Goal: Task Accomplishment & Management: Complete application form

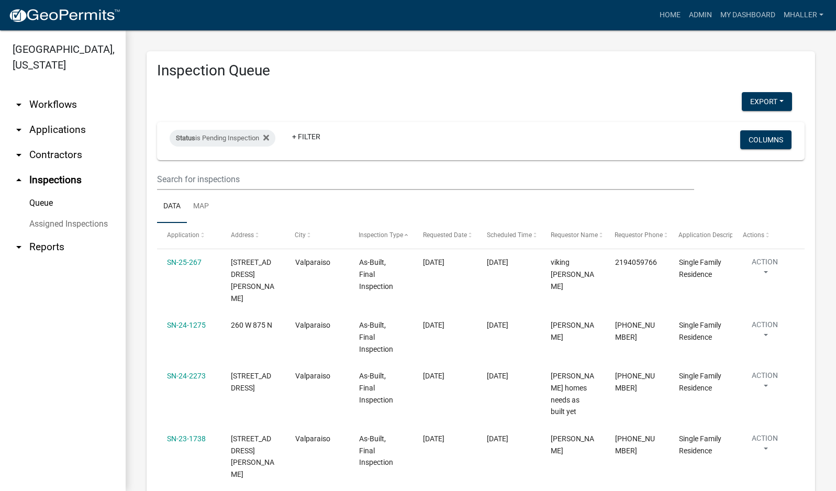
select select "1: 25"
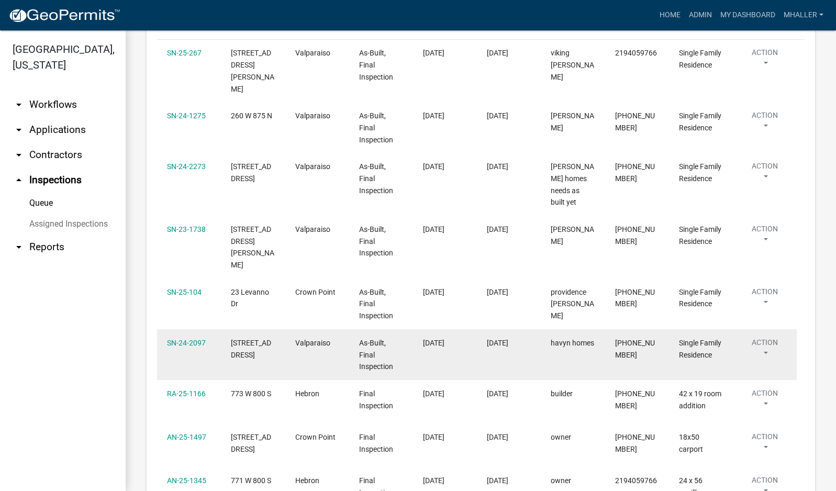
scroll to position [314, 0]
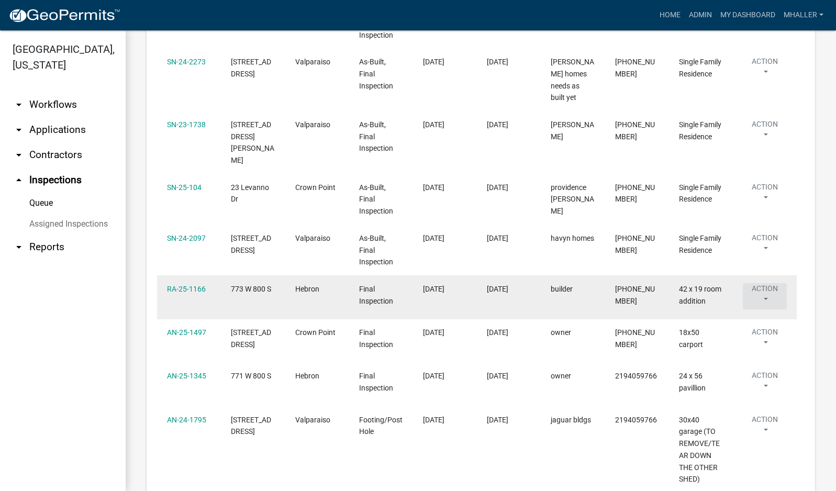
click at [767, 283] on button "Action" at bounding box center [765, 296] width 44 height 26
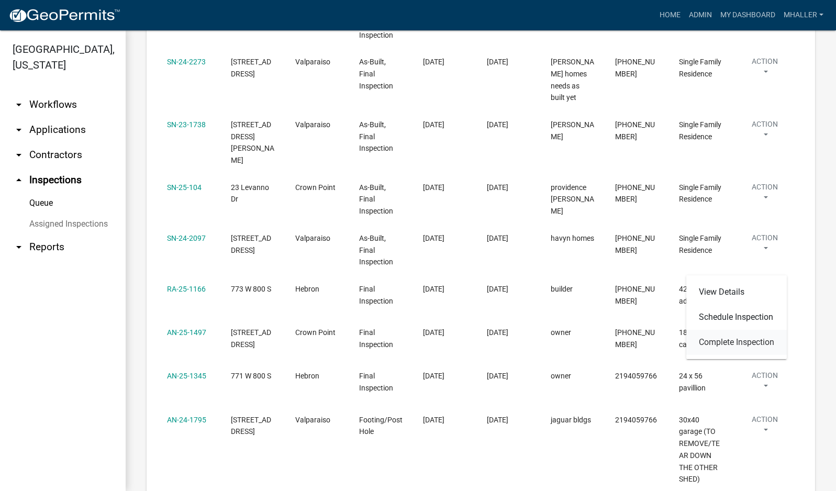
click at [743, 339] on link "Complete Inspection" at bounding box center [736, 342] width 100 height 25
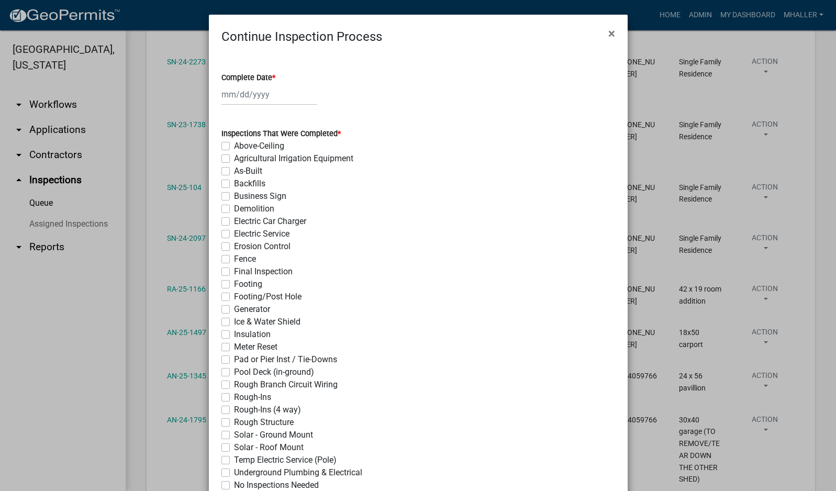
select select "9"
select select "2025"
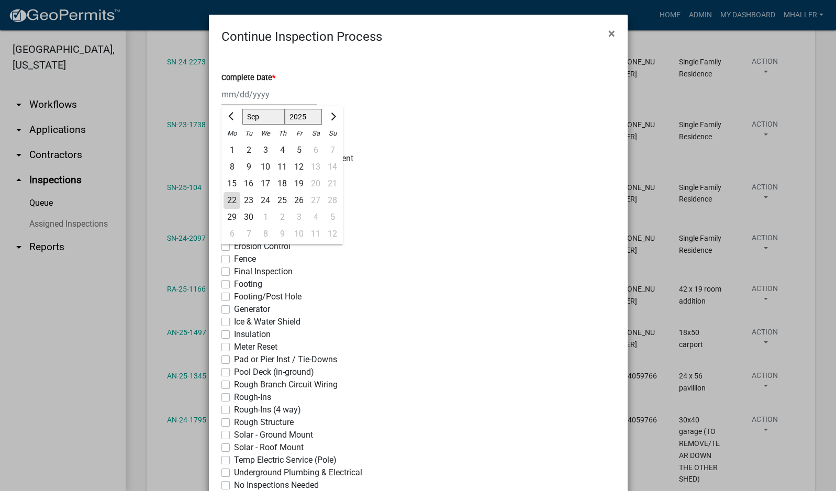
drag, startPoint x: 248, startPoint y: 93, endPoint x: 254, endPoint y: 105, distance: 12.9
click at [248, 93] on div "[PERSON_NAME] Feb Mar Apr [PERSON_NAME][DATE] Oct Nov [DATE] 1526 1527 1528 152…" at bounding box center [269, 94] width 96 height 21
click at [229, 198] on div "22" at bounding box center [232, 200] width 17 height 17
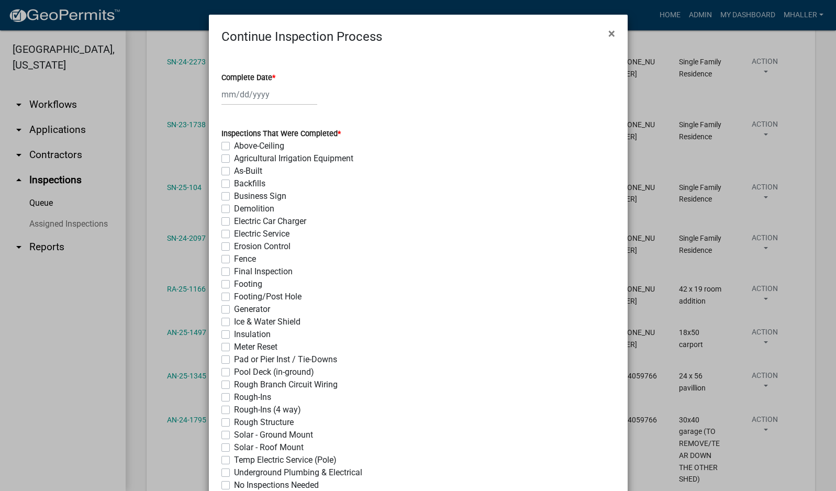
type input "[DATE]"
click at [234, 271] on label "Final Inspection" at bounding box center [263, 271] width 59 height 13
click at [234, 271] on input "Final Inspection" at bounding box center [237, 268] width 7 height 7
checkbox input "true"
checkbox input "false"
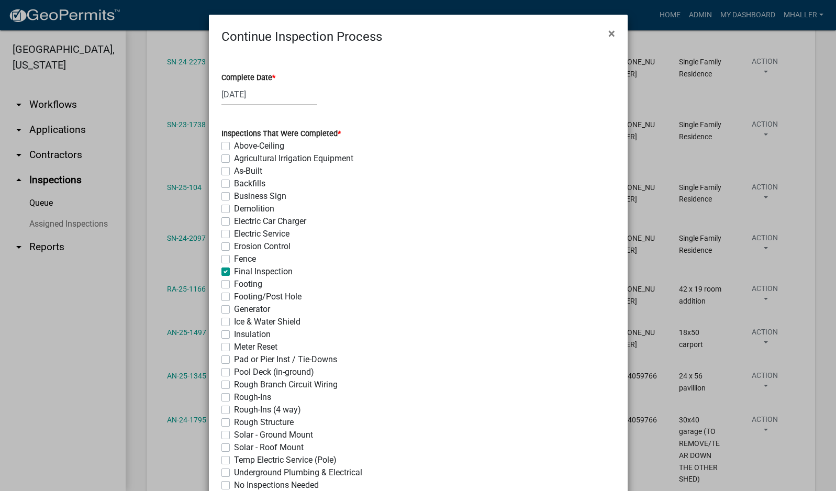
checkbox input "false"
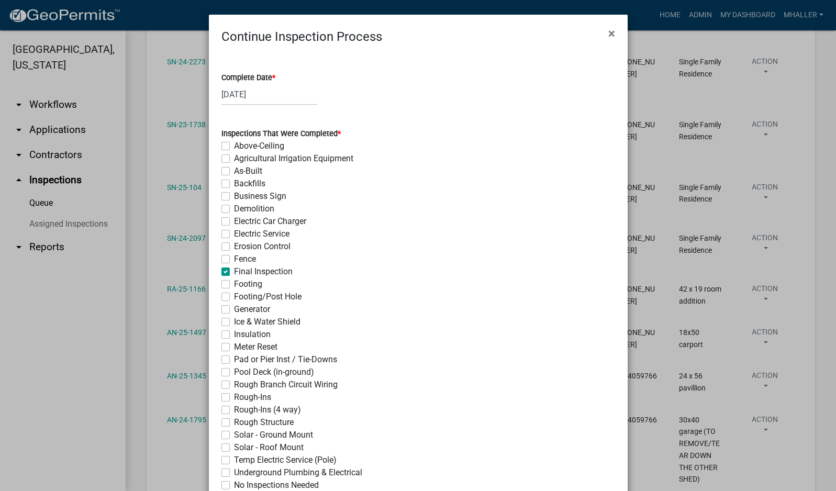
checkbox input "false"
checkbox input "true"
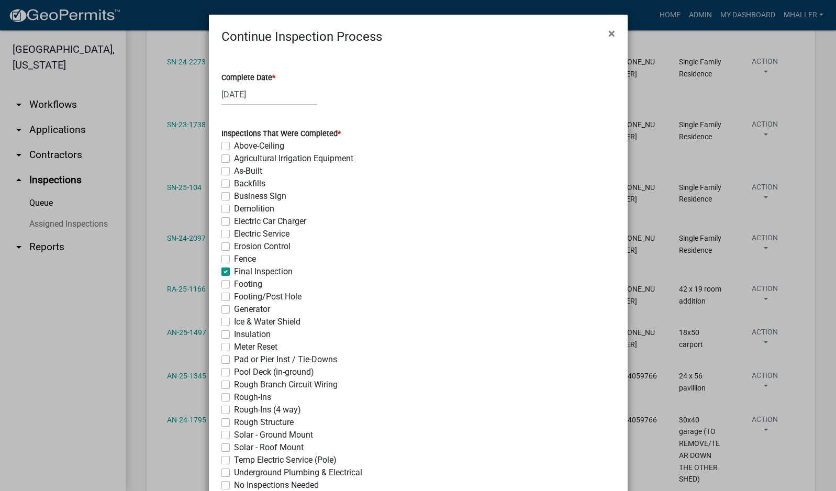
checkbox input "false"
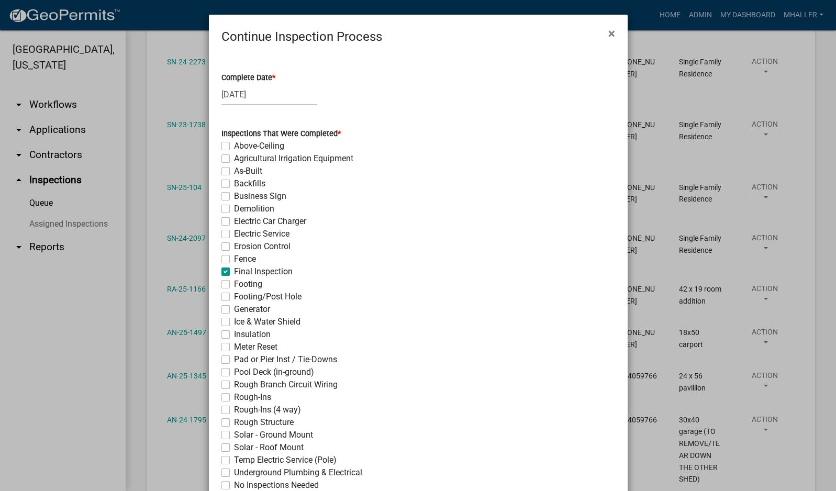
checkbox input "false"
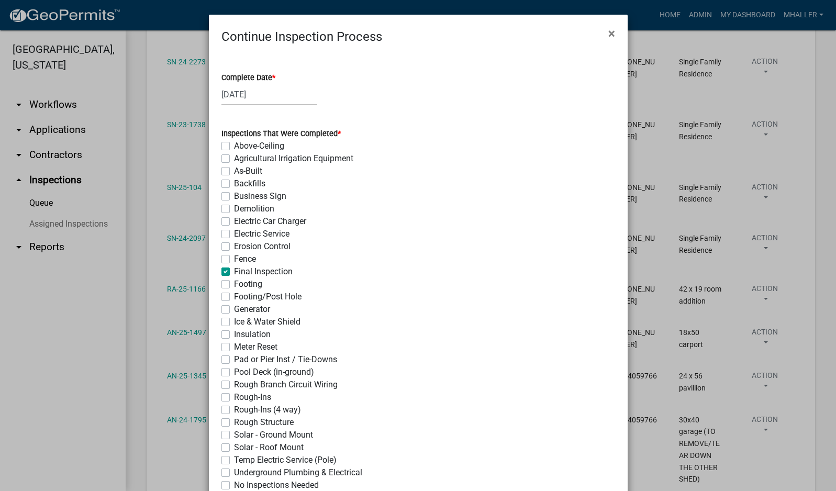
checkbox input "false"
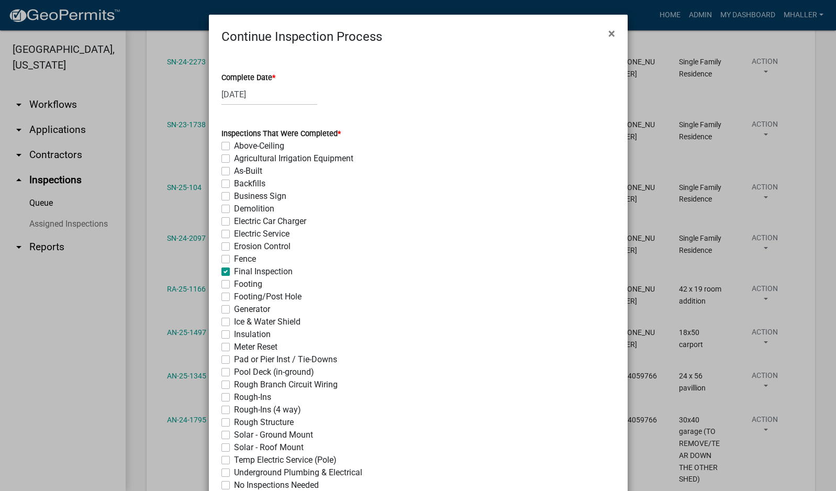
checkbox input "false"
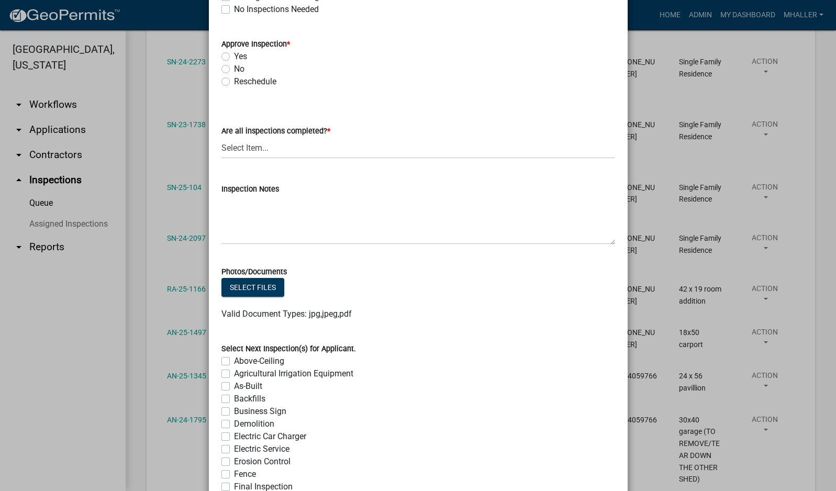
scroll to position [419, 0]
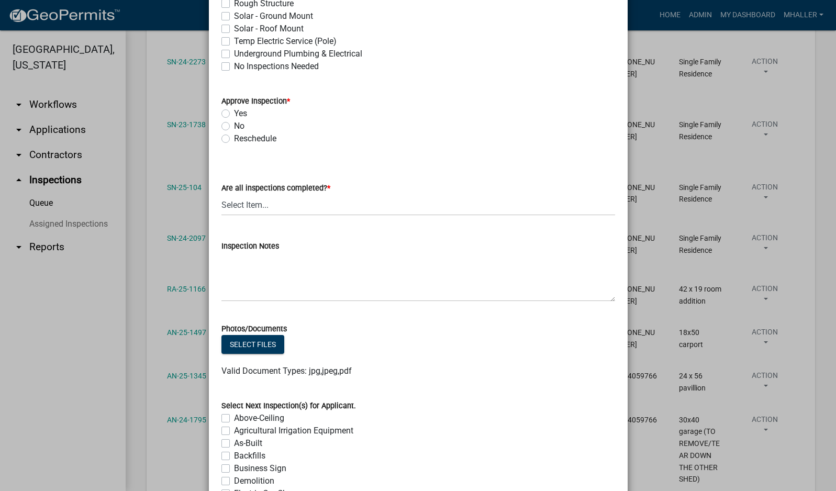
click at [234, 114] on label "Yes" at bounding box center [240, 113] width 13 height 13
click at [234, 114] on input "Yes" at bounding box center [237, 110] width 7 height 7
radio input "true"
click at [292, 210] on select "Select Item... Yes - All Inspections Have Been Completed No - More Inspections …" at bounding box center [418, 204] width 394 height 21
click at [221, 194] on select "Select Item... Yes - All Inspections Have Been Completed No - More Inspections …" at bounding box center [418, 204] width 394 height 21
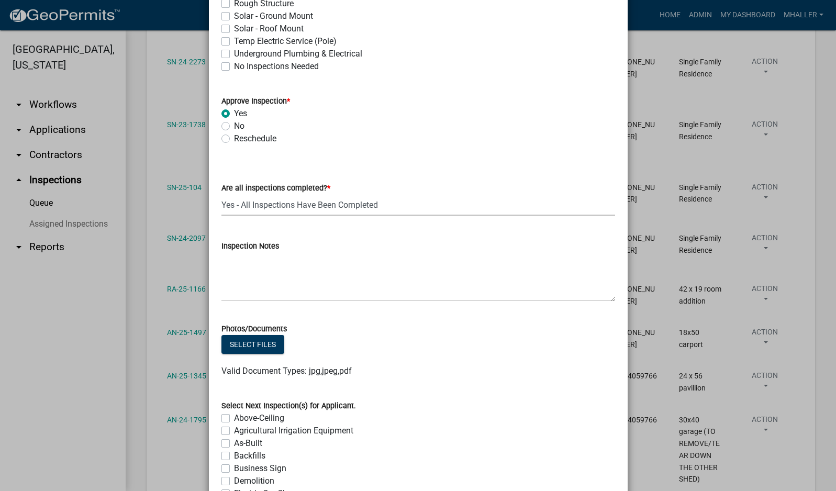
select select "9a8ccc90-dcd1-4d2c-ac64-5460e8d85408"
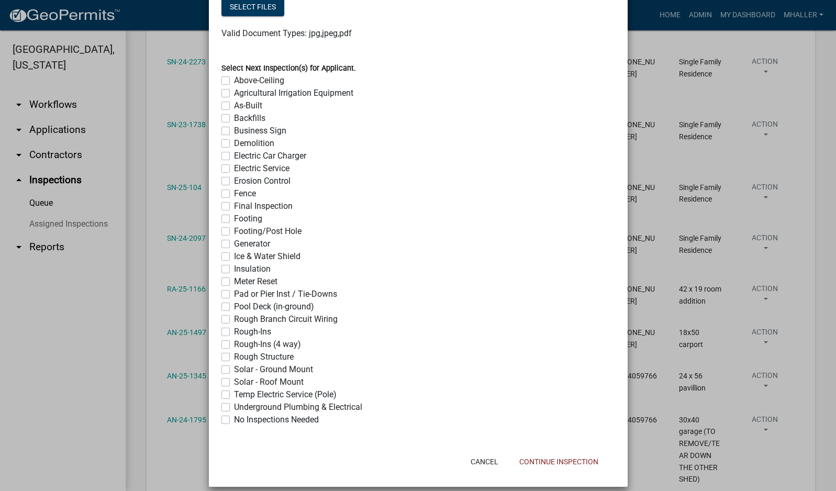
scroll to position [767, 0]
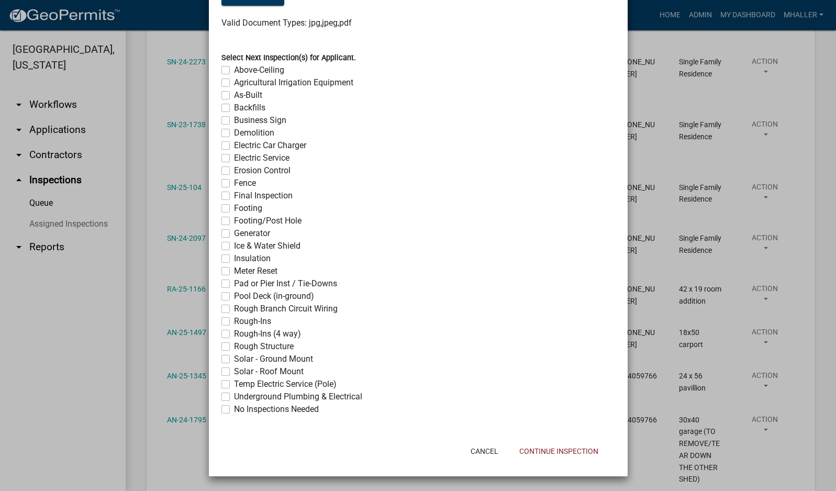
click at [234, 410] on label "No Inspections Needed" at bounding box center [276, 409] width 85 height 13
click at [234, 410] on input "No Inspections Needed" at bounding box center [237, 406] width 7 height 7
checkbox input "true"
checkbox input "false"
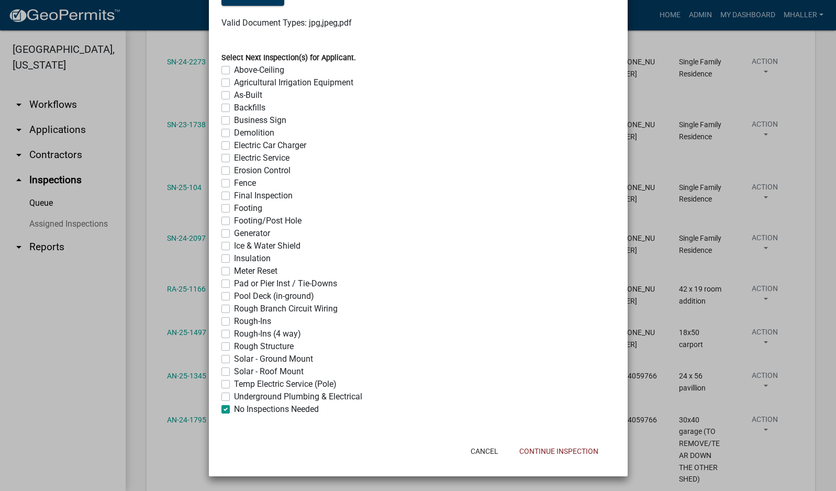
checkbox input "false"
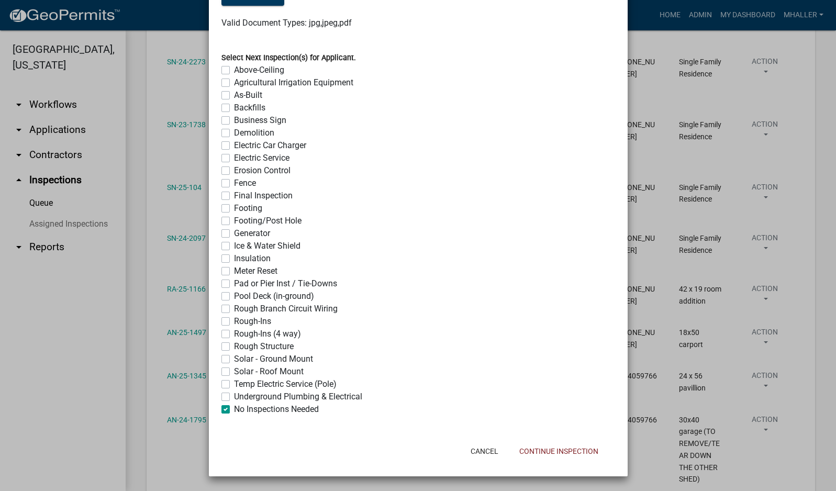
checkbox input "false"
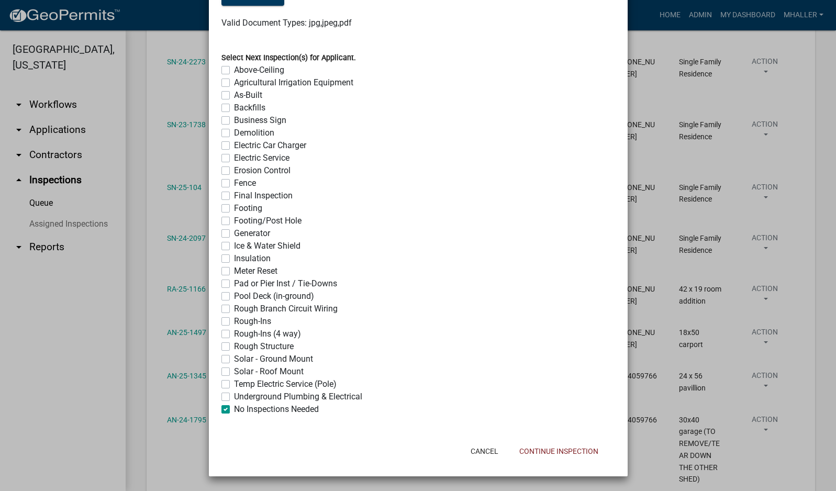
checkbox input "false"
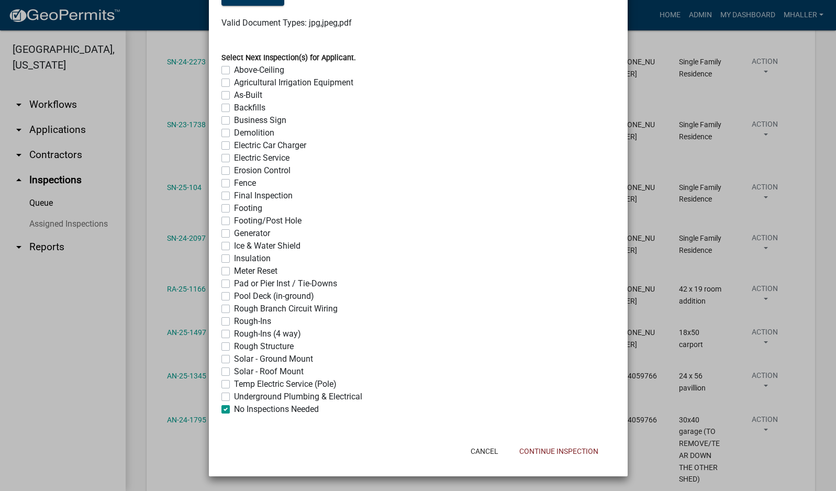
checkbox input "false"
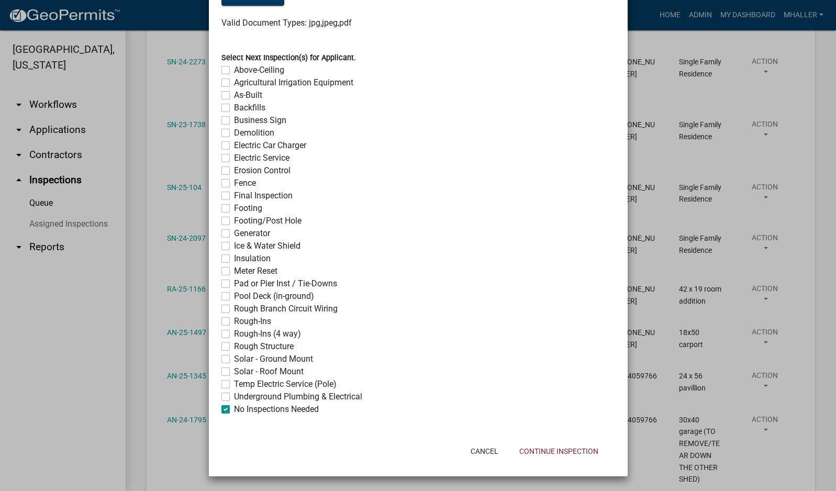
checkbox input "false"
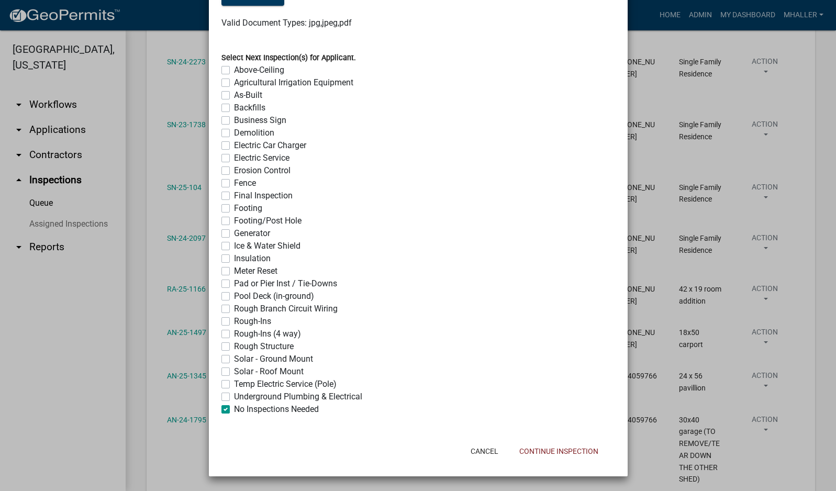
checkbox input "true"
click at [584, 451] on button "Continue Inspection" at bounding box center [559, 451] width 96 height 19
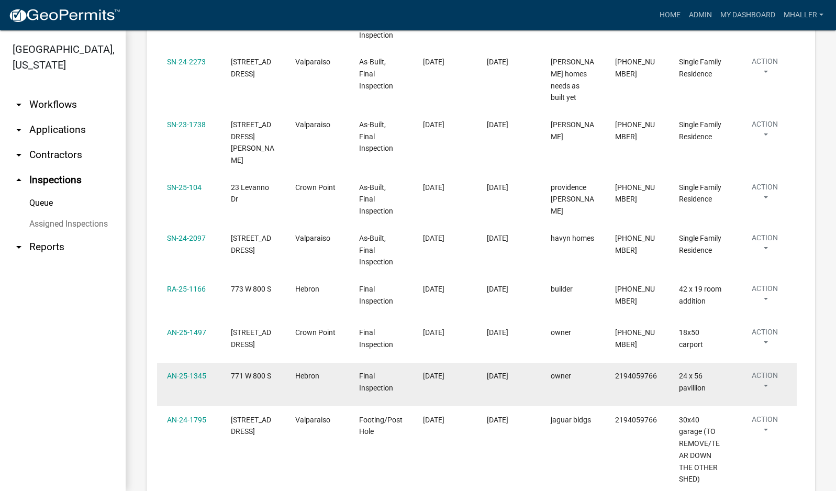
click at [766, 370] on button "Action" at bounding box center [765, 383] width 44 height 26
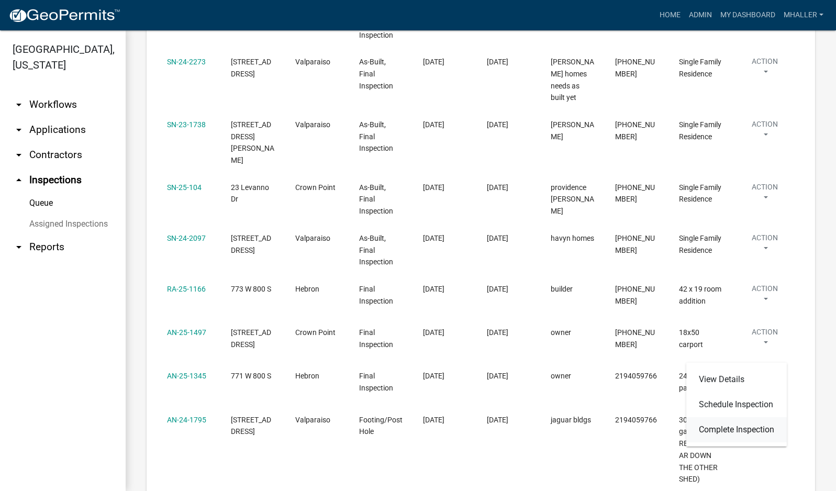
click at [737, 430] on link "Complete Inspection" at bounding box center [736, 429] width 100 height 25
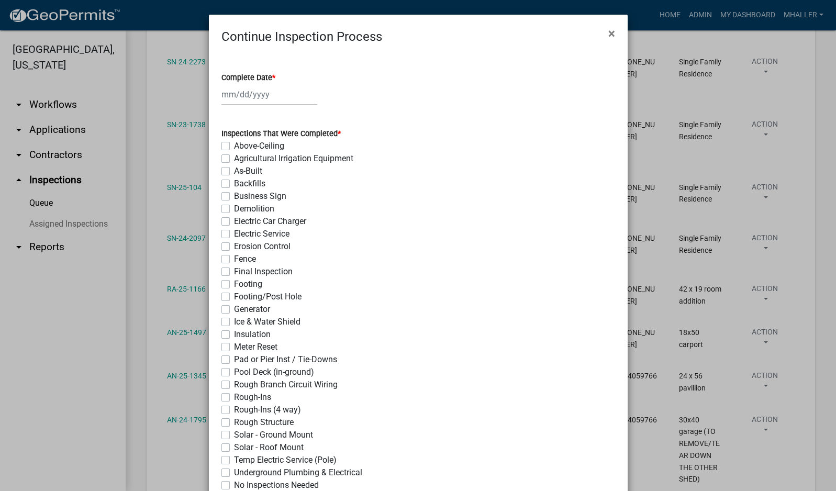
click at [263, 91] on div at bounding box center [269, 94] width 96 height 21
select select "9"
select select "2025"
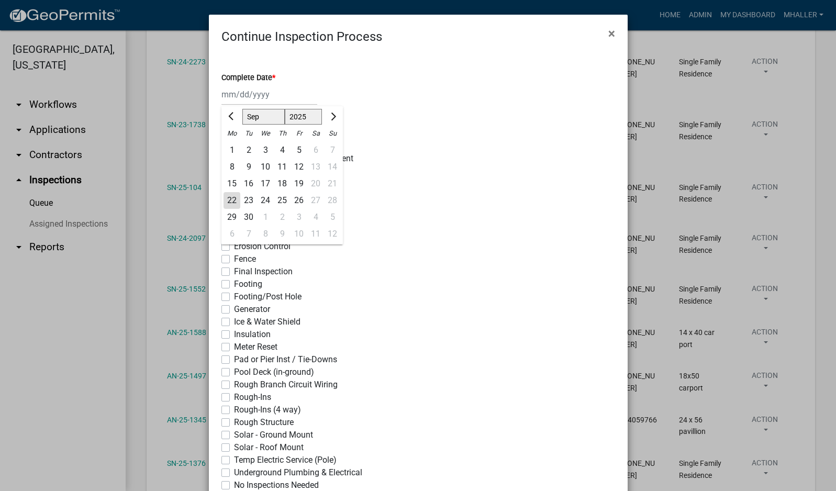
click at [225, 198] on div "22" at bounding box center [232, 200] width 17 height 17
type input "[DATE]"
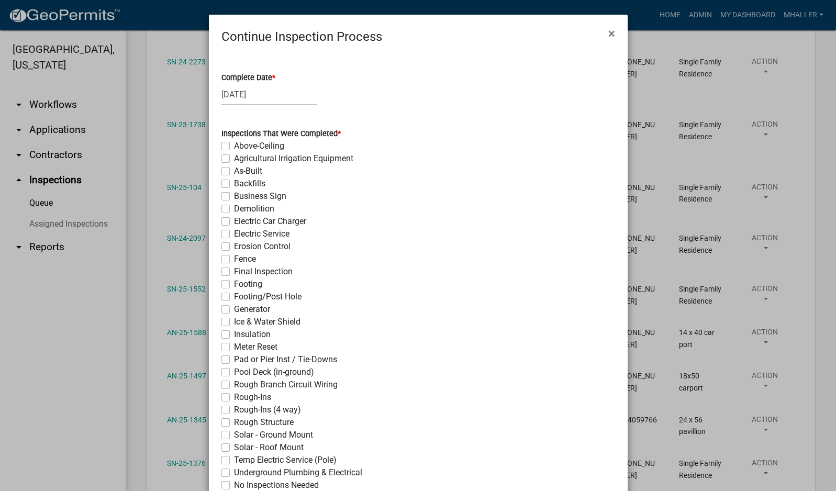
click at [234, 270] on label "Final Inspection" at bounding box center [263, 271] width 59 height 13
click at [234, 270] on input "Final Inspection" at bounding box center [237, 268] width 7 height 7
checkbox input "true"
checkbox input "false"
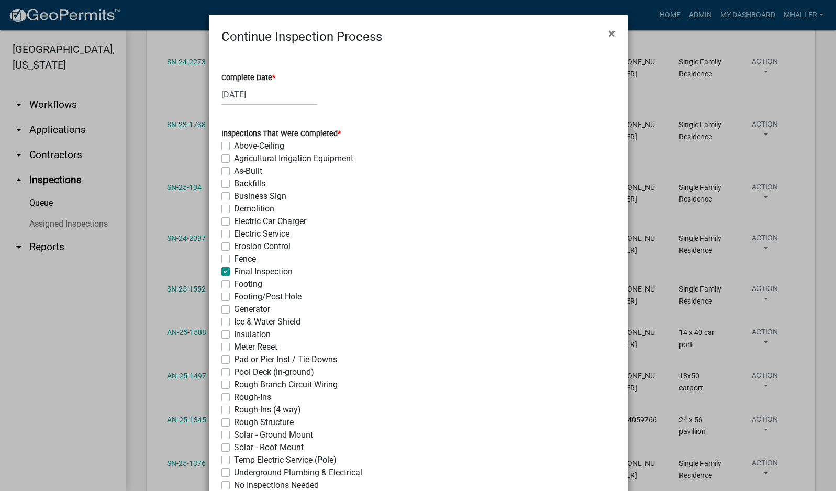
checkbox input "false"
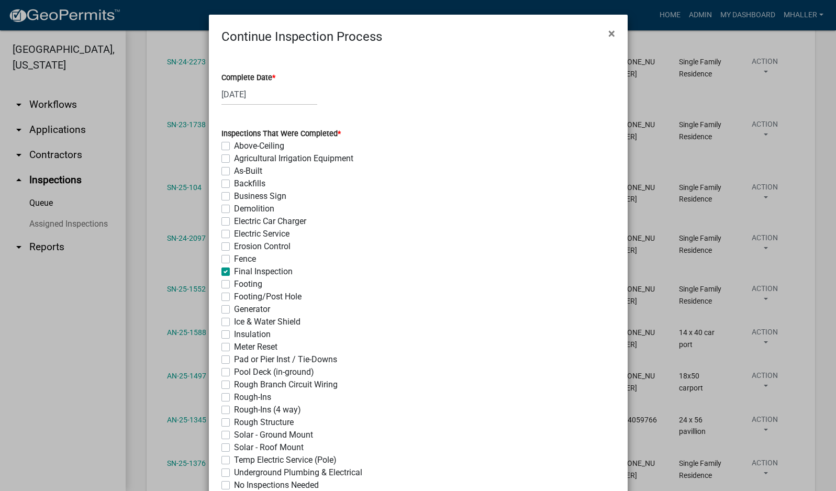
checkbox input "false"
checkbox input "true"
checkbox input "false"
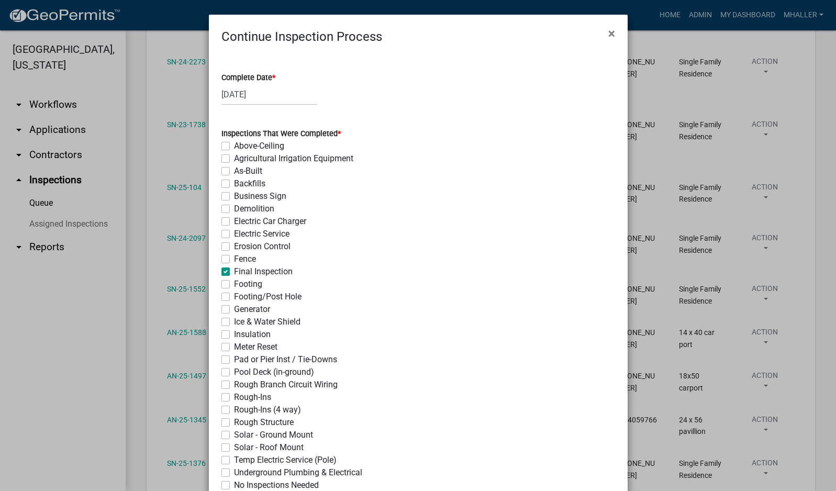
checkbox input "false"
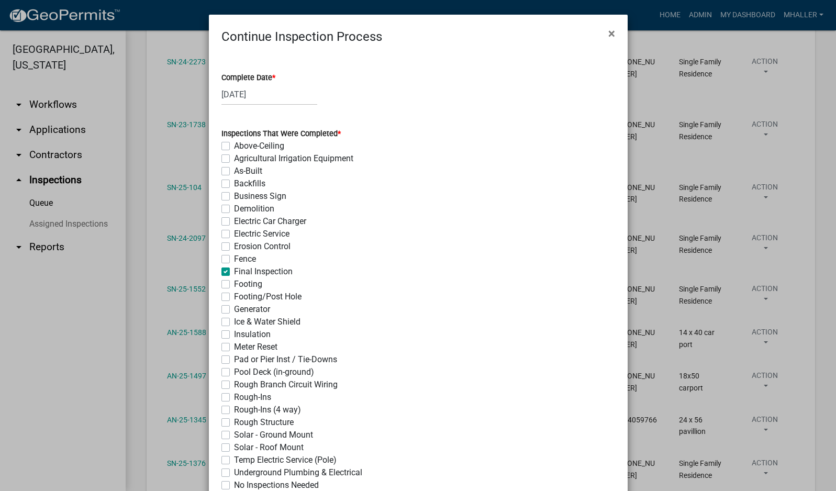
checkbox input "false"
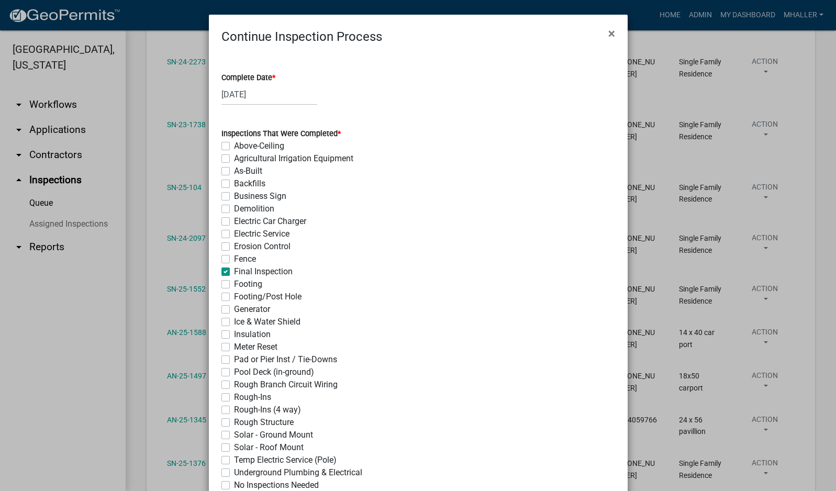
checkbox input "false"
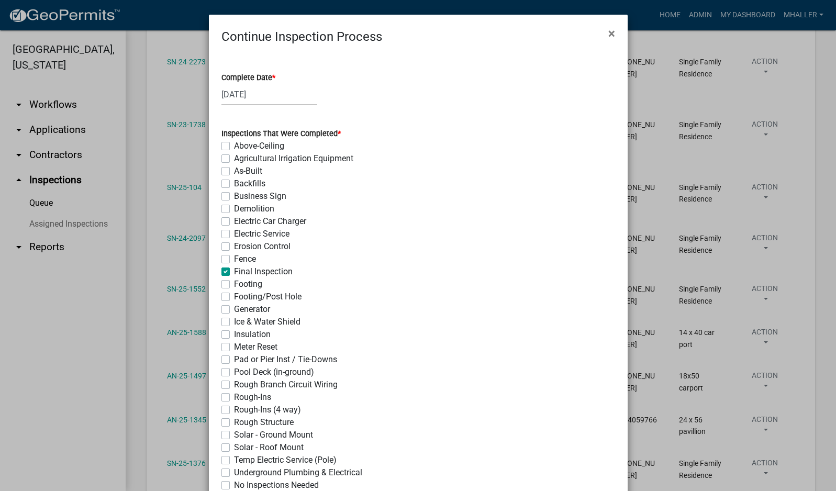
checkbox input "false"
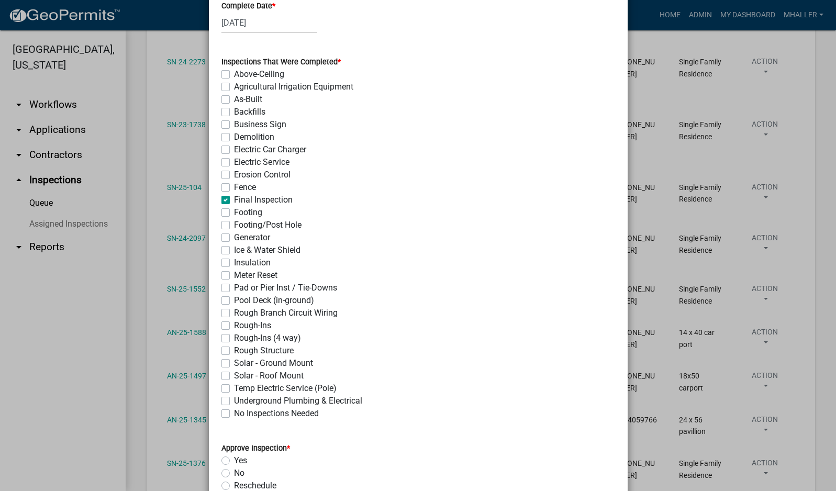
scroll to position [262, 0]
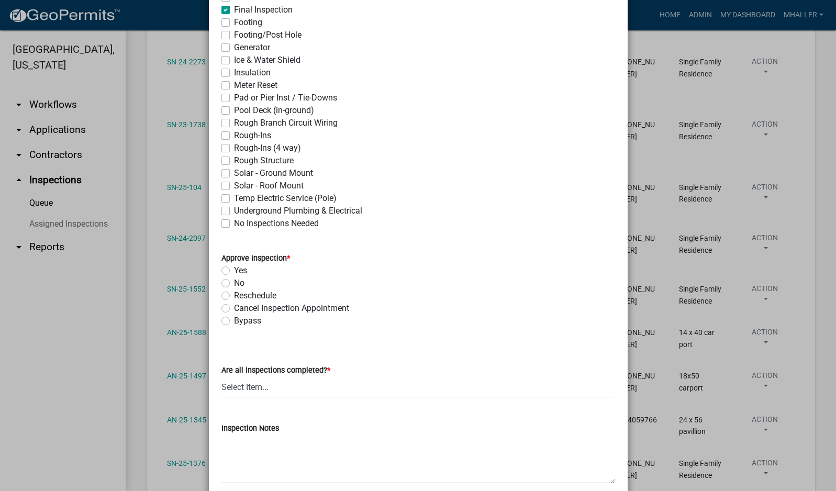
click at [234, 270] on label "Yes" at bounding box center [240, 270] width 13 height 13
click at [234, 270] on input "Yes" at bounding box center [237, 267] width 7 height 7
radio input "true"
click at [333, 389] on select "Select Item... Yes - All Inspections Have Been Completed No - More Inspections …" at bounding box center [418, 386] width 394 height 21
click at [221, 376] on select "Select Item... Yes - All Inspections Have Been Completed No - More Inspections …" at bounding box center [418, 386] width 394 height 21
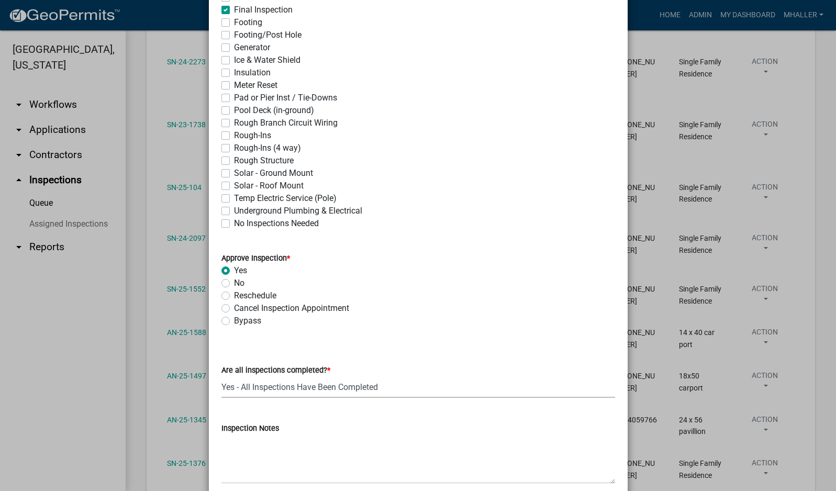
select select "9a8ccc90-dcd1-4d2c-ac64-5460e8d85408"
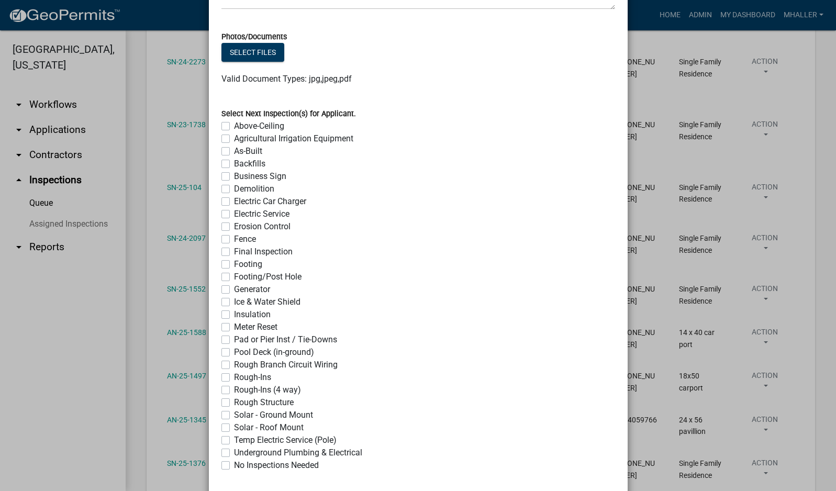
scroll to position [792, 0]
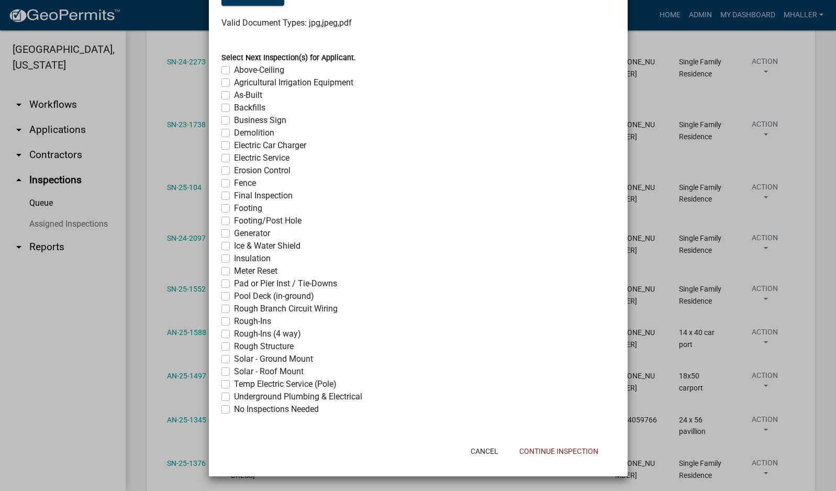
click at [234, 407] on label "No Inspections Needed" at bounding box center [276, 409] width 85 height 13
click at [234, 407] on input "No Inspections Needed" at bounding box center [237, 406] width 7 height 7
checkbox input "true"
checkbox input "false"
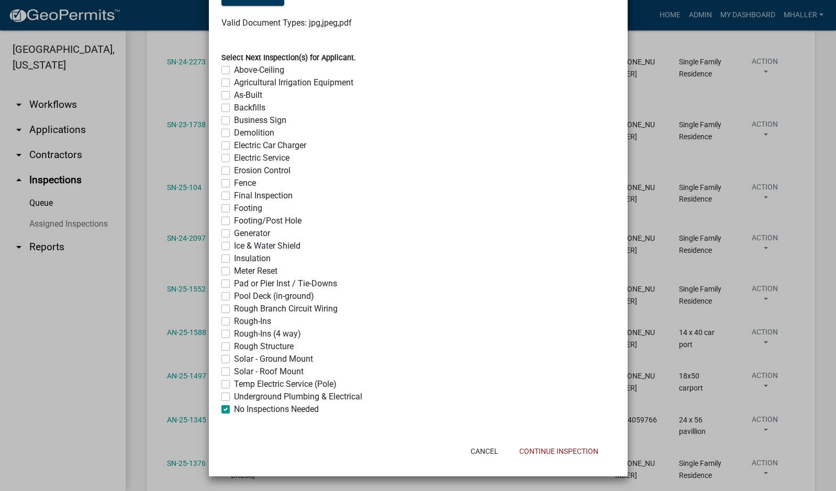
checkbox input "false"
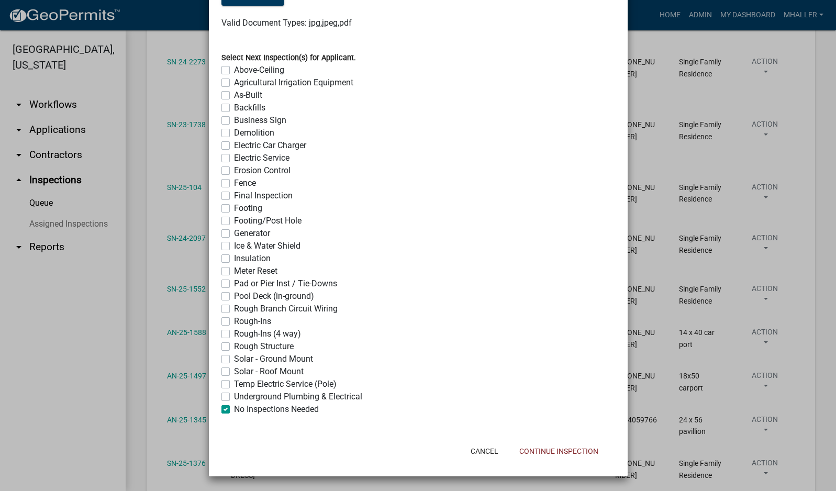
checkbox input "false"
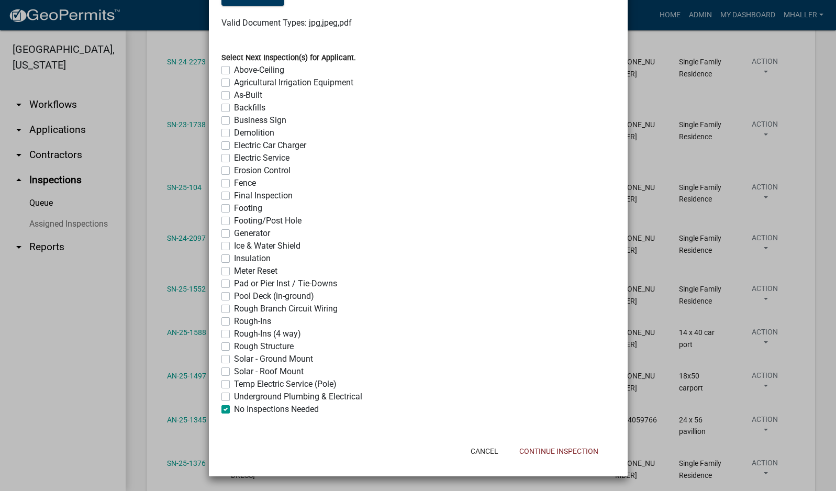
checkbox input "false"
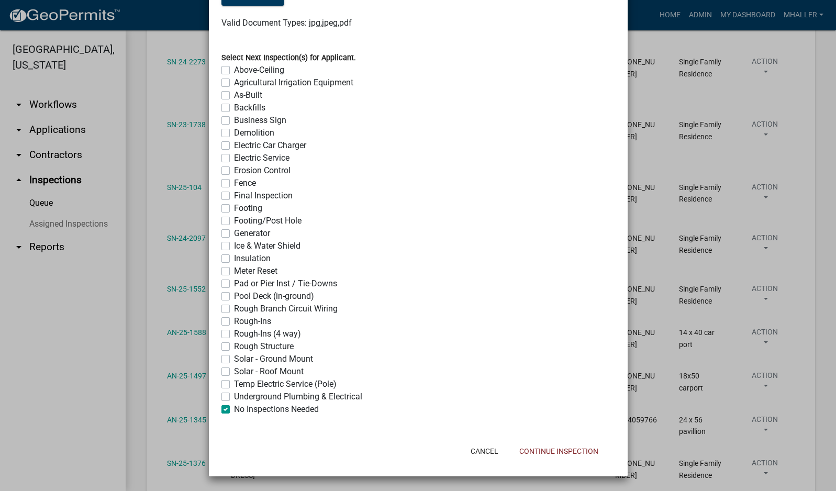
checkbox input "false"
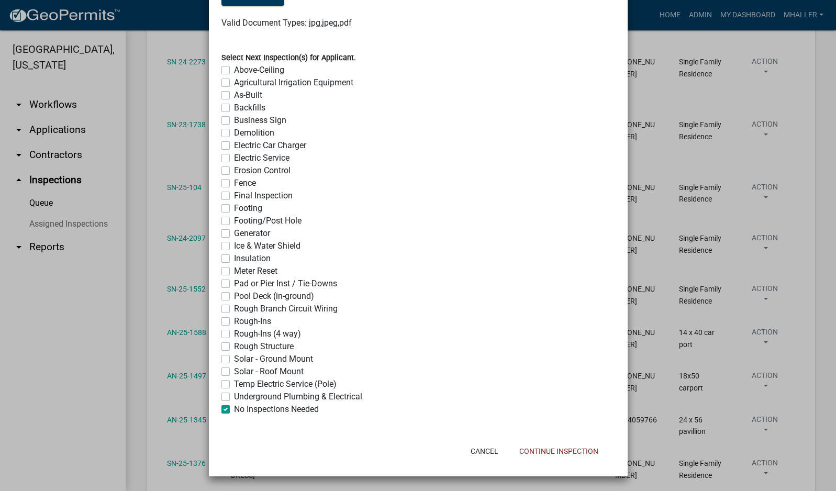
checkbox input "false"
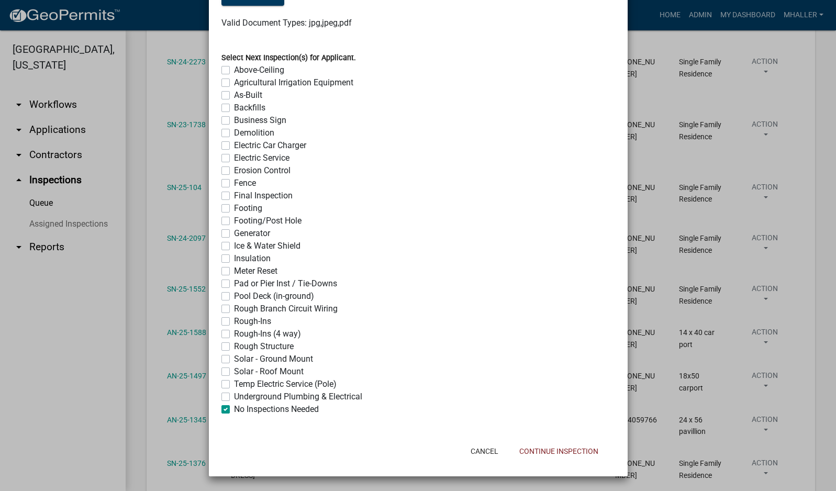
checkbox input "true"
click at [576, 453] on button "Continue Inspection" at bounding box center [559, 451] width 96 height 19
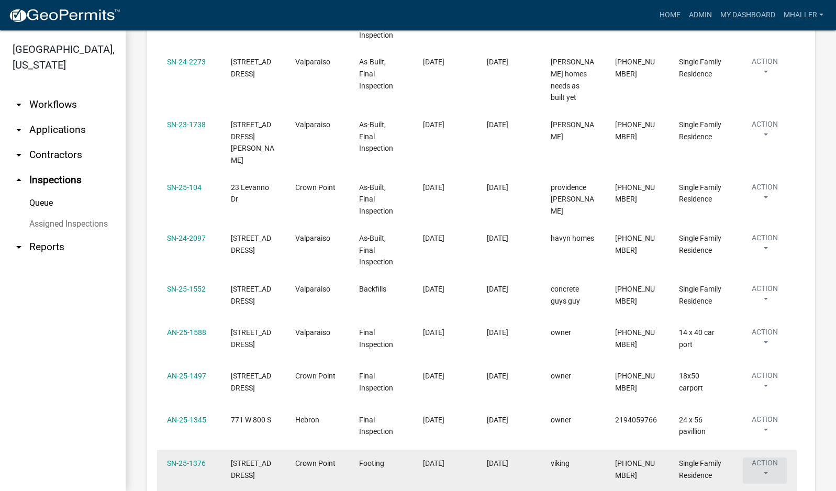
click at [761, 457] on button "Action" at bounding box center [765, 470] width 44 height 26
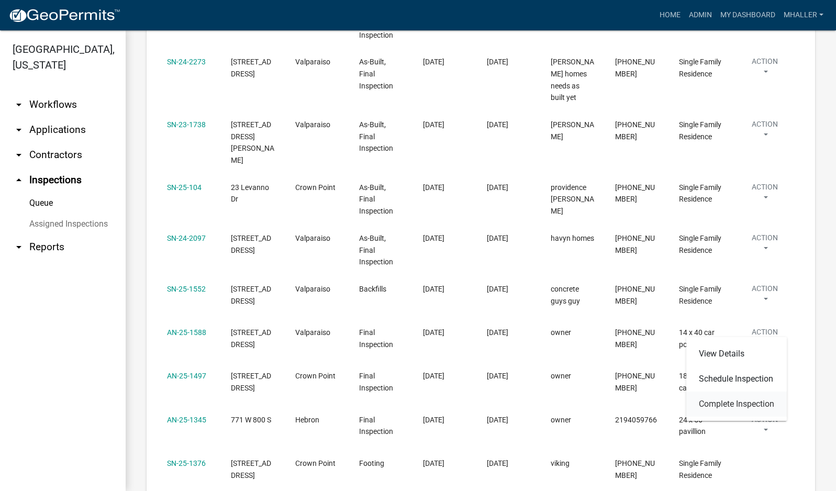
click at [761, 406] on link "Complete Inspection" at bounding box center [736, 404] width 100 height 25
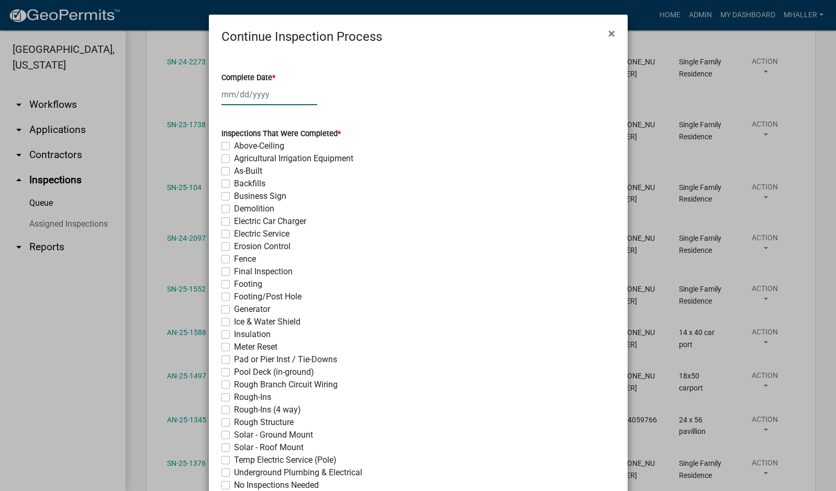
click at [256, 93] on div at bounding box center [269, 94] width 96 height 21
select select "9"
select select "2025"
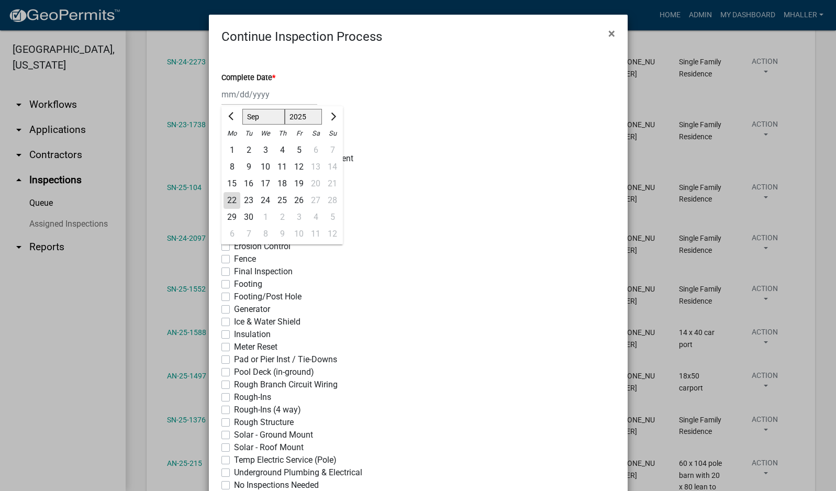
click at [227, 198] on div "22" at bounding box center [232, 200] width 17 height 17
type input "[DATE]"
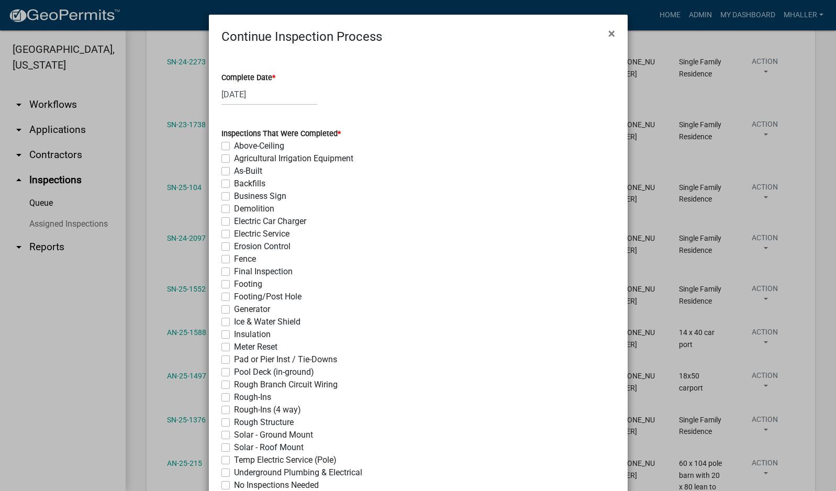
click at [234, 285] on label "Footing" at bounding box center [248, 284] width 28 height 13
click at [234, 285] on input "Footing" at bounding box center [237, 281] width 7 height 7
checkbox input "true"
checkbox input "false"
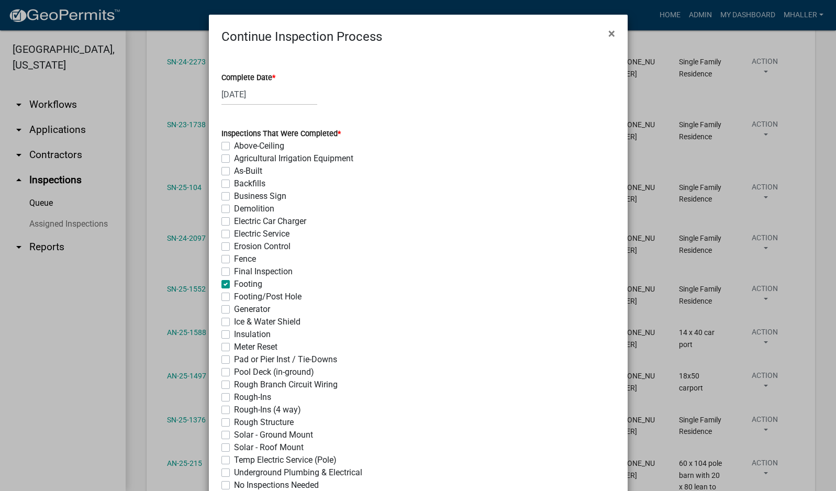
checkbox input "false"
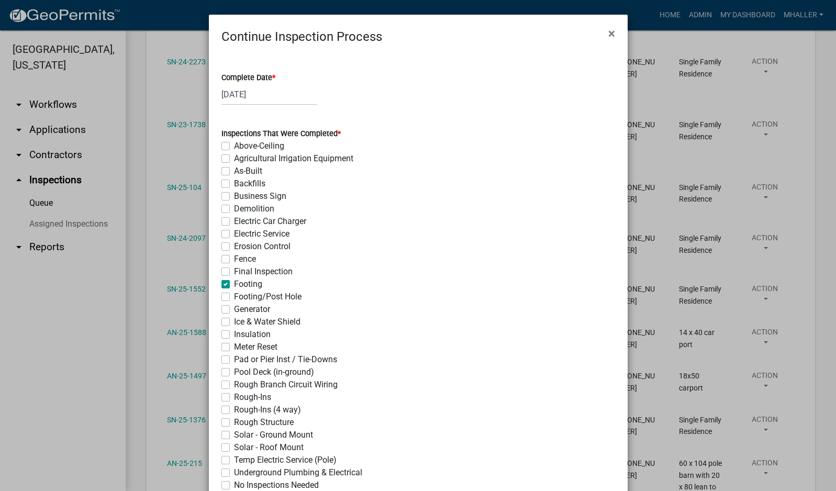
checkbox input "false"
checkbox input "true"
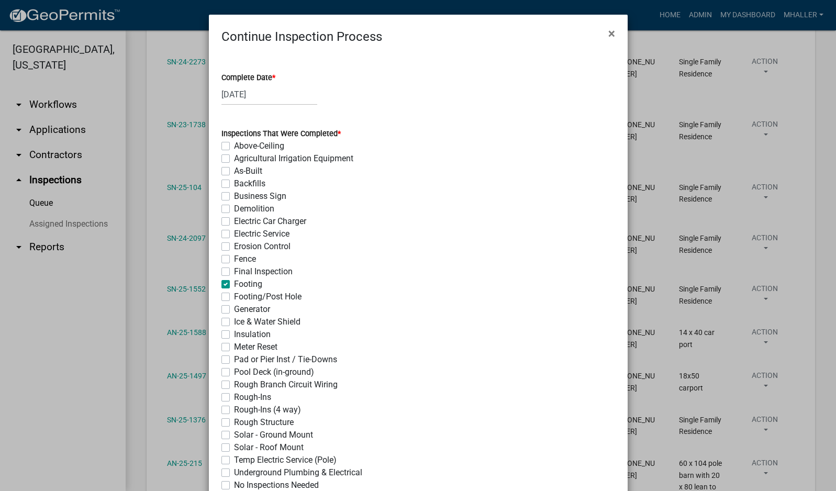
checkbox input "false"
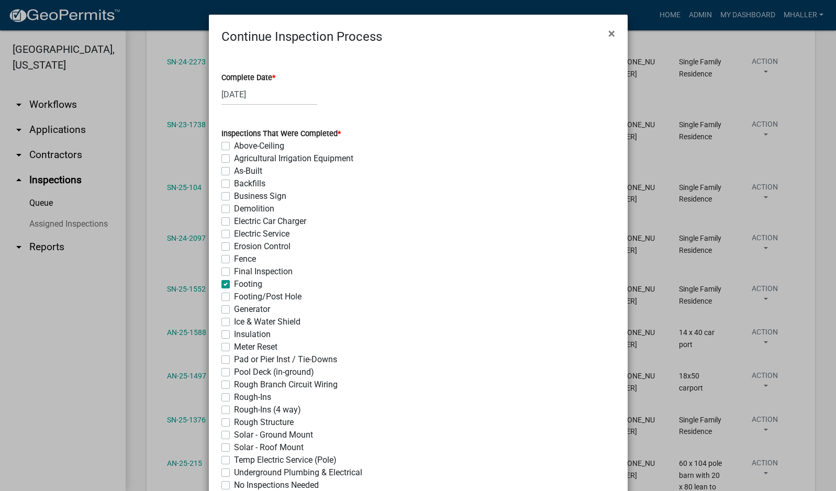
checkbox input "false"
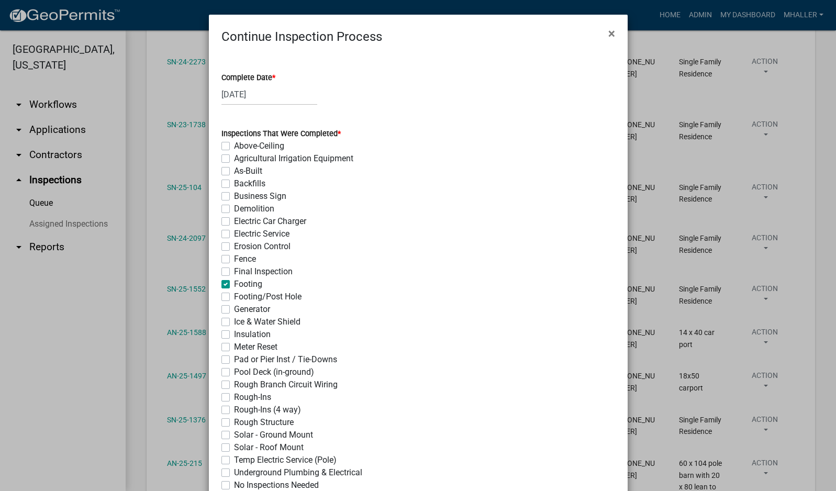
checkbox input "false"
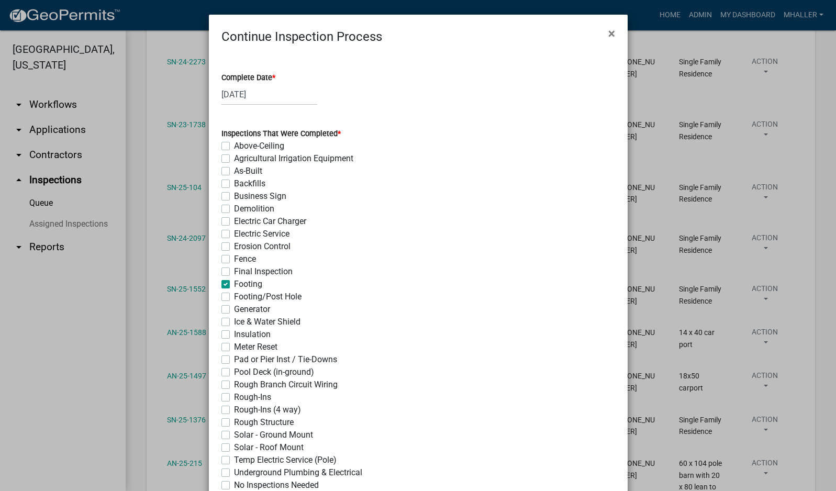
checkbox input "false"
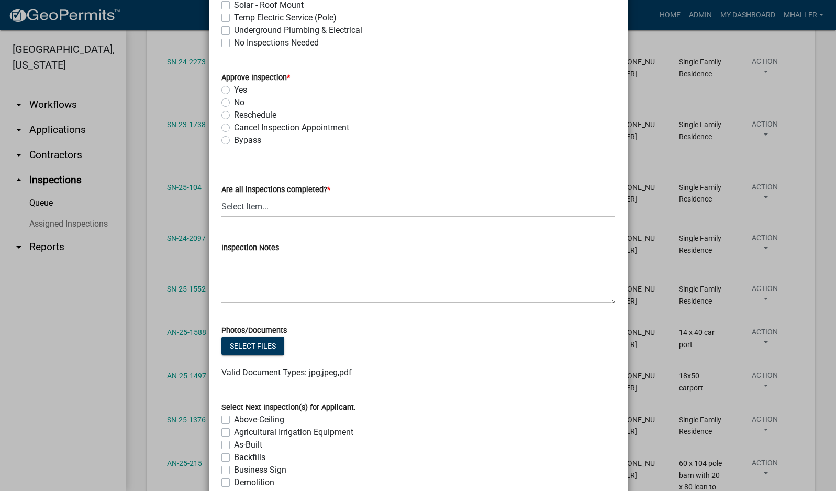
scroll to position [366, 0]
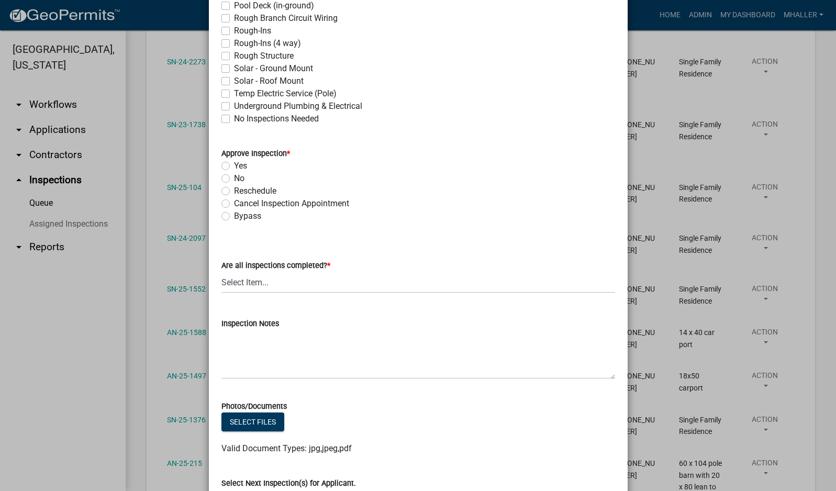
click at [234, 167] on label "Yes" at bounding box center [240, 166] width 13 height 13
click at [234, 166] on input "Yes" at bounding box center [237, 163] width 7 height 7
radio input "true"
click at [287, 281] on select "Select Item... Yes - All Inspections Have Been Completed No - More Inspections …" at bounding box center [418, 282] width 394 height 21
click at [221, 272] on select "Select Item... Yes - All Inspections Have Been Completed No - More Inspections …" at bounding box center [418, 282] width 394 height 21
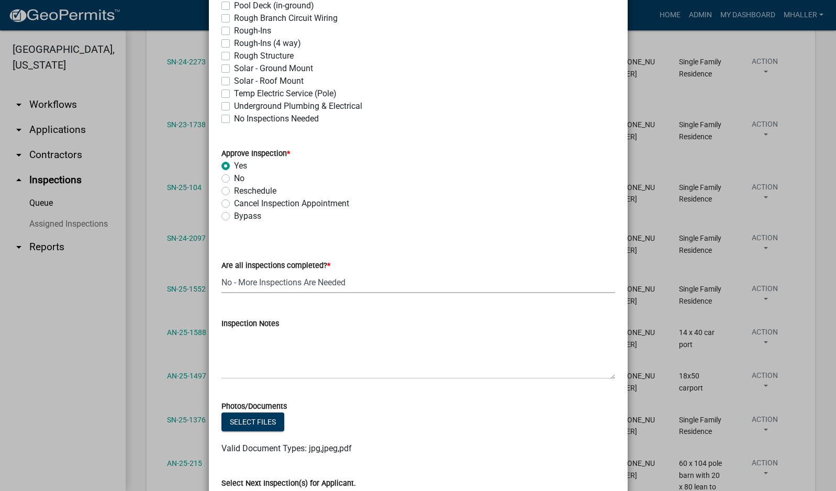
select select "eafbae6d-cbce-48e8-be87-ded322027707"
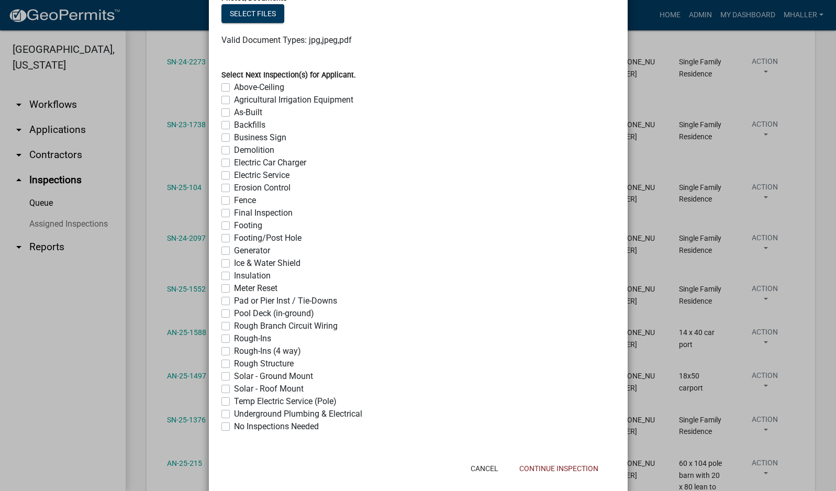
scroll to position [792, 0]
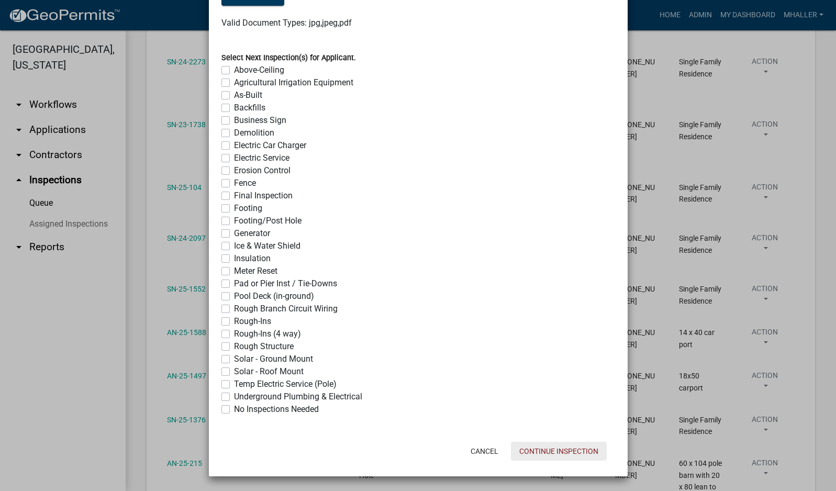
click at [580, 450] on button "Continue Inspection" at bounding box center [559, 451] width 96 height 19
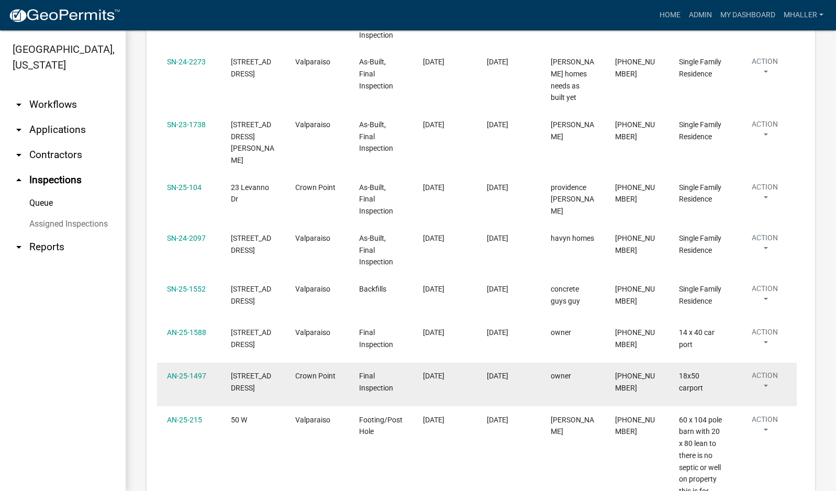
click at [766, 370] on button "Action" at bounding box center [765, 383] width 44 height 26
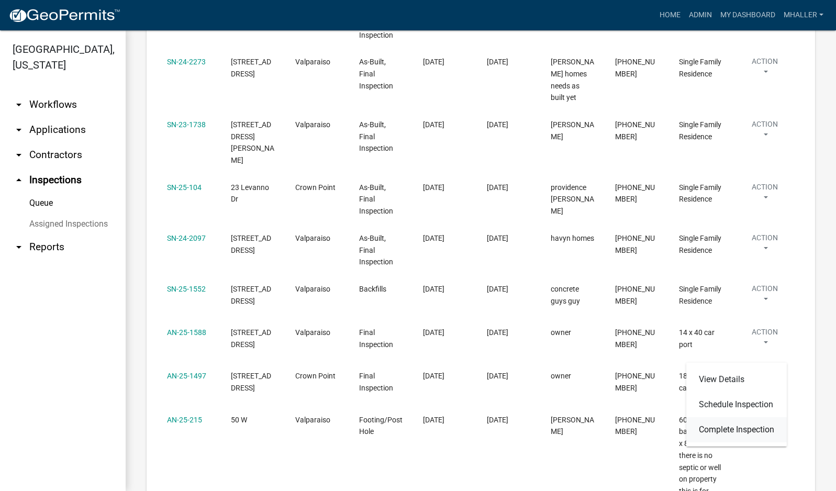
click at [736, 429] on link "Complete Inspection" at bounding box center [736, 429] width 100 height 25
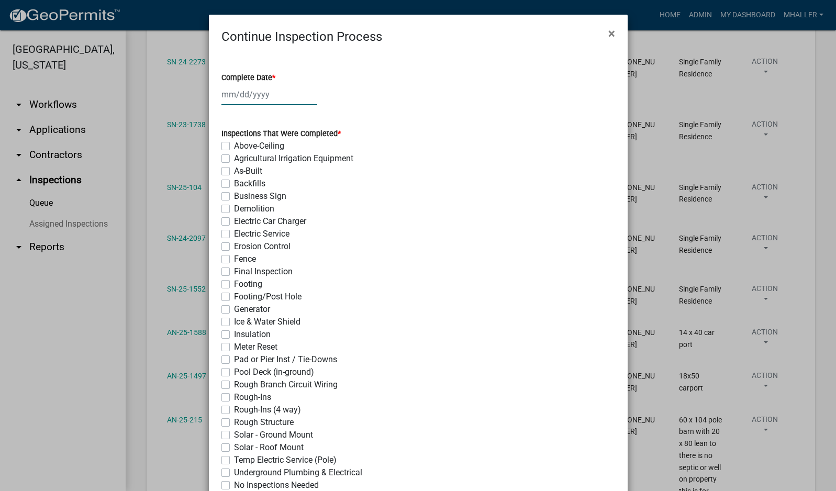
click at [241, 93] on div at bounding box center [269, 94] width 96 height 21
select select "9"
select select "2025"
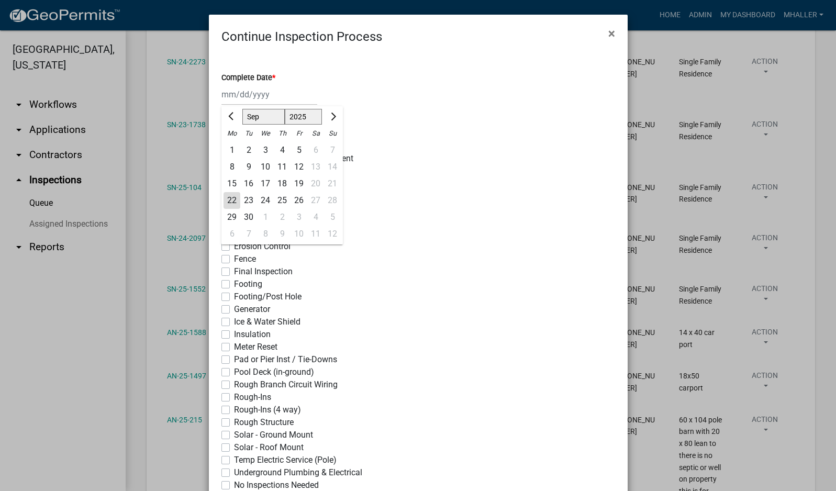
click at [229, 197] on div "22" at bounding box center [232, 200] width 17 height 17
type input "[DATE]"
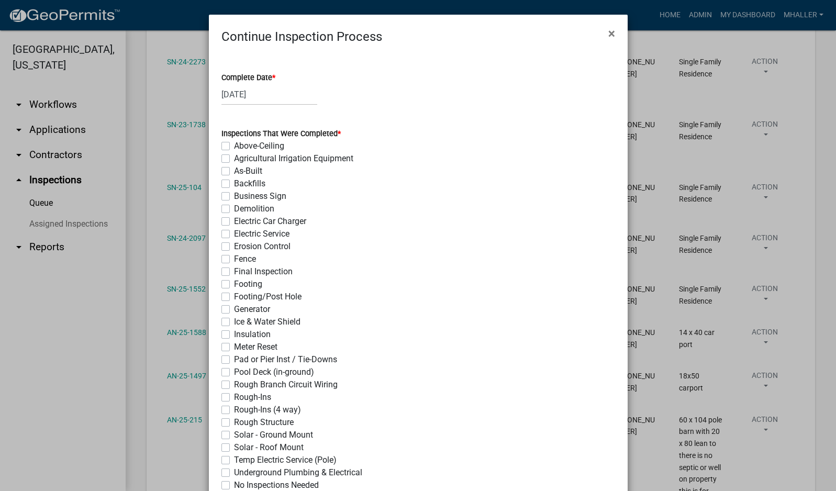
click at [234, 273] on label "Final Inspection" at bounding box center [263, 271] width 59 height 13
click at [234, 272] on input "Final Inspection" at bounding box center [237, 268] width 7 height 7
checkbox input "true"
checkbox input "false"
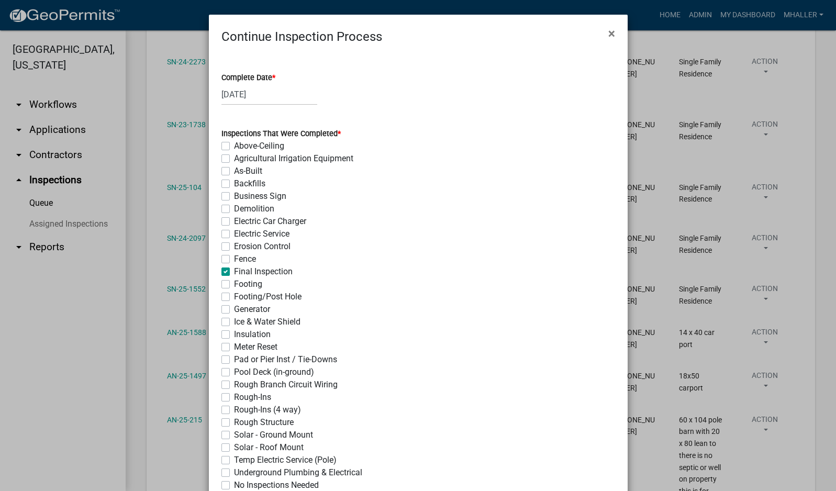
checkbox input "false"
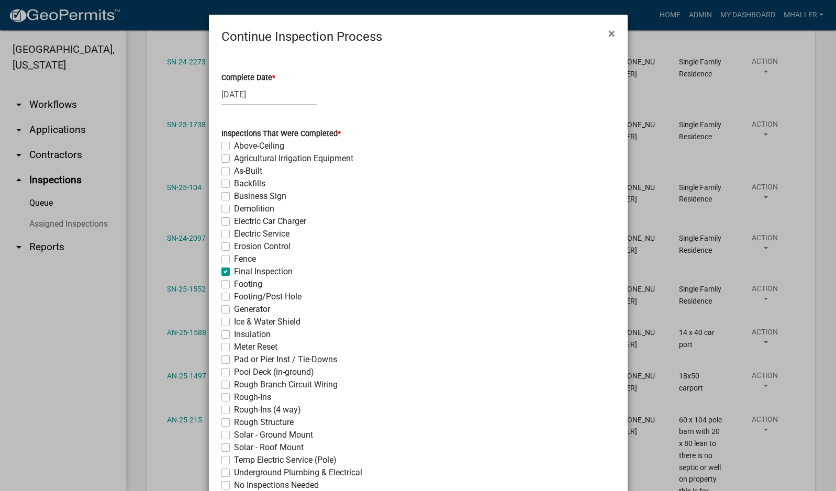
checkbox input "false"
checkbox input "true"
checkbox input "false"
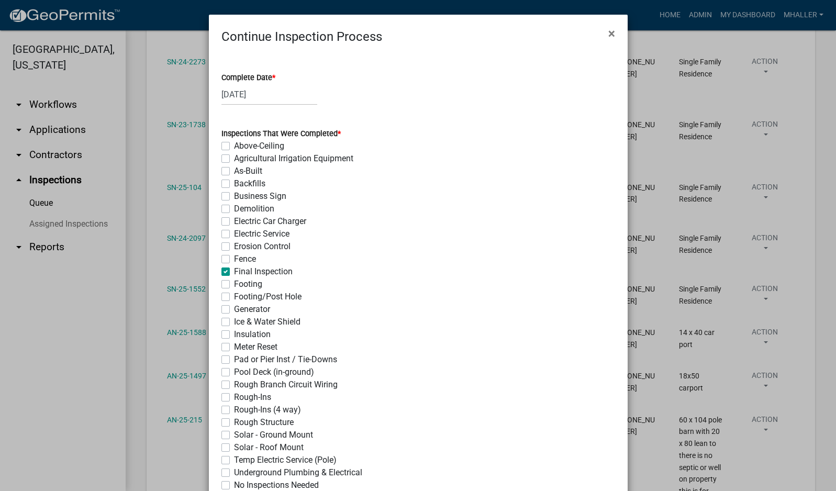
checkbox input "false"
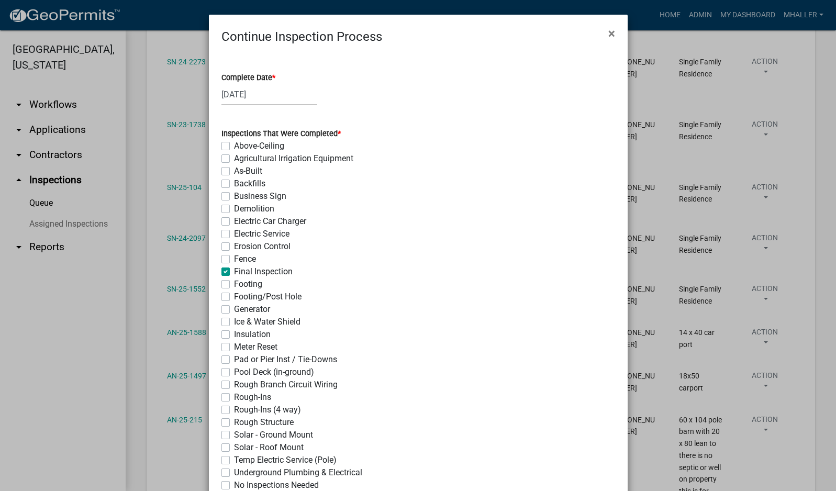
checkbox input "false"
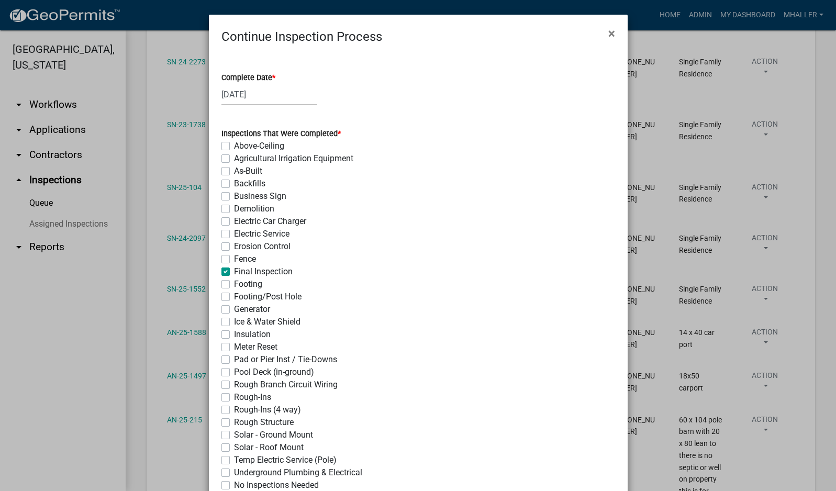
checkbox input "false"
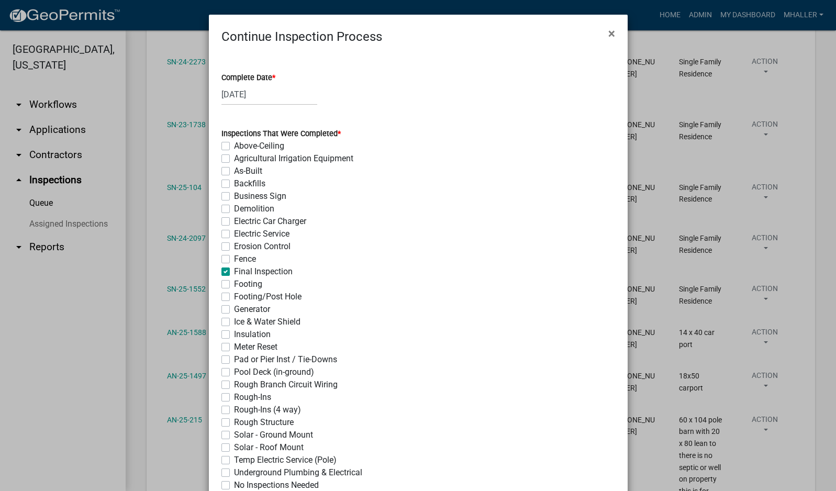
checkbox input "false"
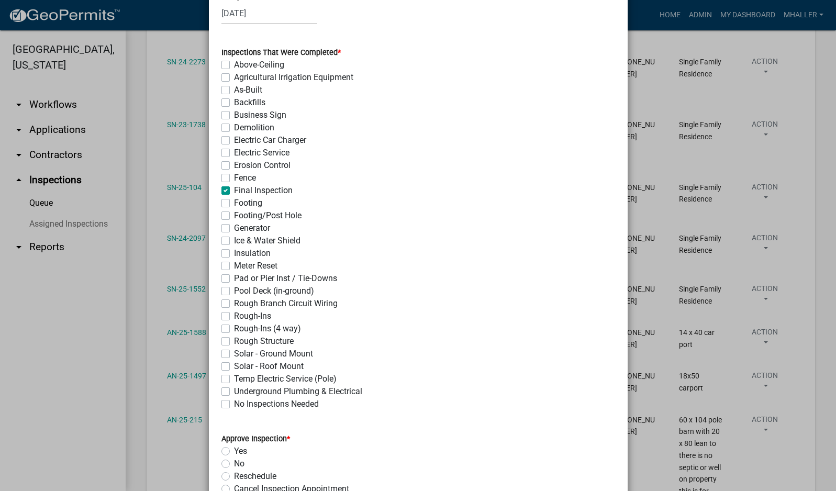
scroll to position [314, 0]
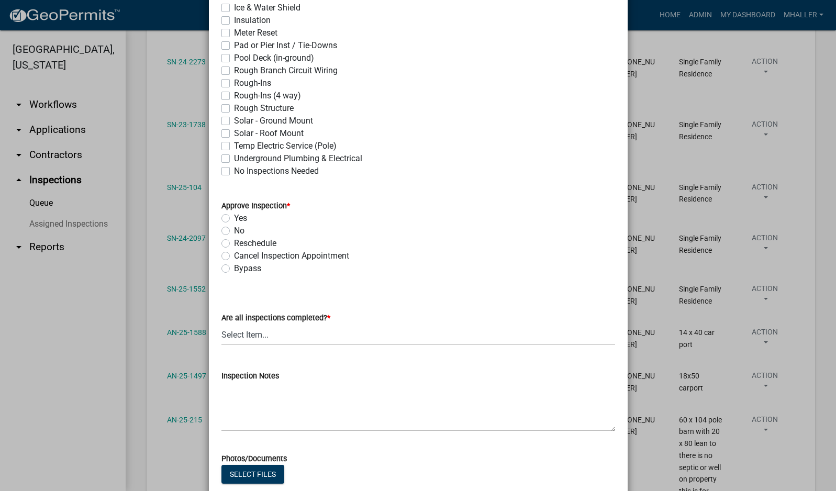
drag, startPoint x: 223, startPoint y: 220, endPoint x: 224, endPoint y: 226, distance: 5.9
click at [234, 220] on label "Yes" at bounding box center [240, 218] width 13 height 13
click at [234, 219] on input "Yes" at bounding box center [237, 215] width 7 height 7
radio input "true"
click at [296, 338] on select "Select Item... Yes - All Inspections Have Been Completed No - More Inspections …" at bounding box center [418, 334] width 394 height 21
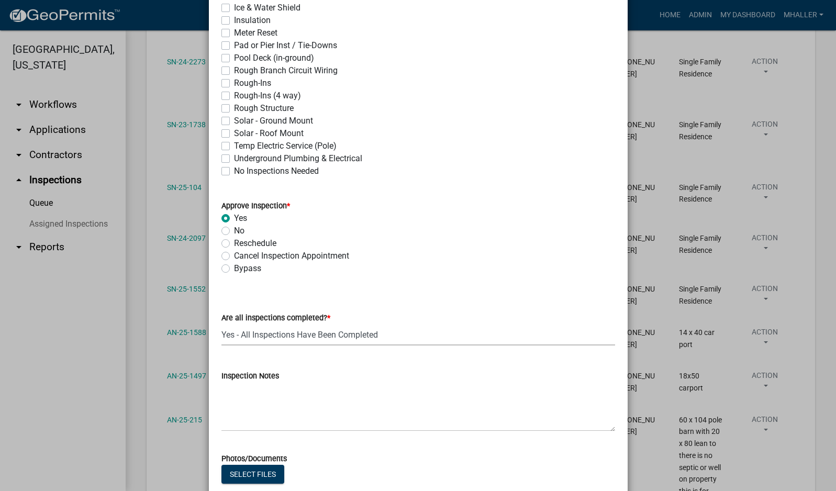
click at [221, 324] on select "Select Item... Yes - All Inspections Have Been Completed No - More Inspections …" at bounding box center [418, 334] width 394 height 21
select select "9a8ccc90-dcd1-4d2c-ac64-5460e8d85408"
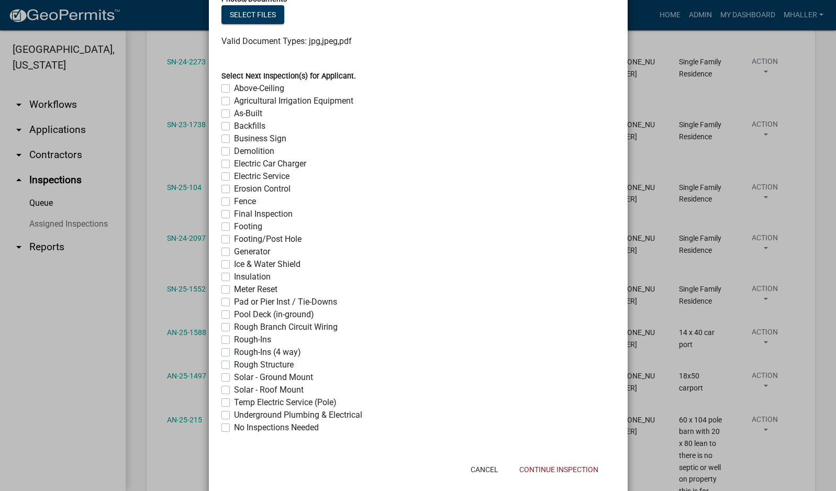
scroll to position [792, 0]
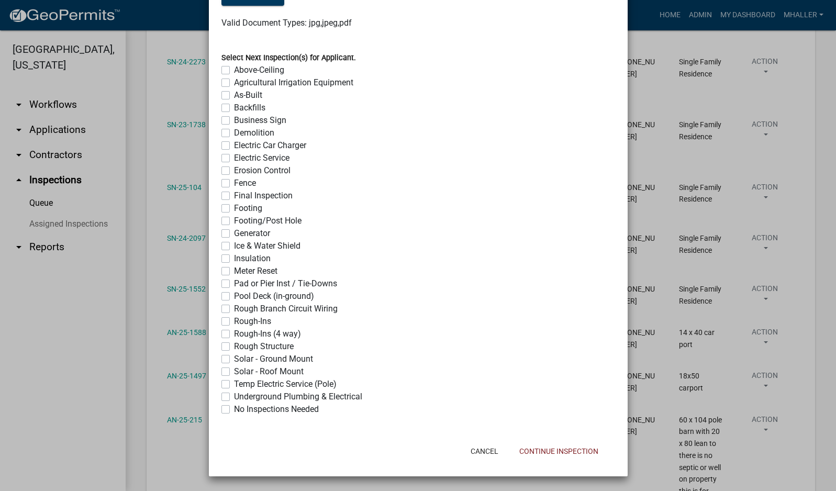
click at [234, 408] on label "No Inspections Needed" at bounding box center [276, 409] width 85 height 13
click at [234, 408] on input "No Inspections Needed" at bounding box center [237, 406] width 7 height 7
checkbox input "true"
checkbox input "false"
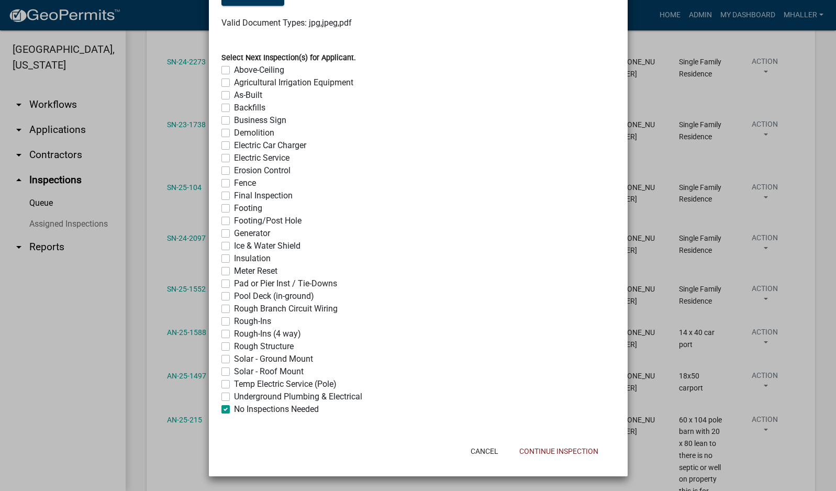
checkbox input "false"
click at [529, 452] on button "Continue Inspection" at bounding box center [559, 451] width 96 height 19
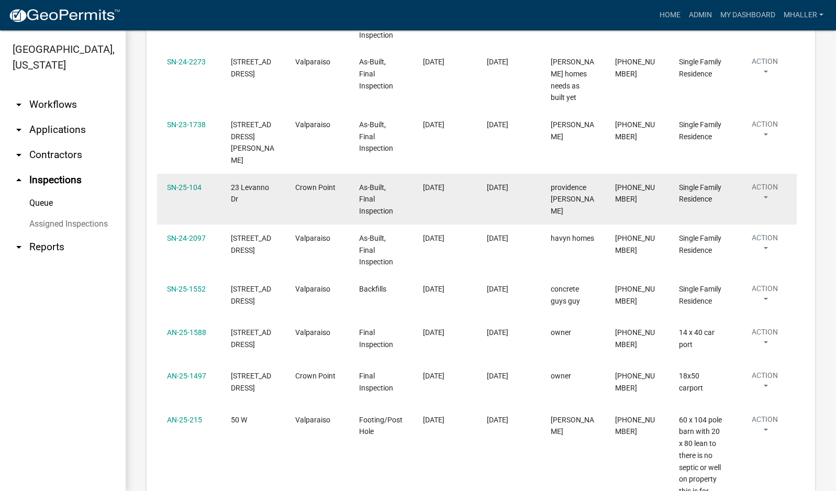
click at [766, 182] on button "Action" at bounding box center [765, 195] width 44 height 26
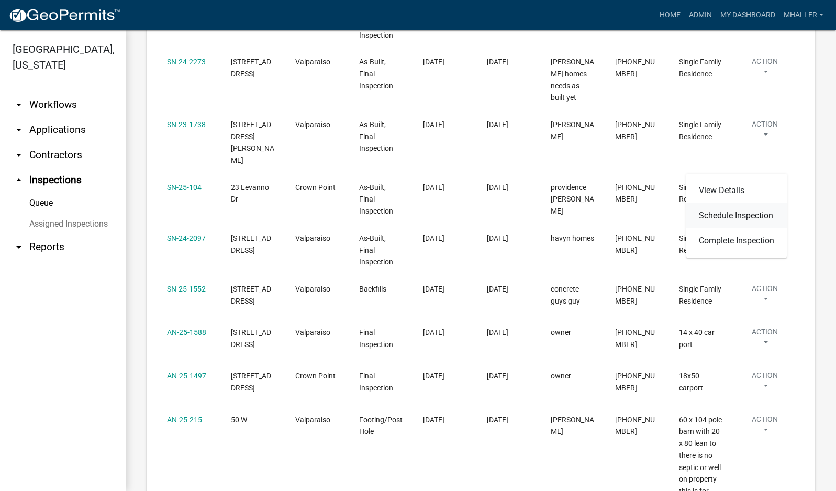
click at [755, 215] on link "Schedule Inspection" at bounding box center [736, 215] width 100 height 25
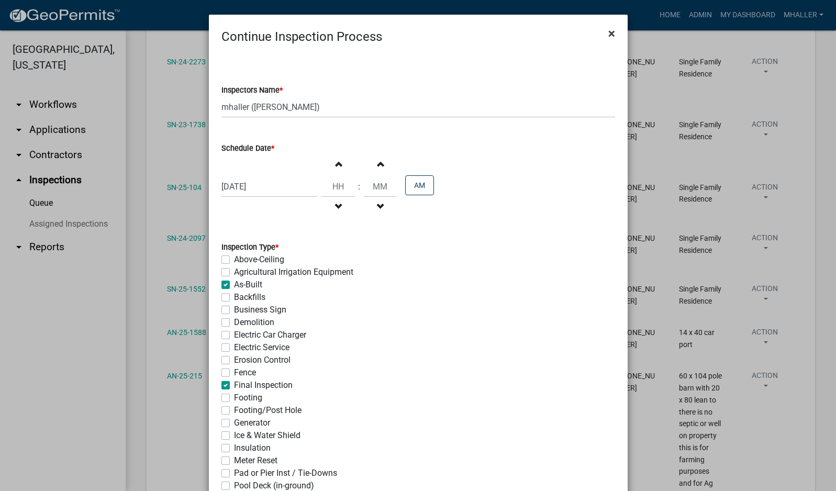
click at [608, 35] on span "×" at bounding box center [611, 33] width 7 height 15
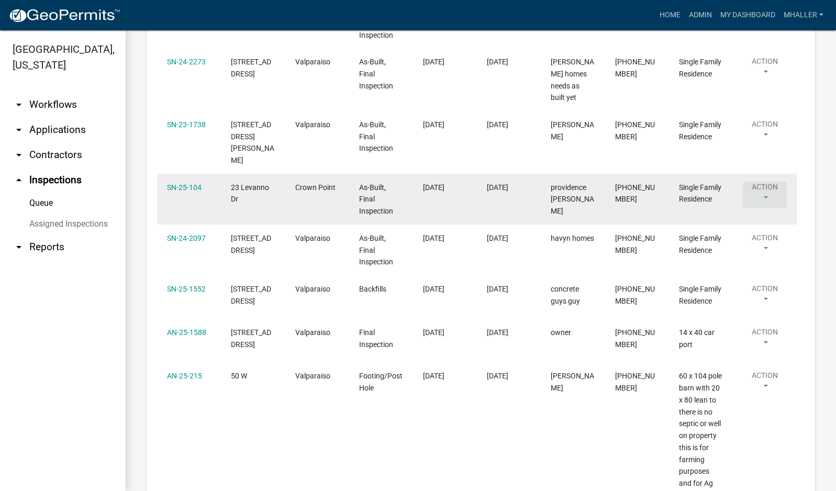
click at [766, 182] on button "Action" at bounding box center [765, 195] width 44 height 26
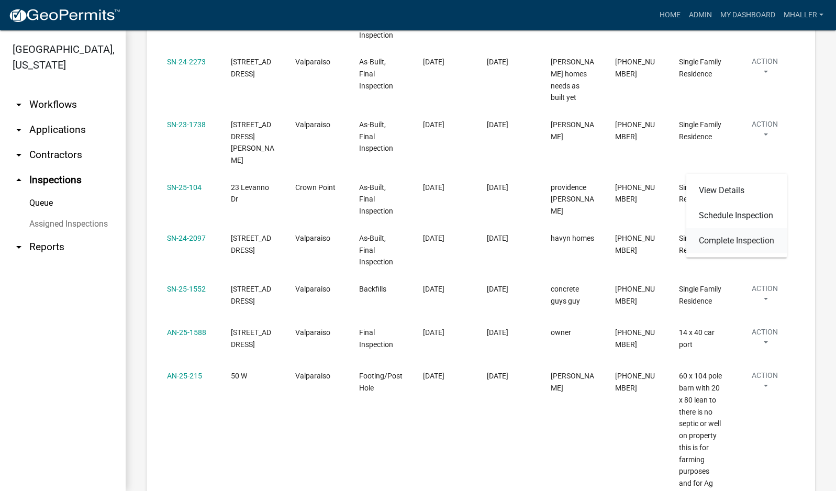
click at [746, 240] on link "Complete Inspection" at bounding box center [736, 240] width 100 height 25
click at [134, 160] on body "Internet Explorer does NOT work with GeoPermits. Get a new browser for more sec…" at bounding box center [418, 245] width 836 height 491
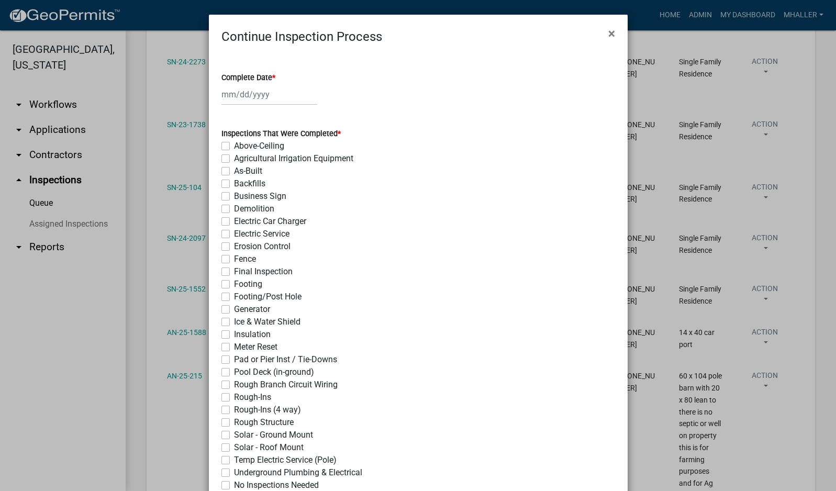
drag, startPoint x: 609, startPoint y: 35, endPoint x: 605, endPoint y: 39, distance: 6.0
click at [610, 36] on span "×" at bounding box center [611, 33] width 7 height 15
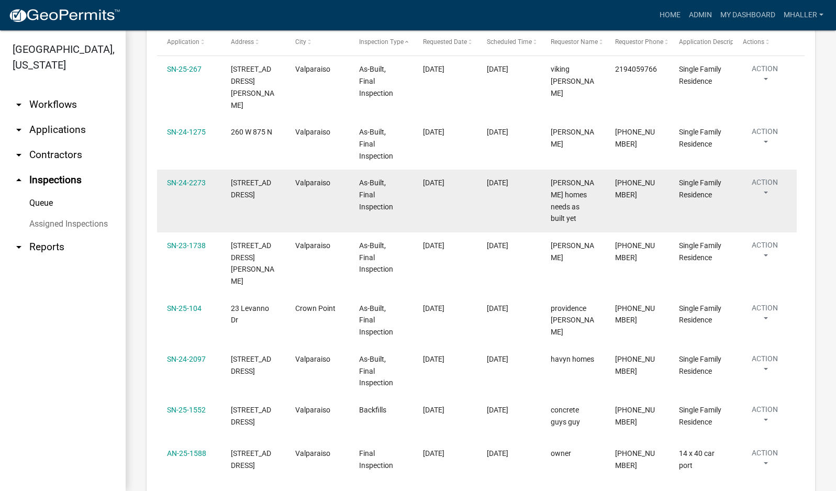
scroll to position [209, 0]
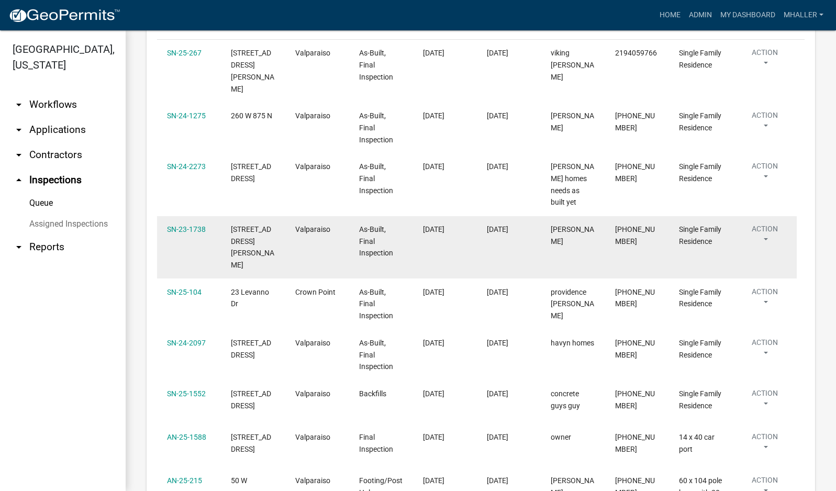
click at [767, 224] on button "Action" at bounding box center [765, 237] width 44 height 26
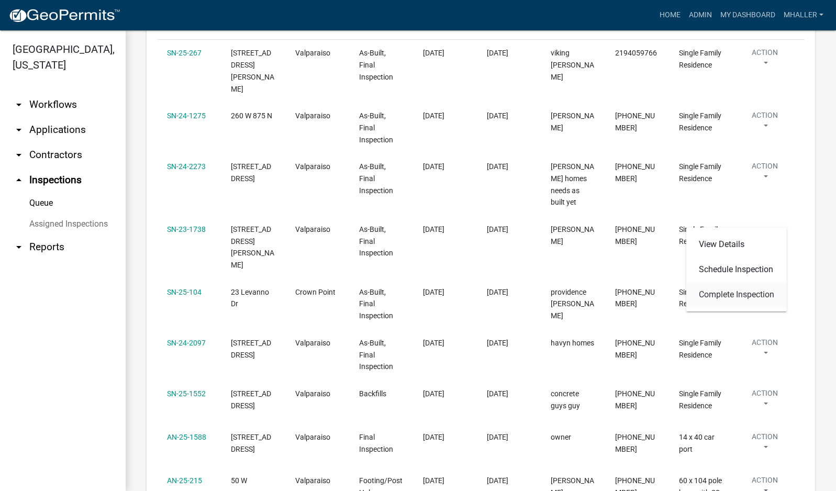
click at [754, 295] on link "Complete Inspection" at bounding box center [736, 294] width 100 height 25
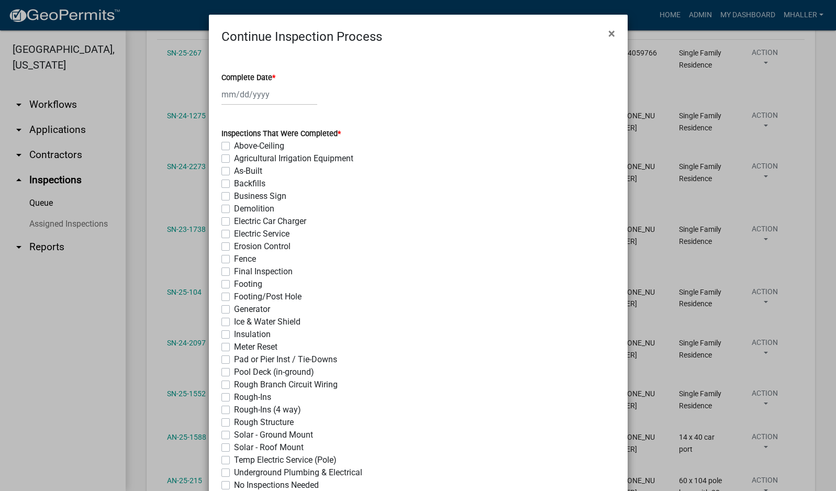
click at [236, 90] on div at bounding box center [269, 94] width 96 height 21
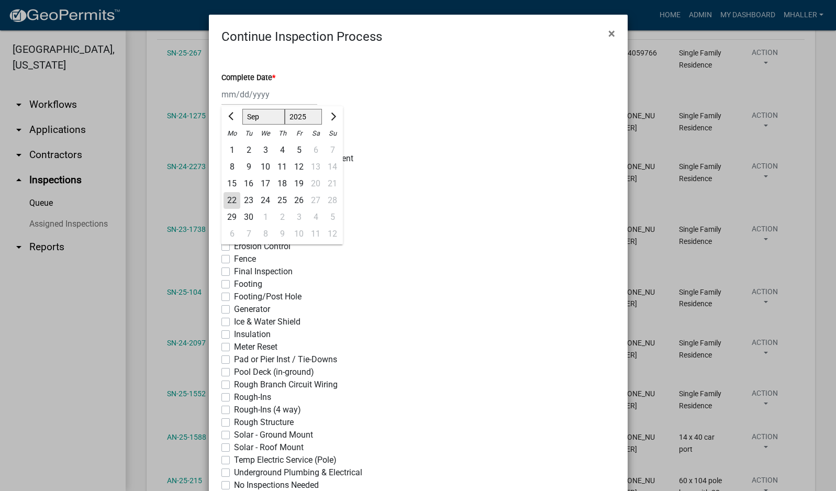
click at [228, 204] on div "22" at bounding box center [232, 200] width 17 height 17
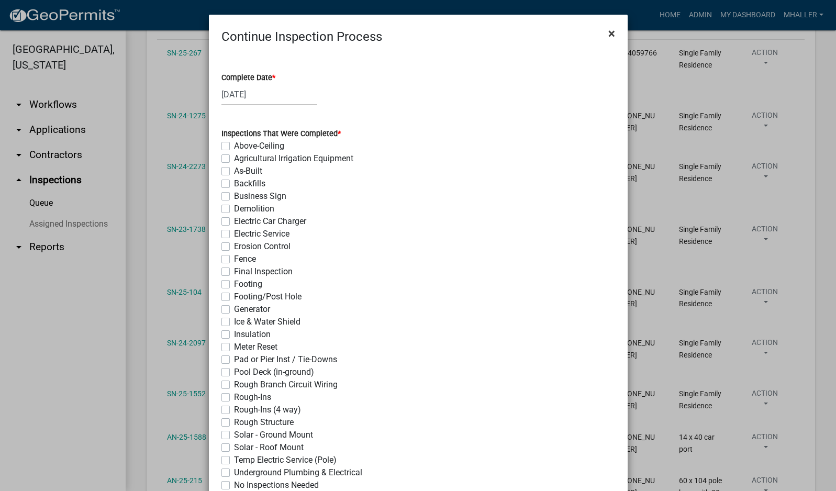
click at [608, 33] on span "×" at bounding box center [611, 33] width 7 height 15
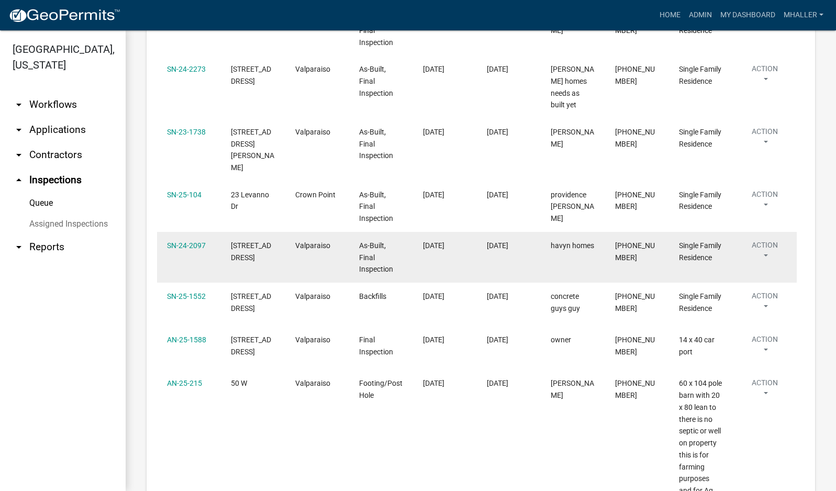
scroll to position [314, 0]
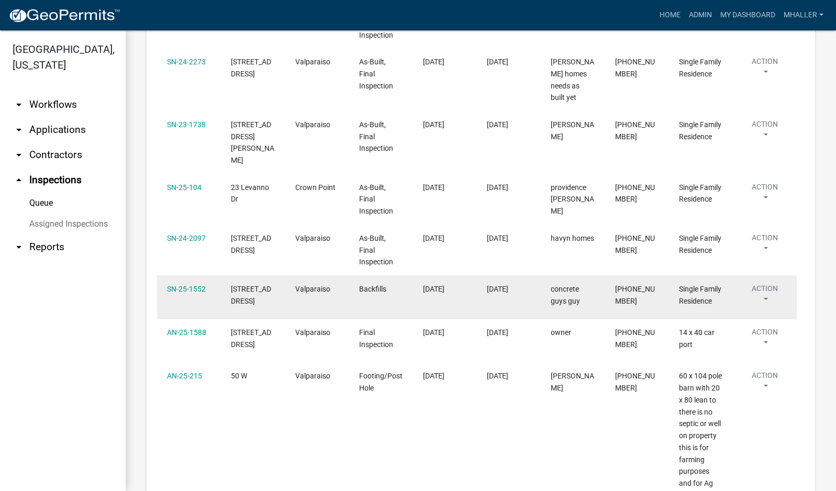
click at [764, 283] on button "Action" at bounding box center [765, 296] width 44 height 26
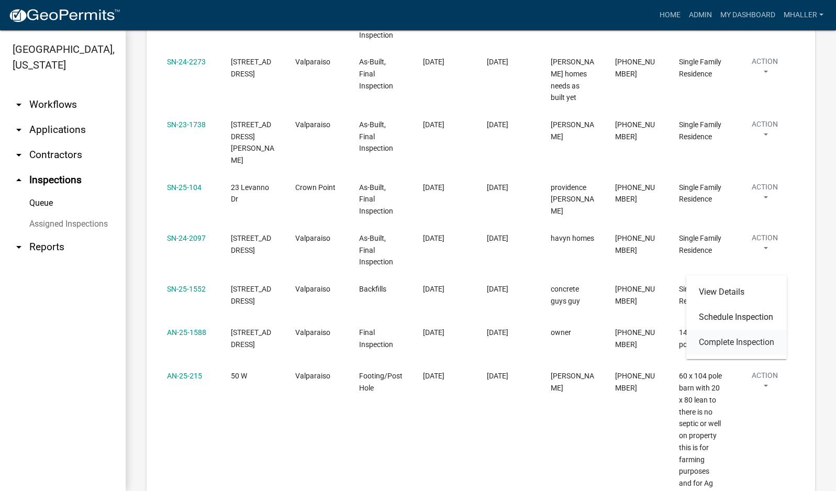
click at [743, 340] on link "Complete Inspection" at bounding box center [736, 342] width 100 height 25
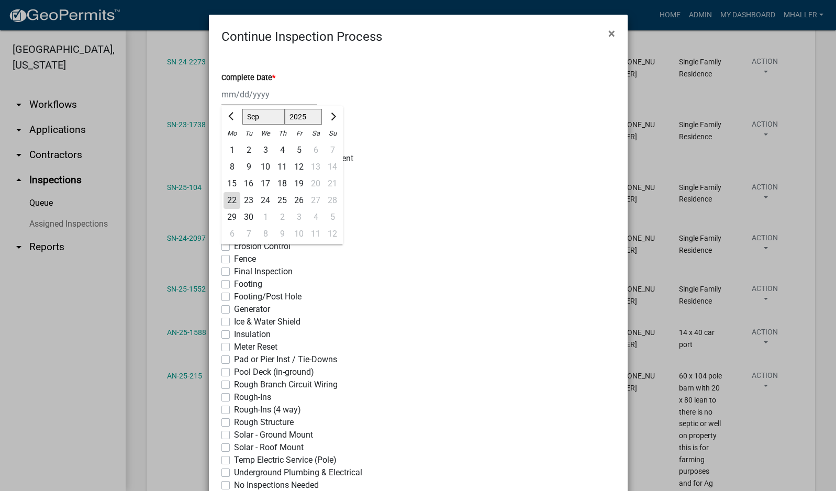
drag, startPoint x: 258, startPoint y: 96, endPoint x: 259, endPoint y: 105, distance: 8.9
click at [258, 96] on div "[PERSON_NAME] Feb Mar Apr [PERSON_NAME][DATE] Oct Nov [DATE] 1526 1527 1528 152…" at bounding box center [269, 94] width 96 height 21
click at [228, 200] on div "22" at bounding box center [232, 200] width 17 height 17
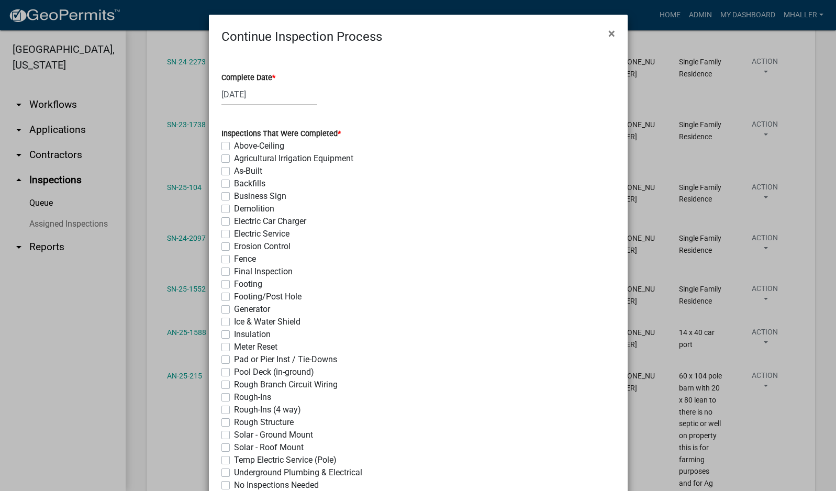
click at [234, 183] on label "Backfills" at bounding box center [249, 183] width 31 height 13
click at [234, 183] on input "Backfills" at bounding box center [237, 180] width 7 height 7
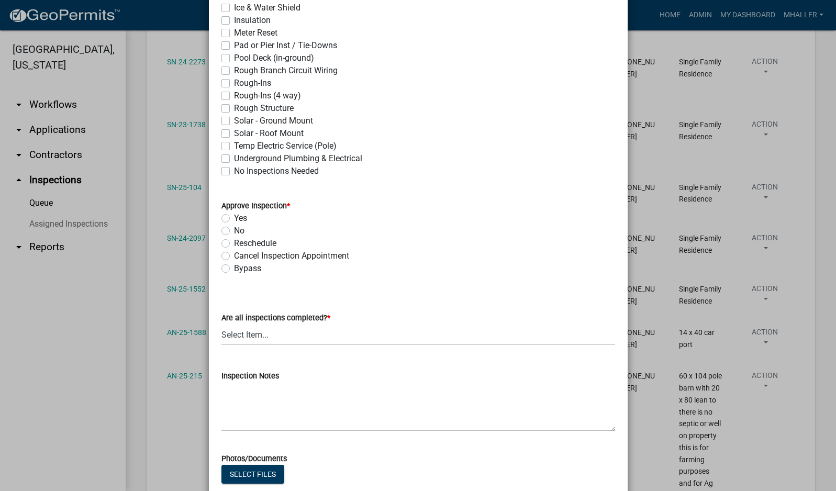
click at [234, 216] on label "Yes" at bounding box center [240, 218] width 13 height 13
click at [234, 216] on input "Yes" at bounding box center [237, 215] width 7 height 7
click at [281, 331] on select "Select Item... Yes - All Inspections Have Been Completed No - More Inspections …" at bounding box center [418, 334] width 394 height 21
click at [221, 324] on select "Select Item... Yes - All Inspections Have Been Completed No - More Inspections …" at bounding box center [418, 334] width 394 height 21
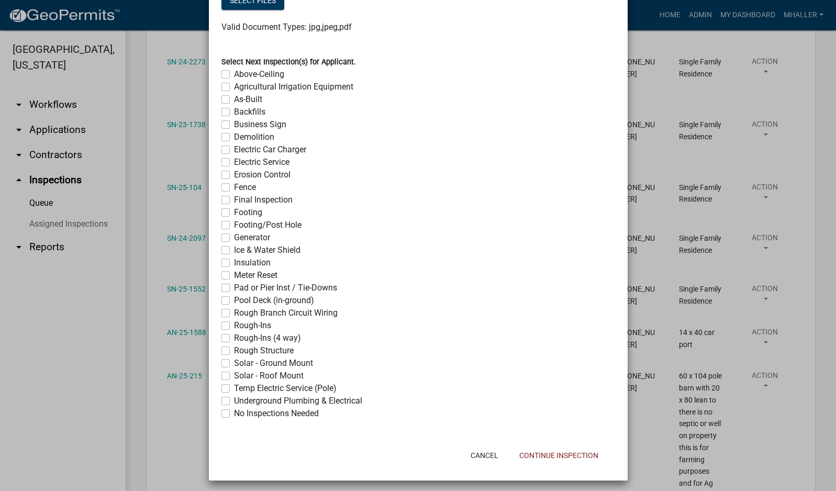
scroll to position [792, 0]
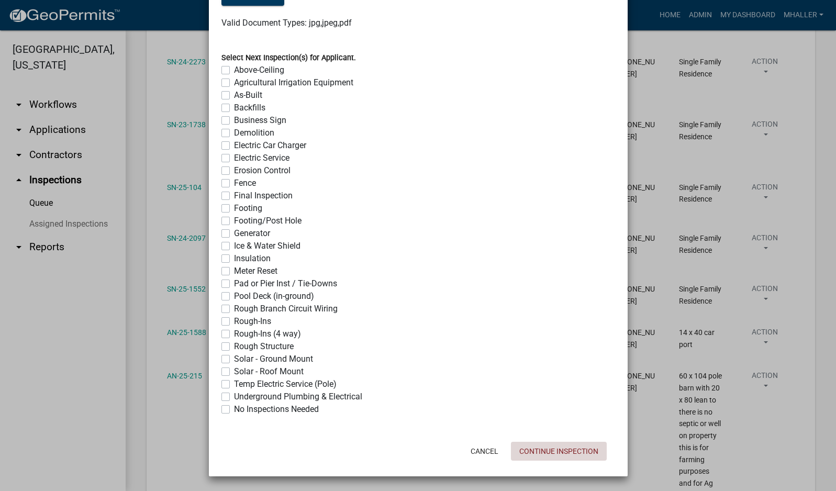
click at [563, 447] on button "Continue Inspection" at bounding box center [559, 451] width 96 height 19
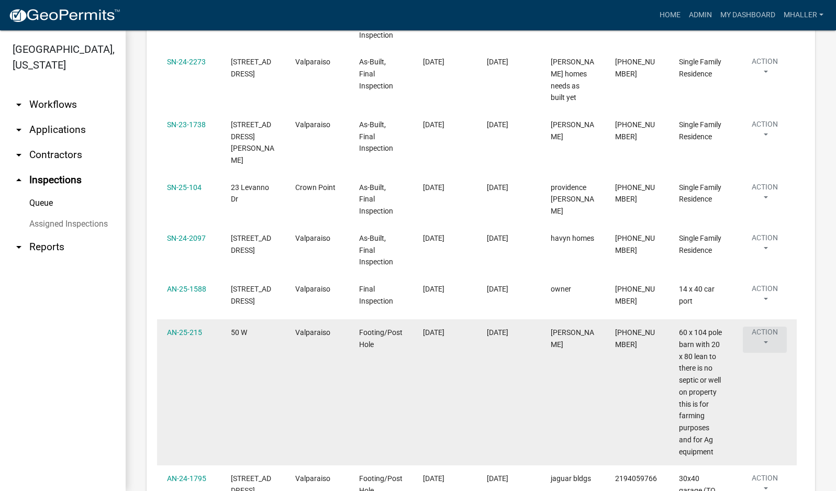
click at [766, 327] on button "Action" at bounding box center [765, 340] width 44 height 26
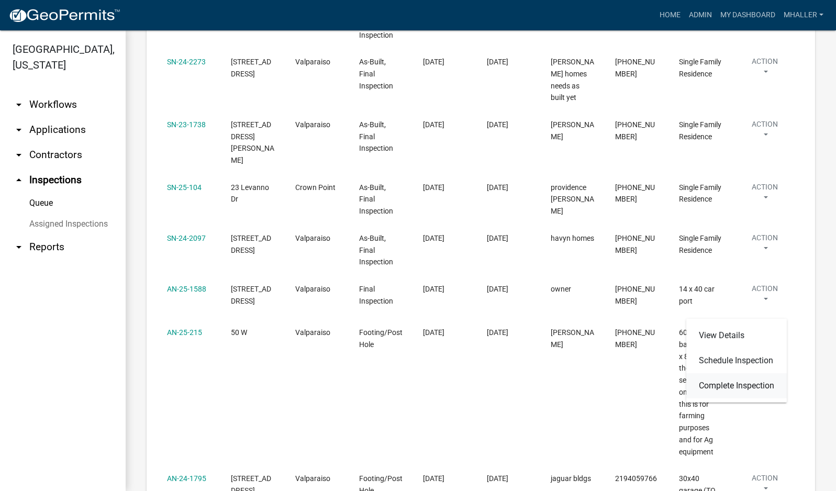
click at [732, 387] on link "Complete Inspection" at bounding box center [736, 385] width 100 height 25
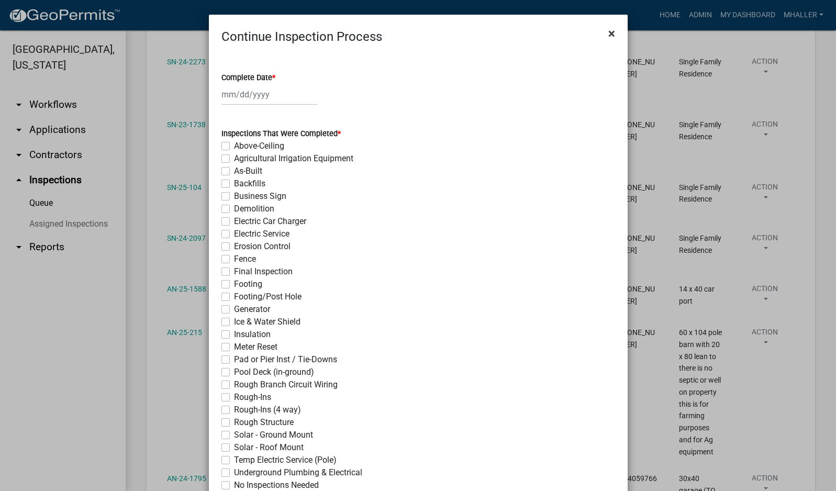
click at [602, 33] on button "×" at bounding box center [612, 33] width 24 height 29
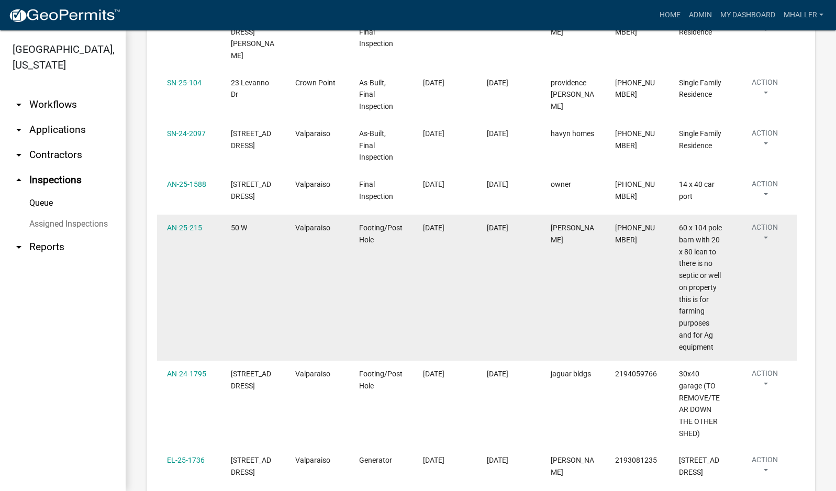
scroll to position [471, 0]
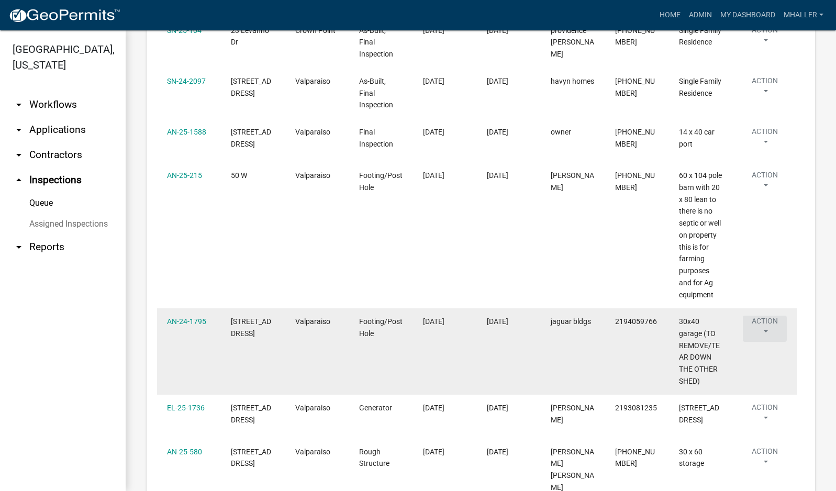
click at [767, 316] on button "Action" at bounding box center [765, 329] width 44 height 26
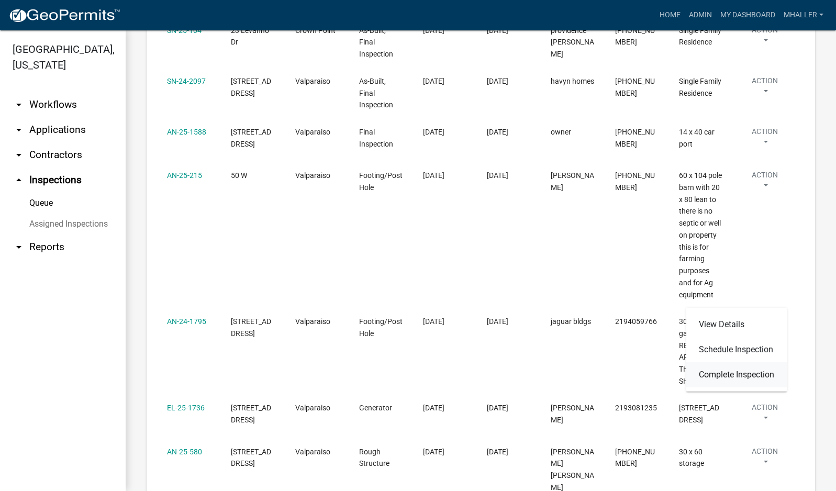
click at [753, 376] on link "Complete Inspection" at bounding box center [736, 374] width 100 height 25
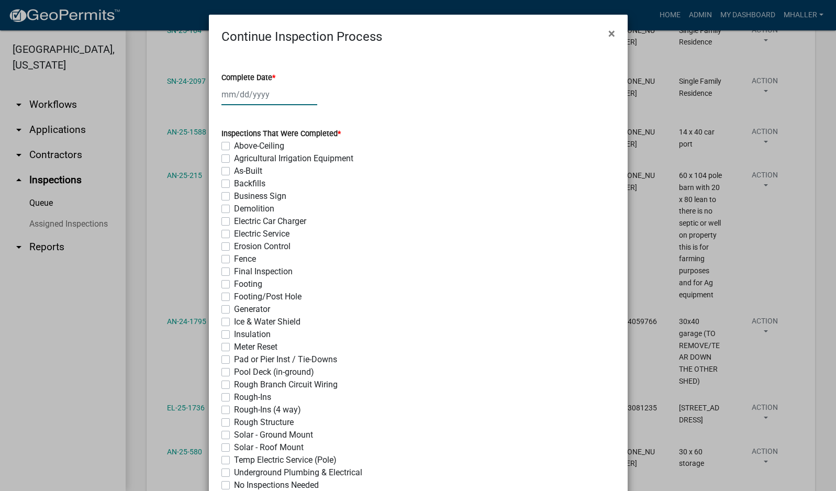
click at [240, 91] on div at bounding box center [269, 94] width 96 height 21
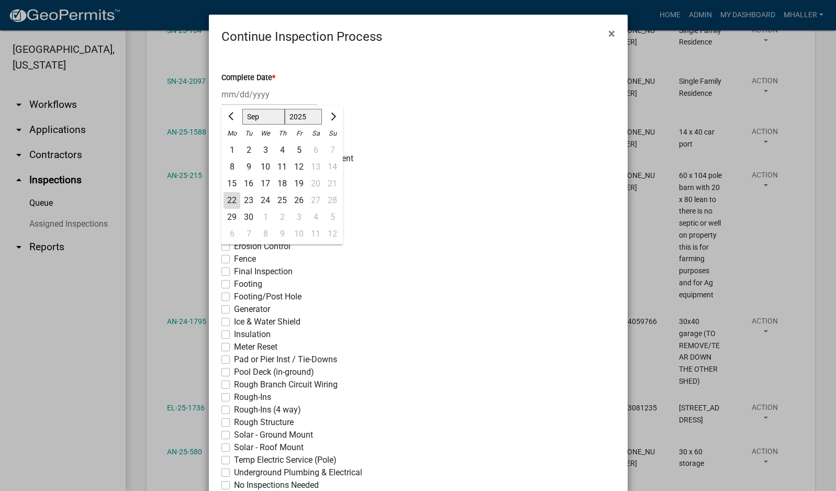
click at [224, 200] on div "22" at bounding box center [232, 200] width 17 height 17
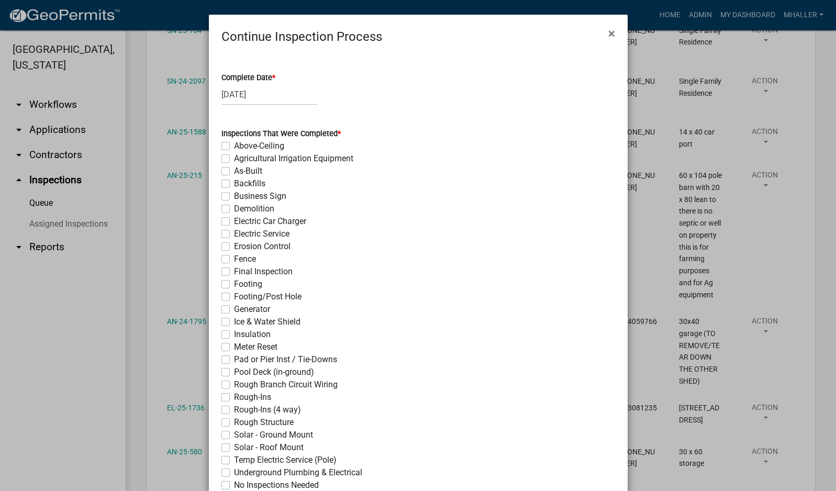
click at [234, 295] on label "Footing/Post Hole" at bounding box center [268, 297] width 68 height 13
click at [234, 295] on input "Footing/Post Hole" at bounding box center [237, 294] width 7 height 7
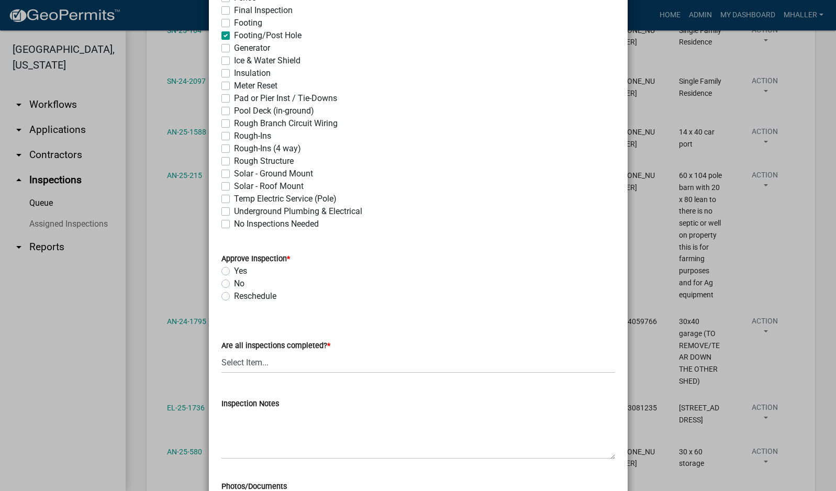
scroll to position [262, 0]
click at [234, 271] on label "Yes" at bounding box center [240, 270] width 13 height 13
click at [234, 271] on input "Yes" at bounding box center [237, 267] width 7 height 7
click at [308, 361] on select "Select Item... Yes - All Inspections Have Been Completed No - More Inspections …" at bounding box center [418, 361] width 394 height 21
click at [221, 351] on select "Select Item... Yes - All Inspections Have Been Completed No - More Inspections …" at bounding box center [418, 361] width 394 height 21
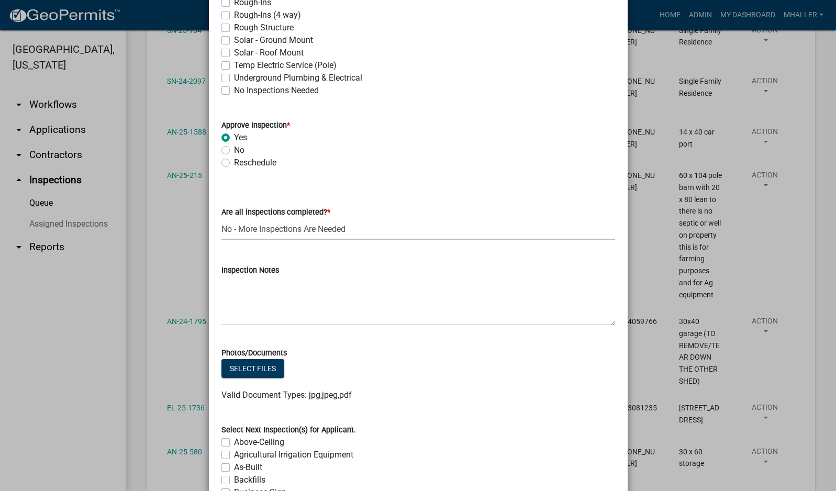
scroll to position [419, 0]
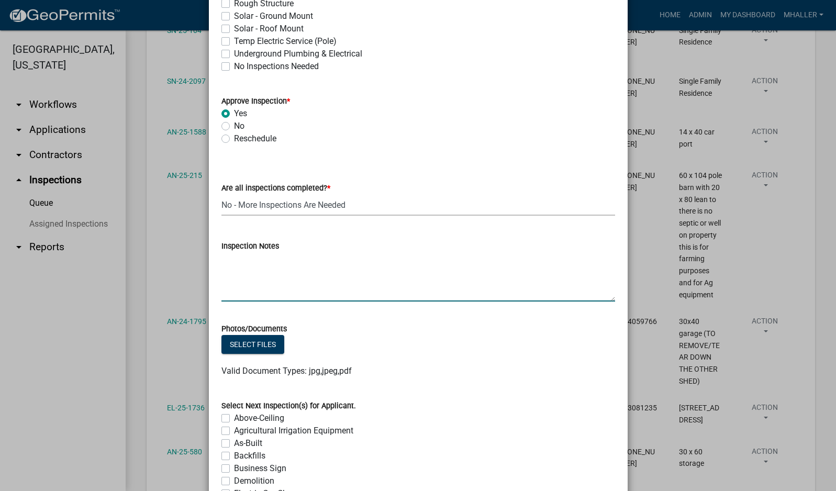
click at [238, 273] on textarea "Inspection Notes" at bounding box center [418, 276] width 394 height 49
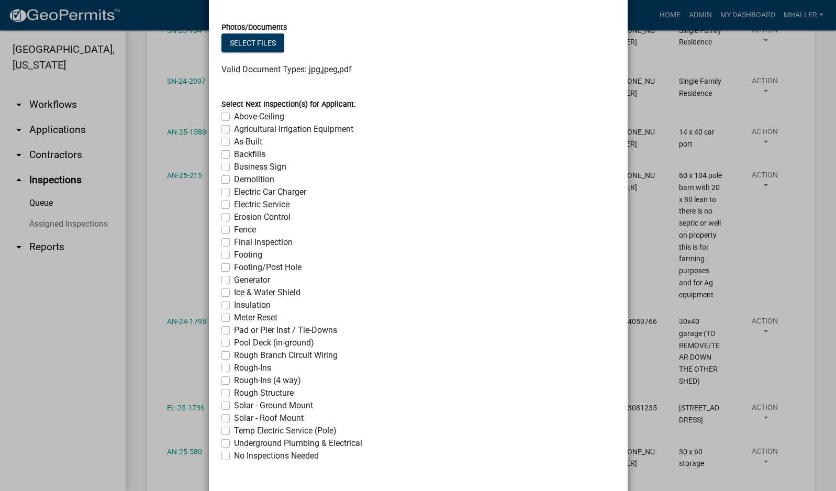
scroll to position [767, 0]
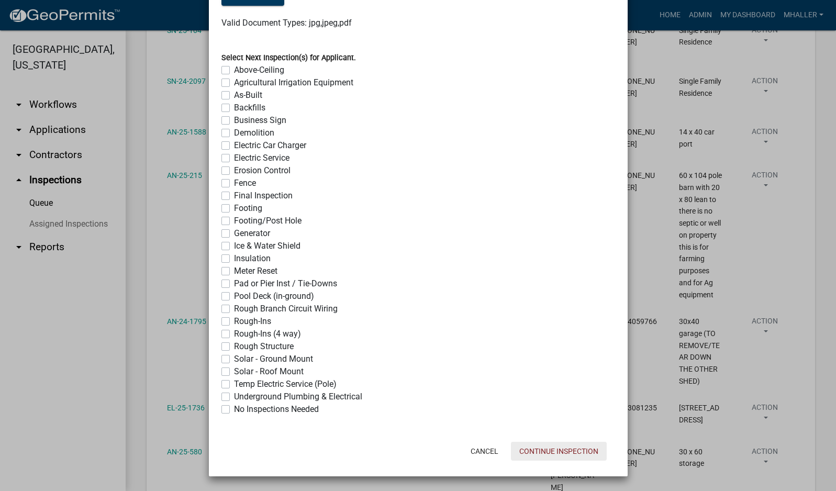
click at [579, 451] on button "Continue Inspection" at bounding box center [559, 451] width 96 height 19
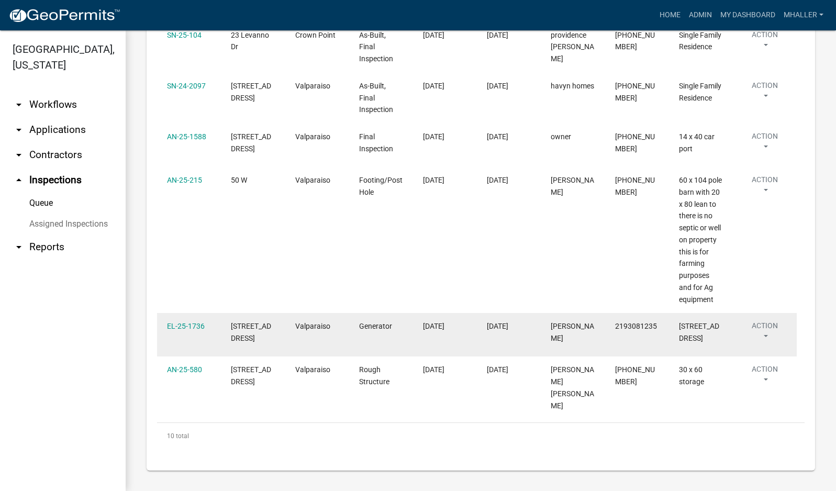
scroll to position [419, 0]
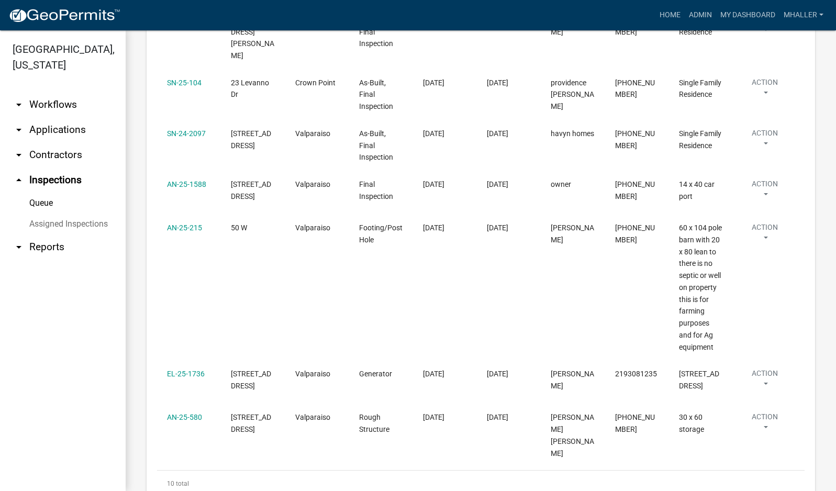
click at [61, 117] on link "arrow_drop_down Applications" at bounding box center [63, 129] width 126 height 25
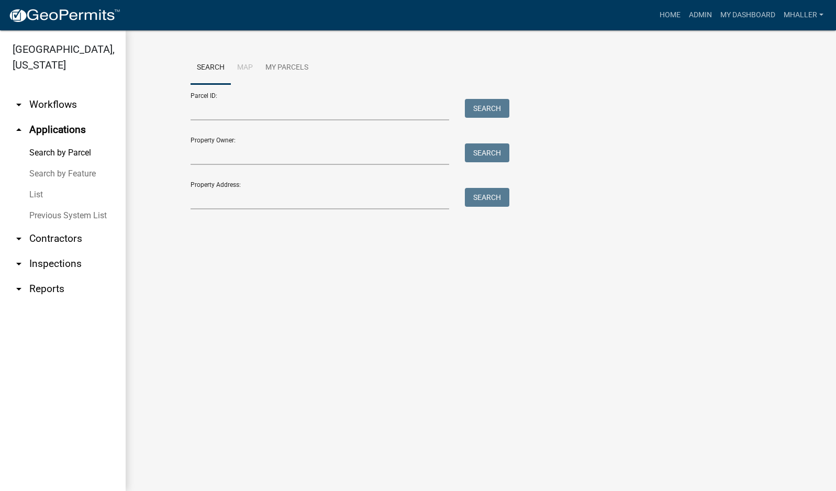
click at [34, 184] on link "List" at bounding box center [63, 194] width 126 height 21
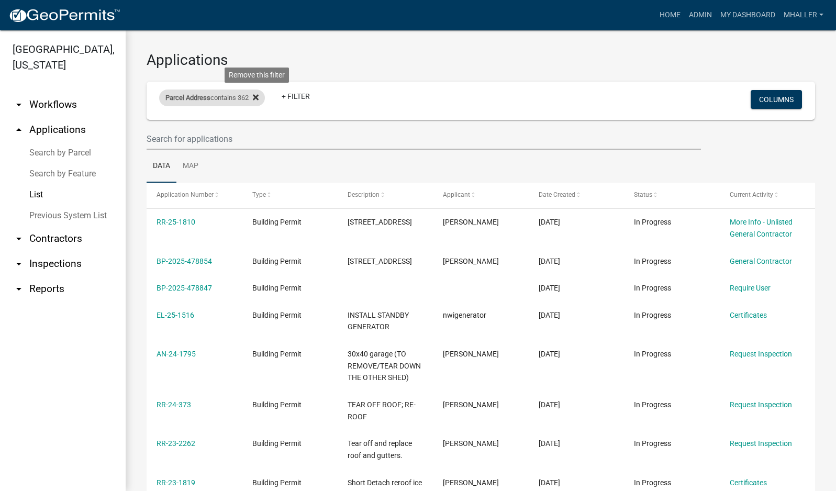
click at [259, 98] on icon at bounding box center [256, 97] width 6 height 6
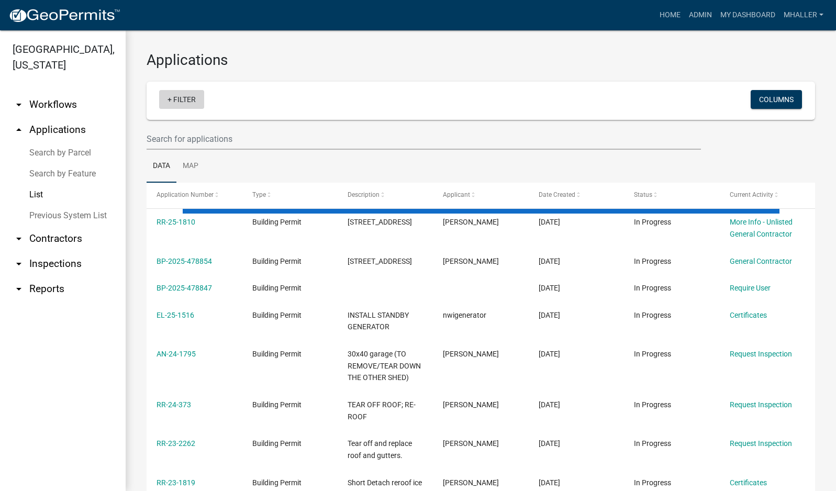
click at [192, 96] on link "+ Filter" at bounding box center [181, 99] width 45 height 19
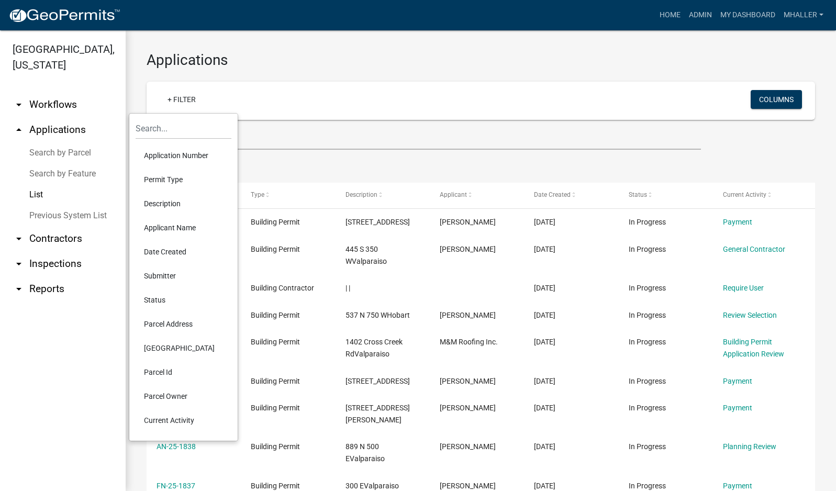
click at [175, 153] on li "Application Number" at bounding box center [184, 155] width 96 height 24
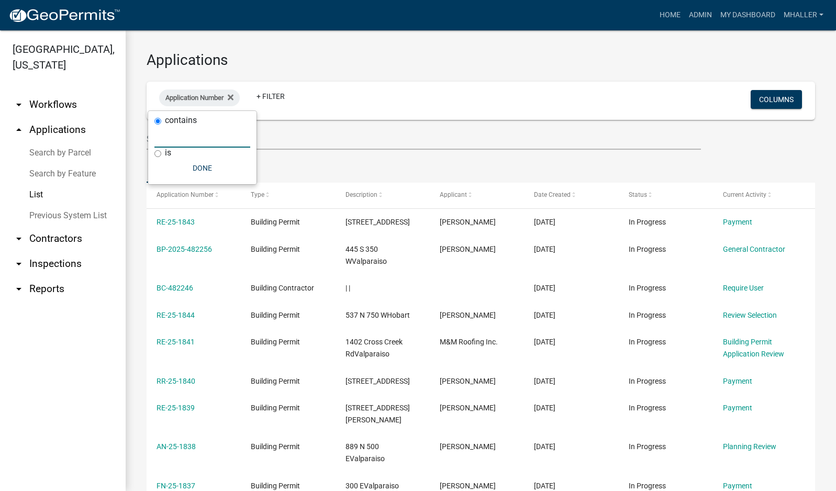
click at [175, 139] on input "text" at bounding box center [202, 136] width 96 height 21
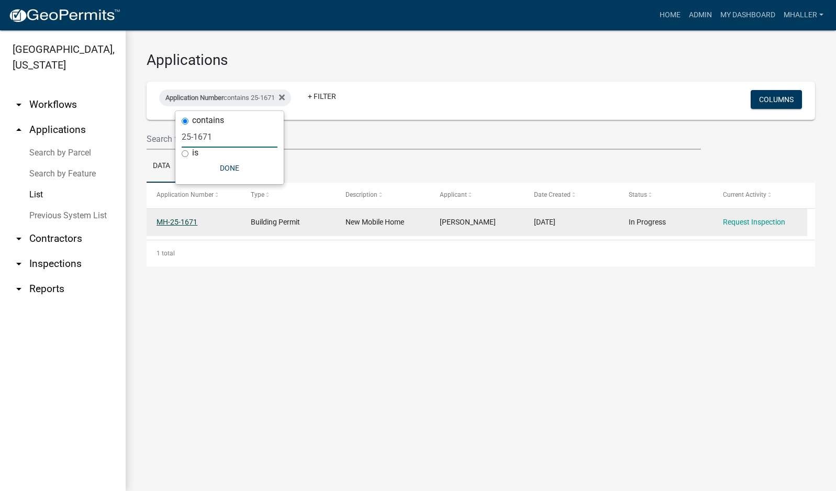
click at [188, 221] on link "MH-25-1671" at bounding box center [177, 222] width 41 height 8
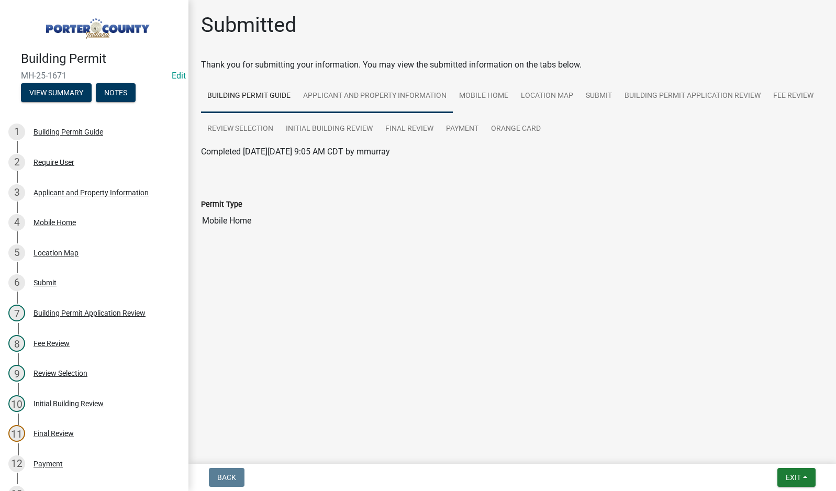
click at [434, 93] on link "Applicant and Property Information" at bounding box center [375, 96] width 156 height 33
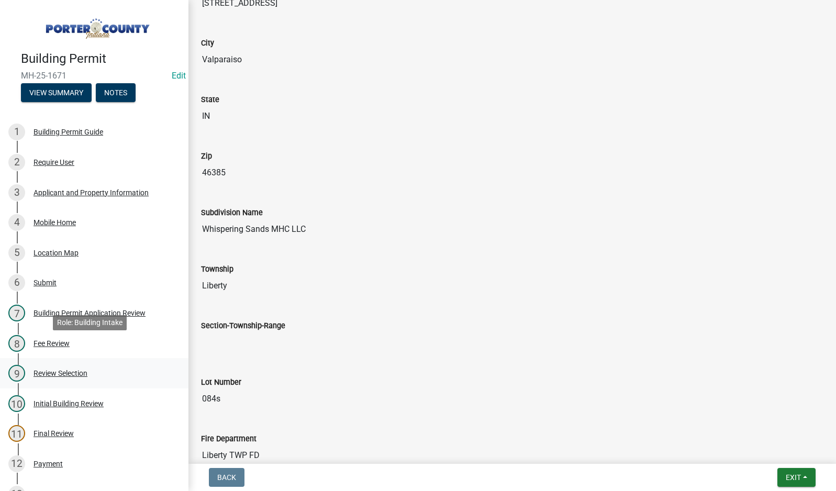
scroll to position [258, 0]
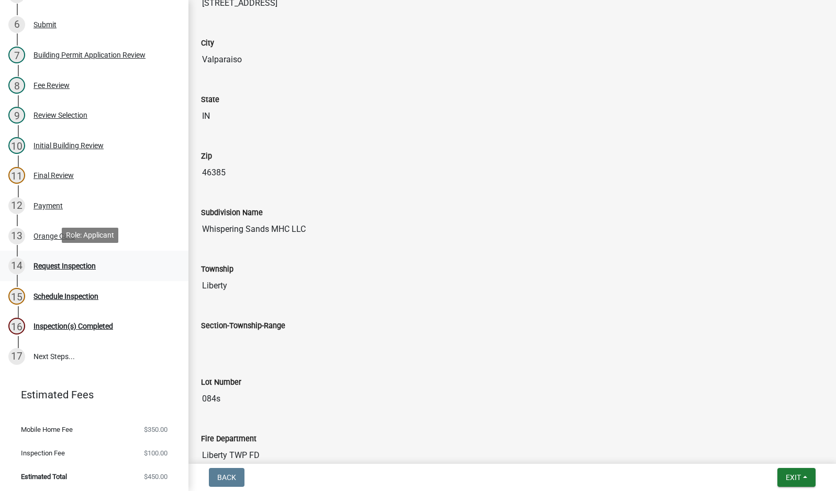
click at [61, 264] on div "Request Inspection" at bounding box center [64, 265] width 62 height 7
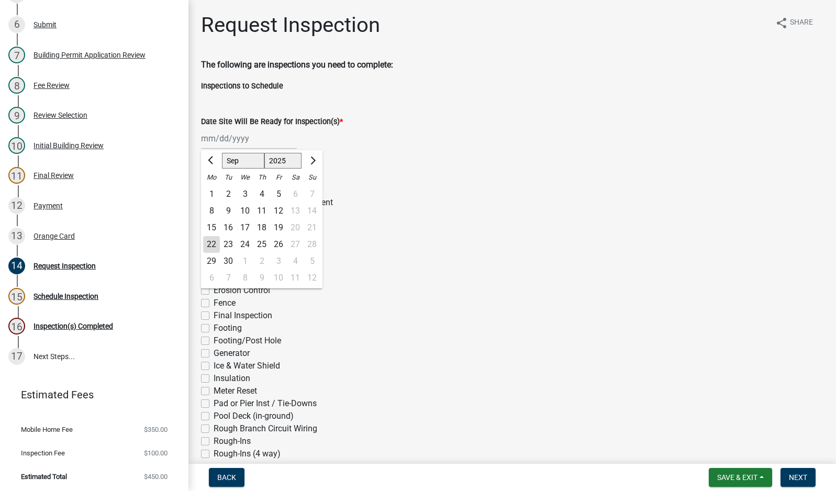
click at [245, 138] on div "[PERSON_NAME] Feb Mar Apr [PERSON_NAME][DATE] Oct Nov [DATE] 1526 1527 1528 152…" at bounding box center [249, 138] width 96 height 21
click at [211, 242] on div "22" at bounding box center [211, 244] width 17 height 17
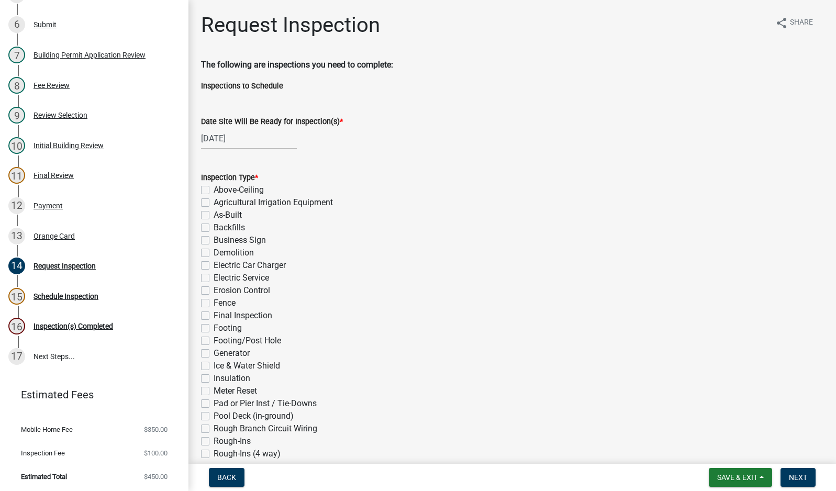
click at [214, 277] on label "Electric Service" at bounding box center [241, 278] width 55 height 13
click at [214, 277] on input "Electric Service" at bounding box center [217, 275] width 7 height 7
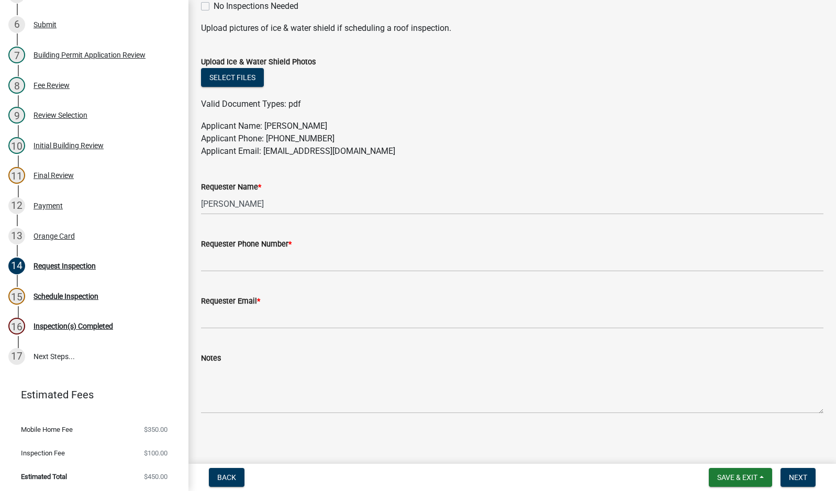
scroll to position [523, 0]
click at [250, 204] on input "[PERSON_NAME]" at bounding box center [512, 203] width 622 height 21
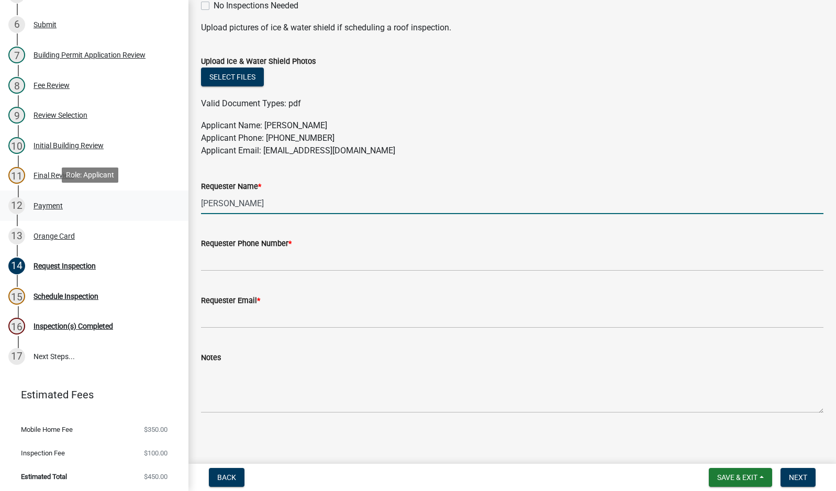
drag, startPoint x: 275, startPoint y: 203, endPoint x: 75, endPoint y: 199, distance: 200.5
click at [77, 202] on div "Building Permit MH-25-1671 Edit View Summary Notes 1 Building Permit Guide 2 Re…" at bounding box center [418, 245] width 836 height 491
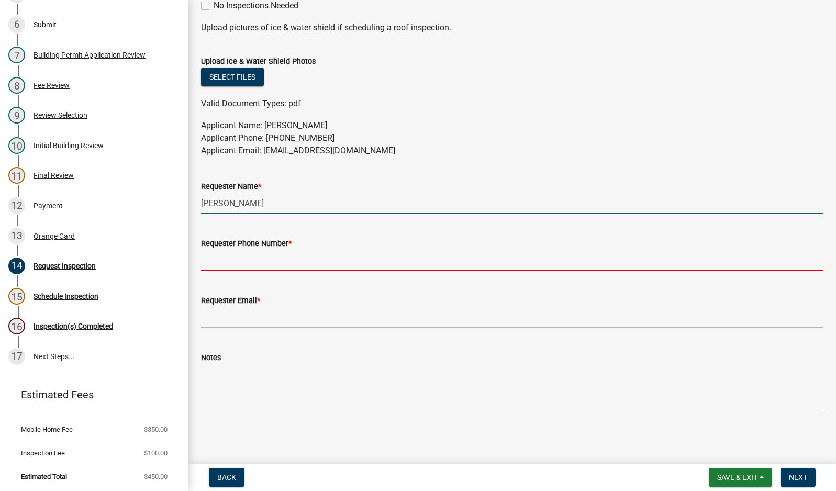
click at [286, 261] on input "Requester Phone Number *" at bounding box center [512, 260] width 622 height 21
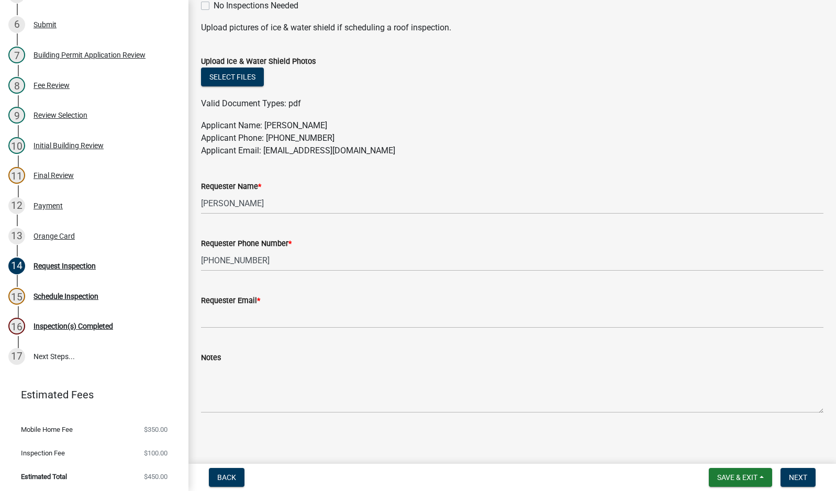
drag, startPoint x: 403, startPoint y: 148, endPoint x: 265, endPoint y: 147, distance: 137.1
click at [265, 147] on p "Applicant Name: [PERSON_NAME] Applicant Phone: [PHONE_NUMBER] Applicant Email: …" at bounding box center [512, 138] width 622 height 38
copy p "[EMAIL_ADDRESS][DOMAIN_NAME]"
click at [286, 320] on input "Requester Email *" at bounding box center [512, 317] width 622 height 21
paste input "[EMAIL_ADDRESS][DOMAIN_NAME]"
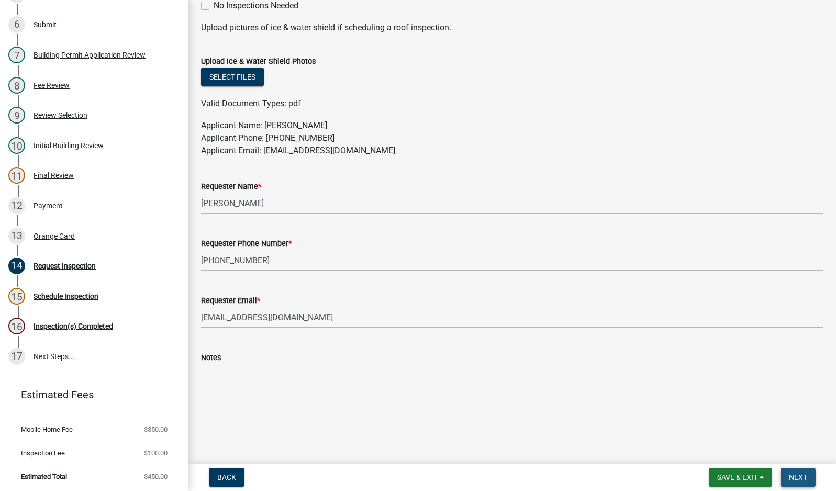
click at [798, 479] on span "Next" at bounding box center [798, 477] width 18 height 8
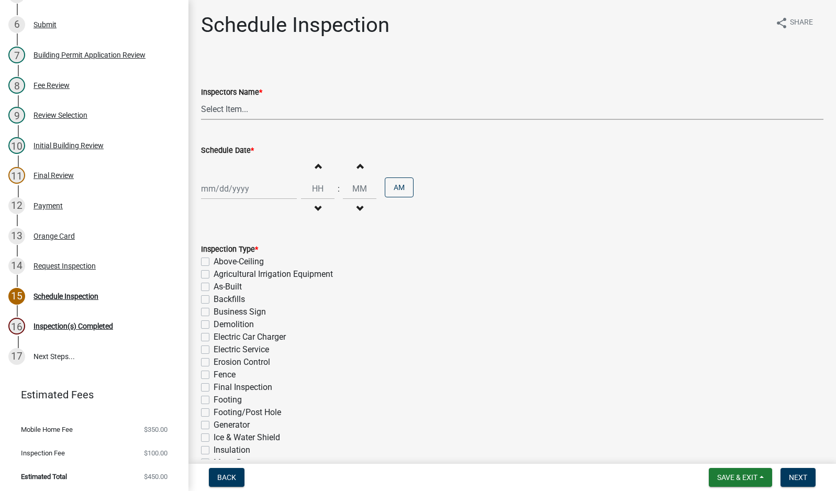
click at [245, 108] on select "Select Item... mhaller ([PERSON_NAME])" at bounding box center [512, 108] width 622 height 21
click at [201, 98] on select "Select Item... mhaller ([PERSON_NAME])" at bounding box center [512, 108] width 622 height 21
click at [237, 188] on div at bounding box center [249, 188] width 96 height 21
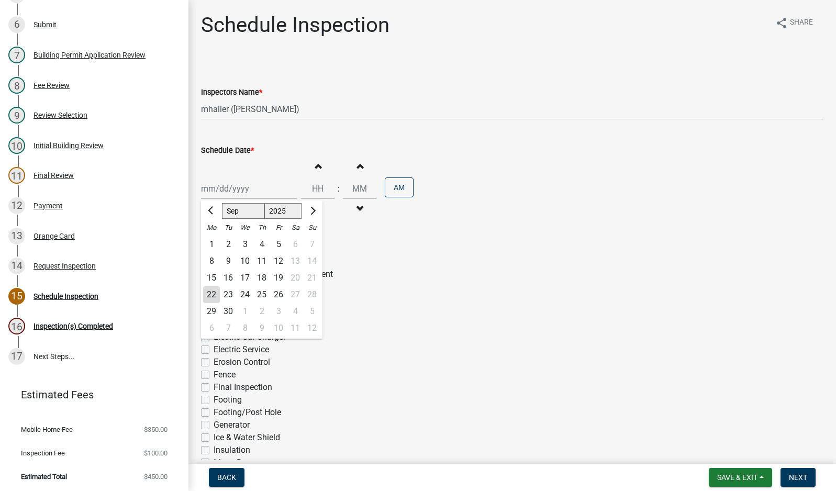
click at [246, 294] on div "24" at bounding box center [245, 294] width 17 height 17
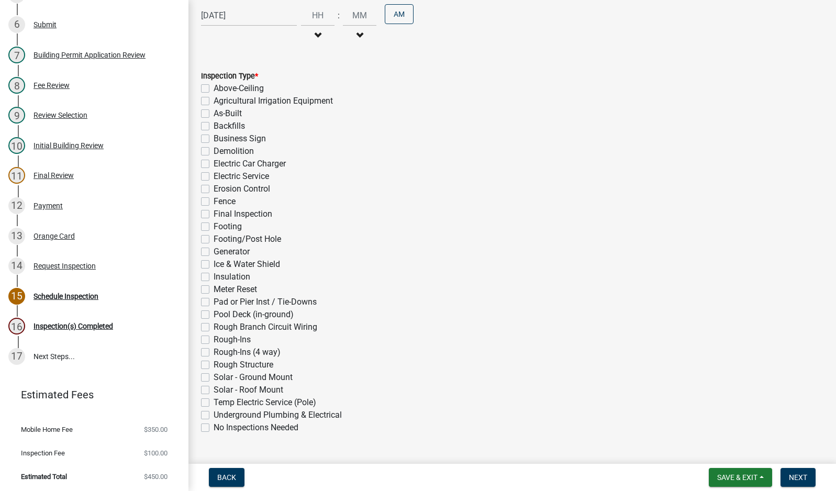
scroll to position [198, 0]
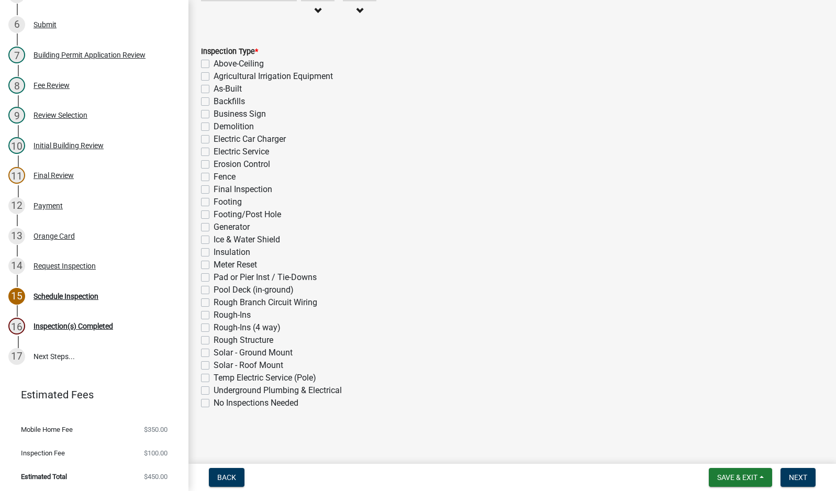
click at [214, 153] on label "Electric Service" at bounding box center [241, 152] width 55 height 13
click at [214, 152] on input "Electric Service" at bounding box center [217, 149] width 7 height 7
click at [797, 480] on span "Next" at bounding box center [798, 477] width 18 height 8
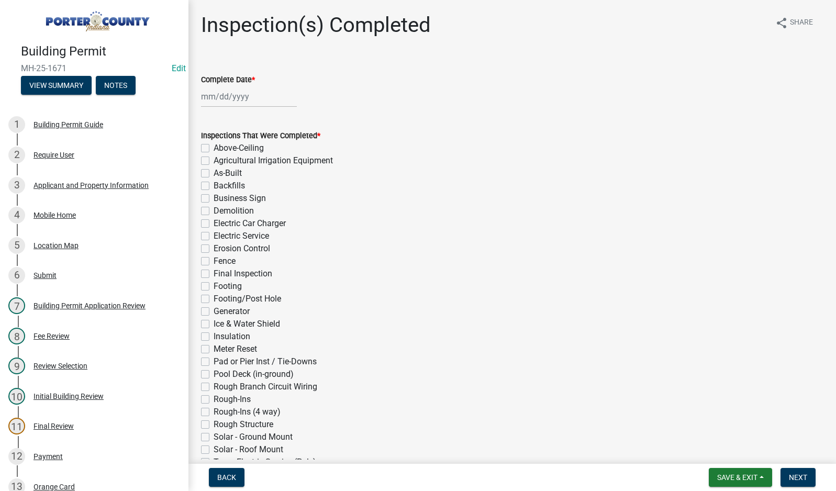
scroll to position [0, 0]
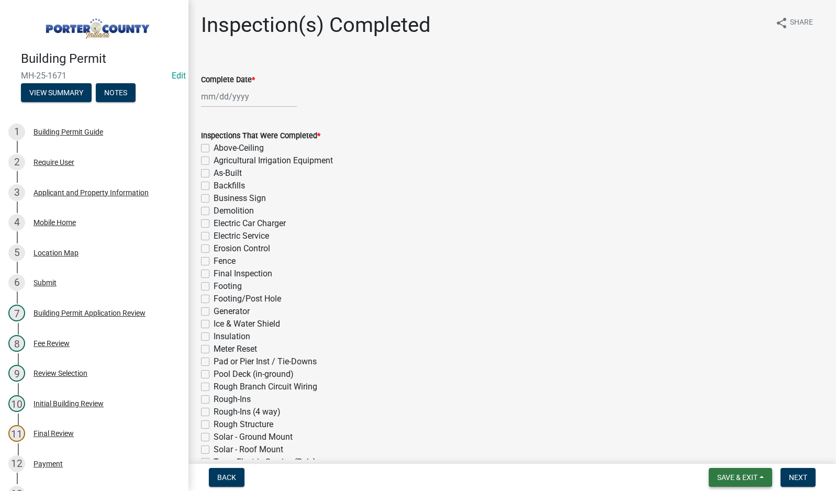
click at [752, 479] on span "Save & Exit" at bounding box center [737, 477] width 40 height 8
click at [748, 459] on button "Save & Exit" at bounding box center [730, 450] width 84 height 25
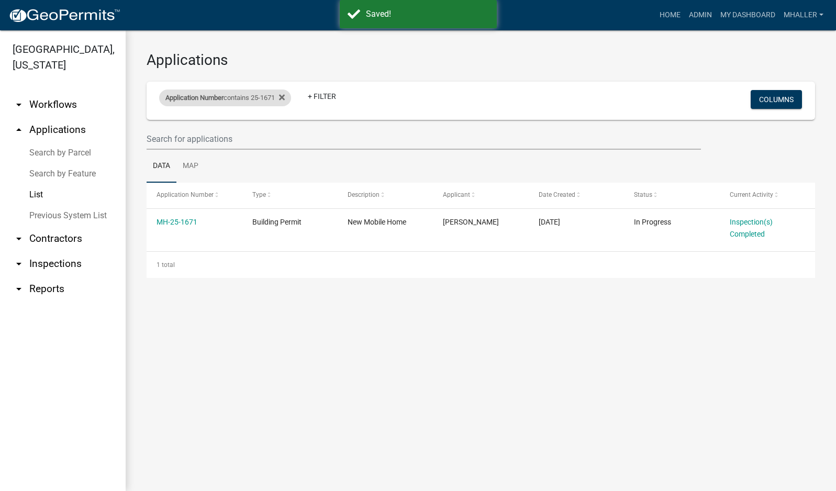
click at [236, 95] on div "Application Number contains 25-1671" at bounding box center [225, 98] width 132 height 17
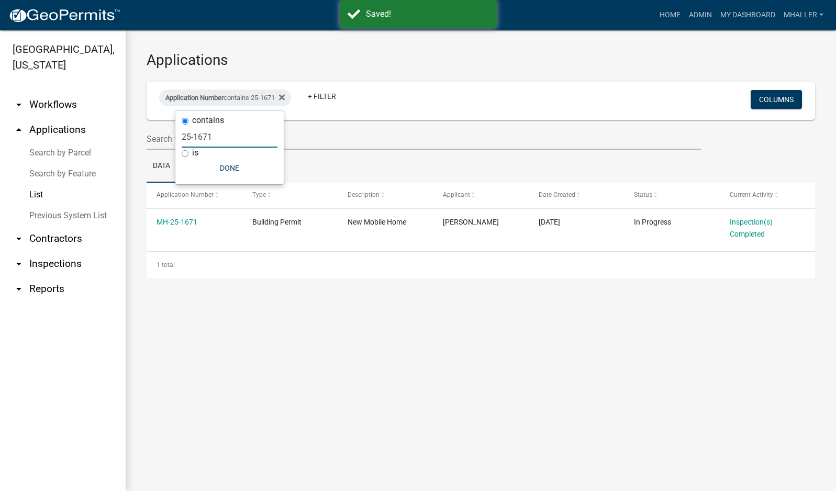
click at [230, 141] on input "25-1671" at bounding box center [230, 136] width 96 height 21
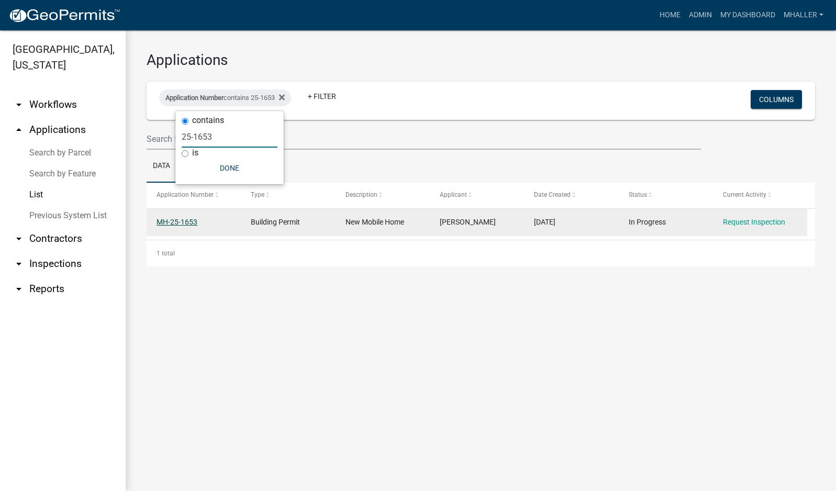
click at [187, 222] on link "MH-25-1653" at bounding box center [177, 222] width 41 height 8
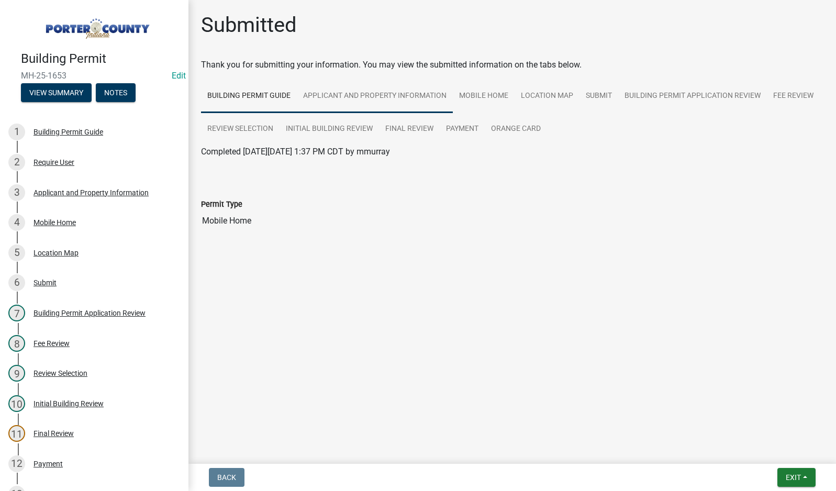
click at [385, 93] on link "Applicant and Property Information" at bounding box center [375, 96] width 156 height 33
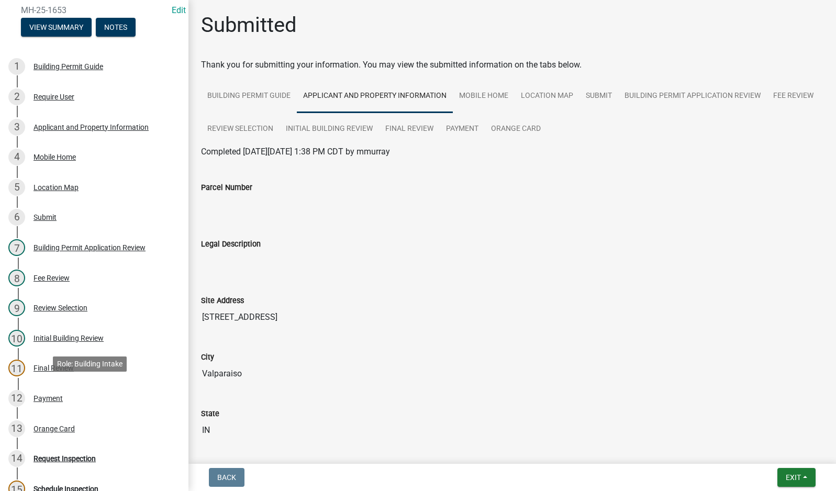
scroll to position [258, 0]
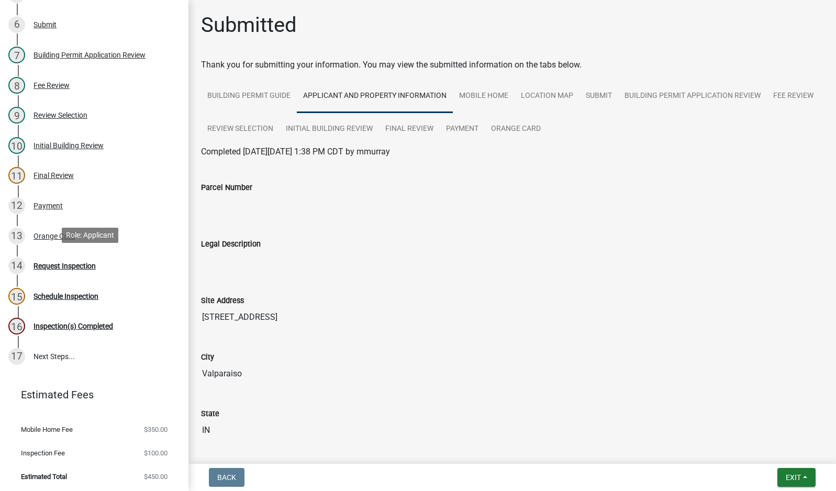
click at [59, 263] on div "Request Inspection" at bounding box center [64, 265] width 62 height 7
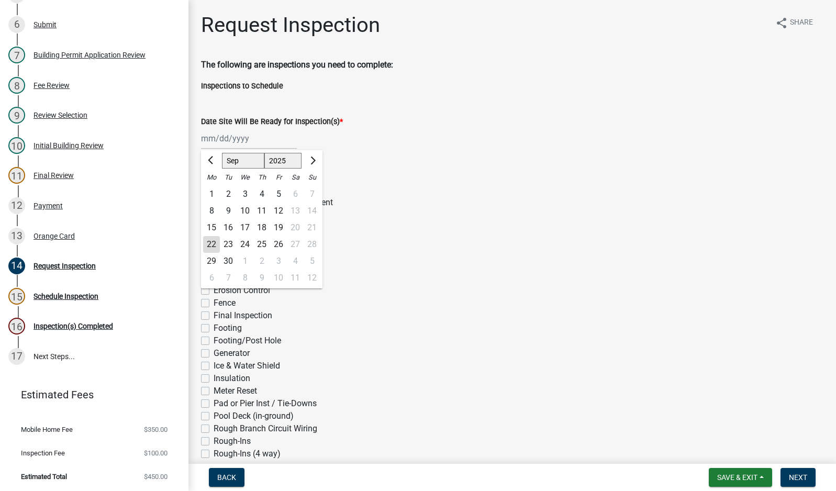
drag, startPoint x: 223, startPoint y: 139, endPoint x: 237, endPoint y: 149, distance: 17.3
click at [223, 139] on div "[PERSON_NAME] Feb Mar Apr [PERSON_NAME][DATE] Oct Nov [DATE] 1526 1527 1528 152…" at bounding box center [249, 138] width 96 height 21
click at [213, 245] on div "22" at bounding box center [211, 244] width 17 height 17
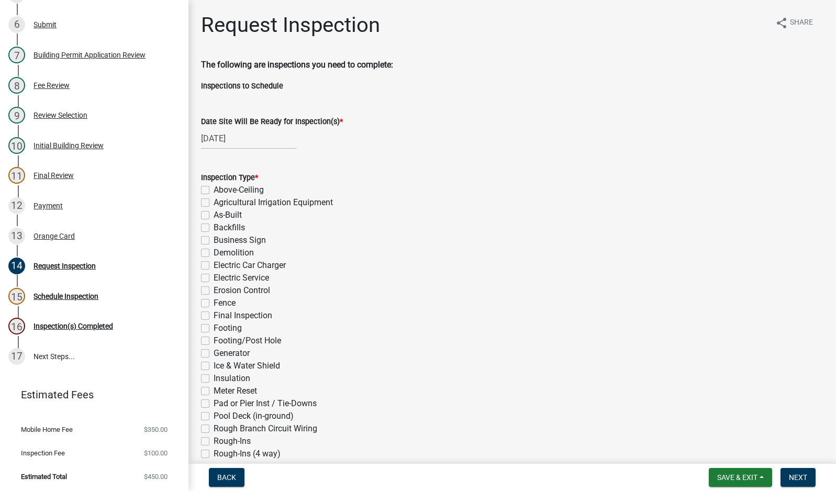
click at [214, 276] on label "Electric Service" at bounding box center [241, 278] width 55 height 13
click at [214, 276] on input "Electric Service" at bounding box center [217, 275] width 7 height 7
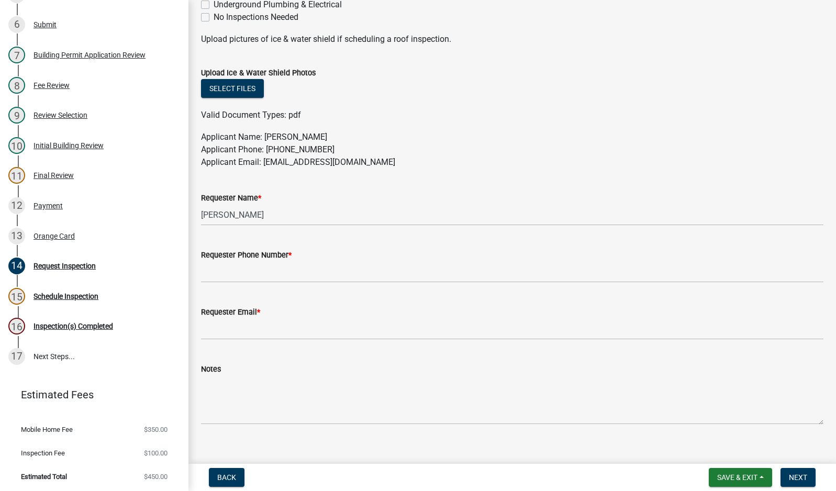
scroll to position [523, 0]
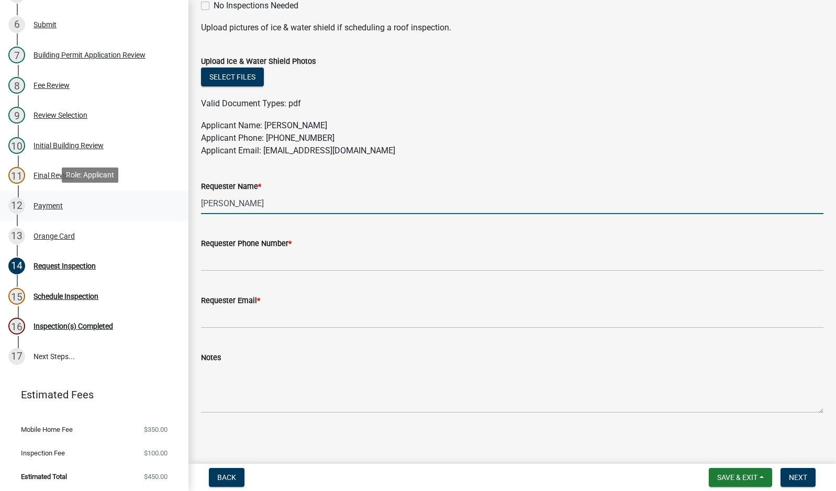
drag, startPoint x: 285, startPoint y: 206, endPoint x: 151, endPoint y: 205, distance: 134.0
click at [151, 205] on div "Building Permit MH-25-1653 Edit View Summary Notes 1 Building Permit Guide 2 Re…" at bounding box center [418, 245] width 836 height 491
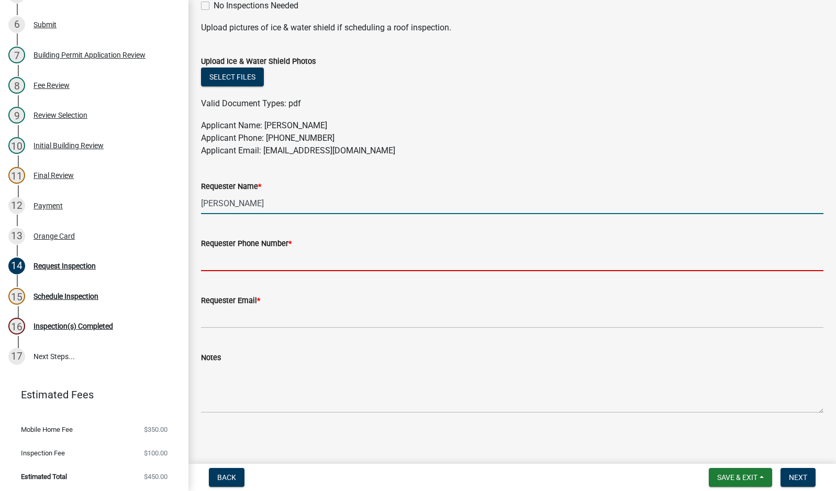
click at [281, 263] on input "Requester Phone Number *" at bounding box center [512, 260] width 622 height 21
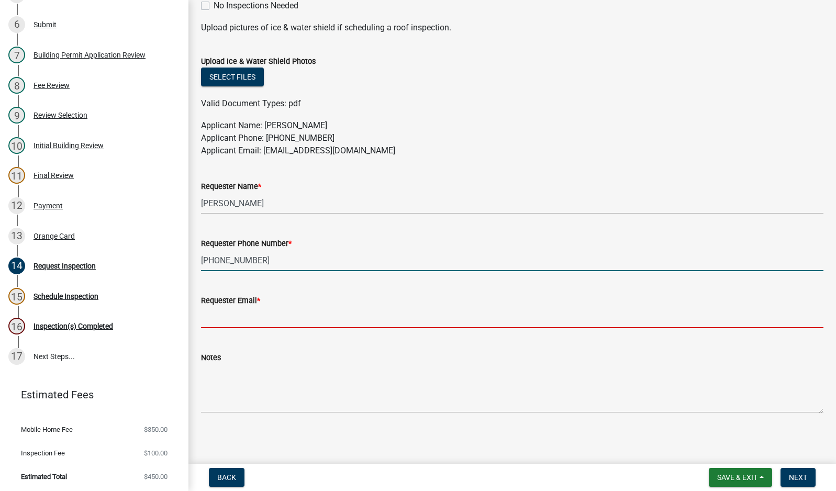
click at [253, 314] on input "Requester Email *" at bounding box center [512, 317] width 622 height 21
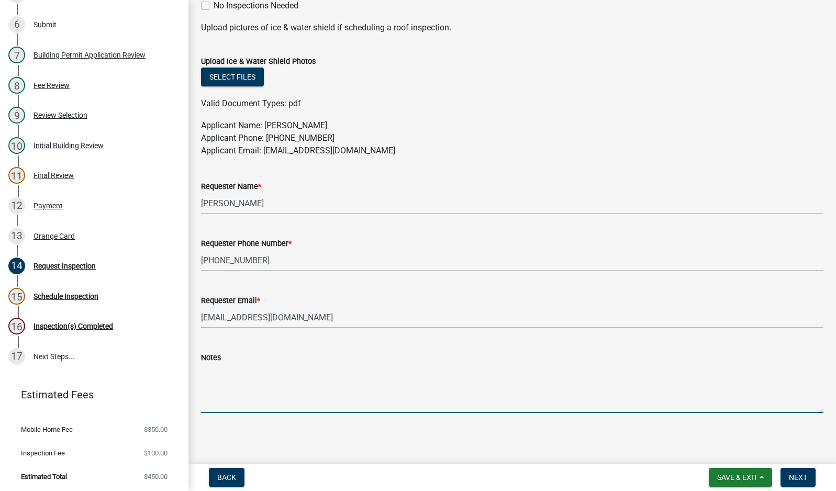
click at [264, 397] on textarea "Notes" at bounding box center [512, 388] width 622 height 49
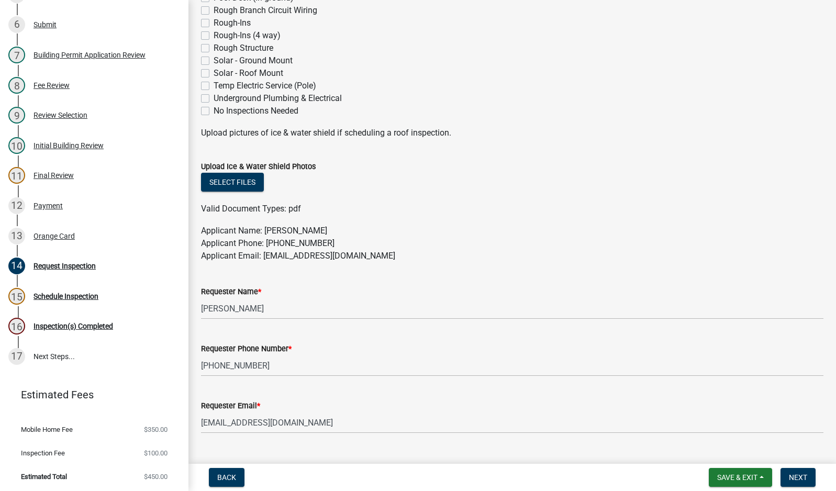
scroll to position [419, 0]
click at [250, 308] on input "[PERSON_NAME]" at bounding box center [512, 307] width 622 height 21
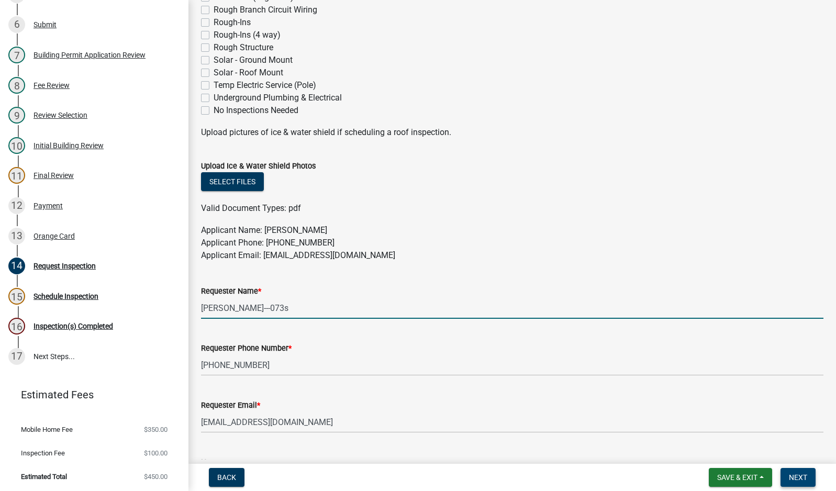
click at [800, 478] on span "Next" at bounding box center [798, 477] width 18 height 8
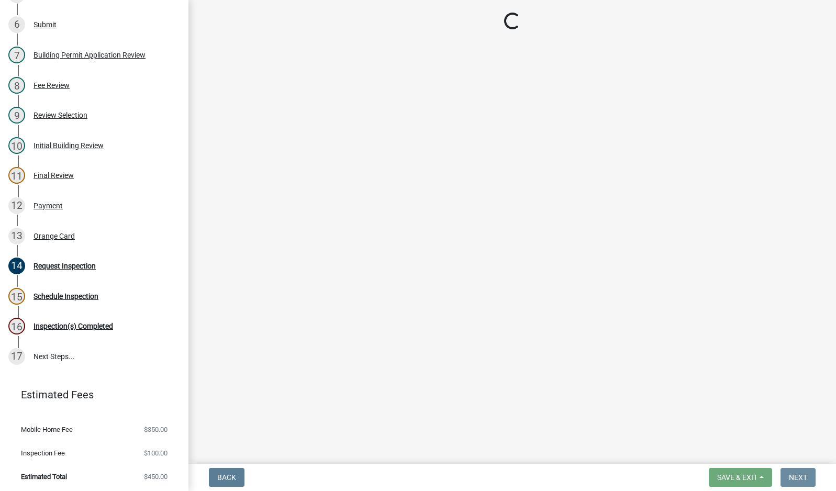
scroll to position [0, 0]
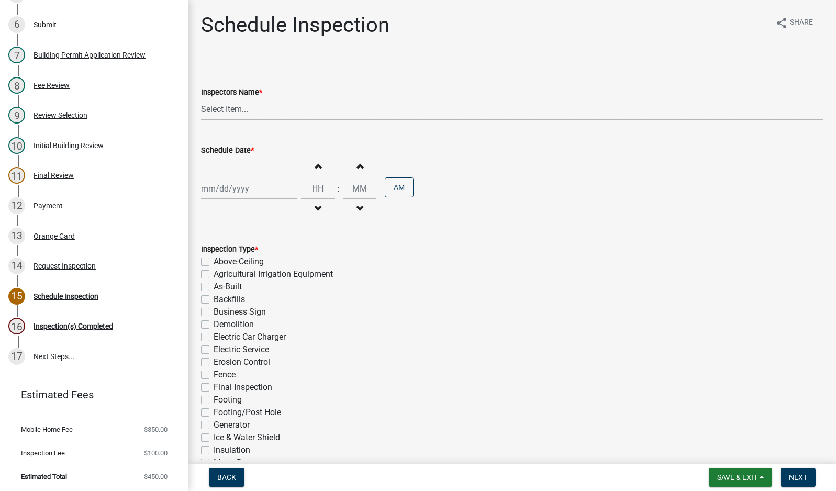
drag, startPoint x: 218, startPoint y: 111, endPoint x: 221, endPoint y: 117, distance: 7.0
click at [218, 111] on select "Select Item... mhaller ([PERSON_NAME])" at bounding box center [512, 108] width 622 height 21
click at [201, 98] on select "Select Item... mhaller ([PERSON_NAME])" at bounding box center [512, 108] width 622 height 21
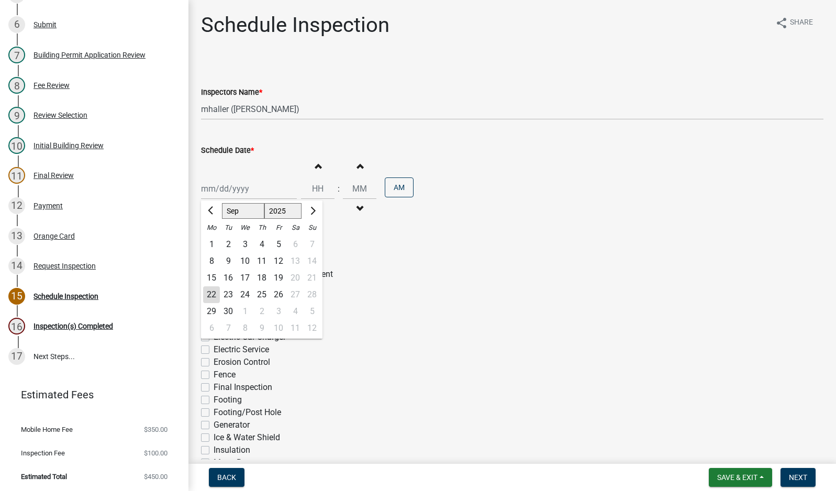
click at [240, 185] on div "[PERSON_NAME] Feb Mar Apr [PERSON_NAME][DATE] Oct Nov [DATE] 1526 1527 1528 152…" at bounding box center [249, 188] width 96 height 21
click at [225, 295] on div "23" at bounding box center [228, 294] width 17 height 17
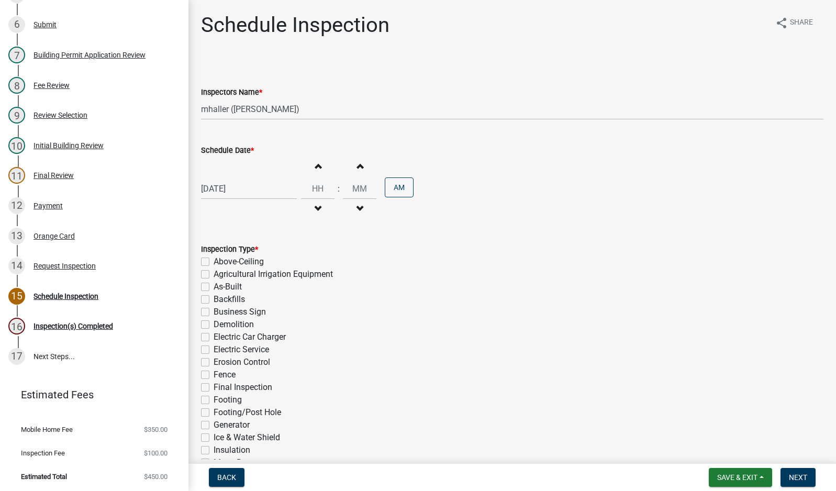
click at [214, 350] on label "Electric Service" at bounding box center [241, 349] width 55 height 13
click at [214, 350] on input "Electric Service" at bounding box center [217, 346] width 7 height 7
click at [792, 481] on span "Next" at bounding box center [798, 477] width 18 height 8
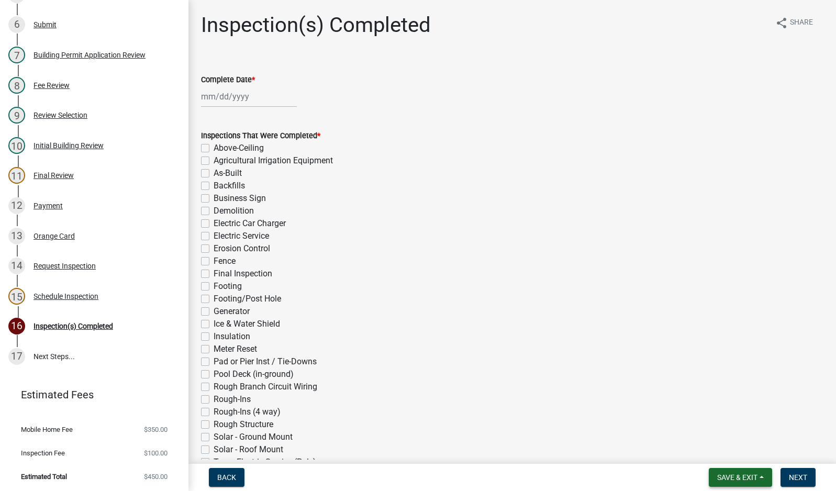
click at [731, 477] on span "Save & Exit" at bounding box center [737, 477] width 40 height 8
click at [731, 452] on button "Save & Exit" at bounding box center [730, 450] width 84 height 25
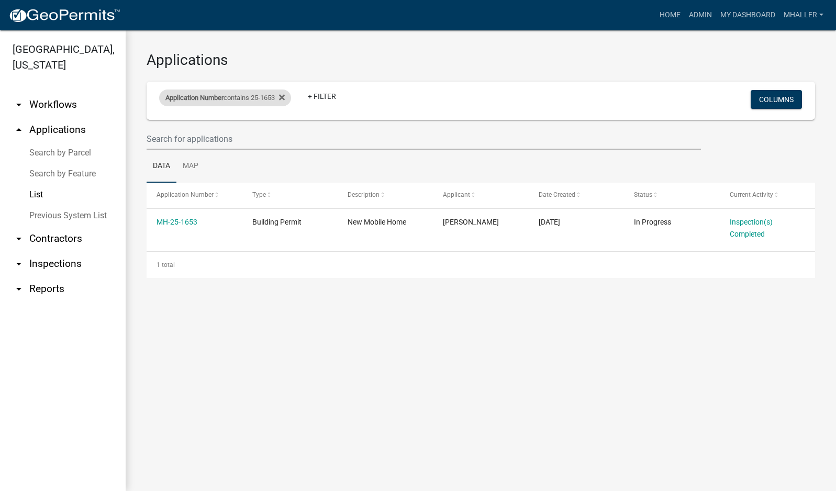
click at [232, 98] on div "Application Number contains 25-1653" at bounding box center [225, 98] width 132 height 17
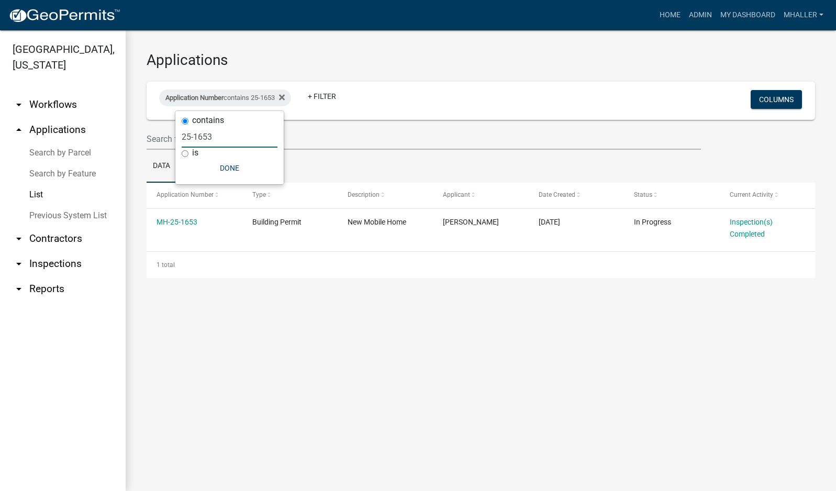
click at [230, 134] on input "25-1653" at bounding box center [230, 136] width 96 height 21
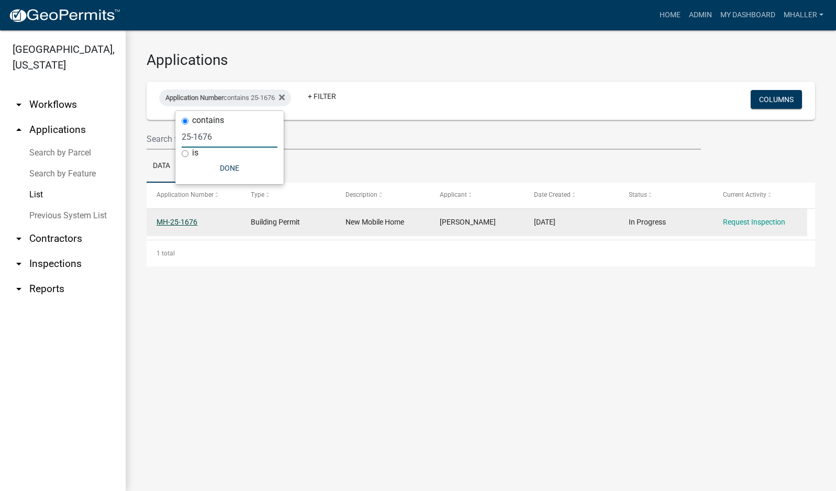
click at [178, 221] on link "MH-25-1676" at bounding box center [177, 222] width 41 height 8
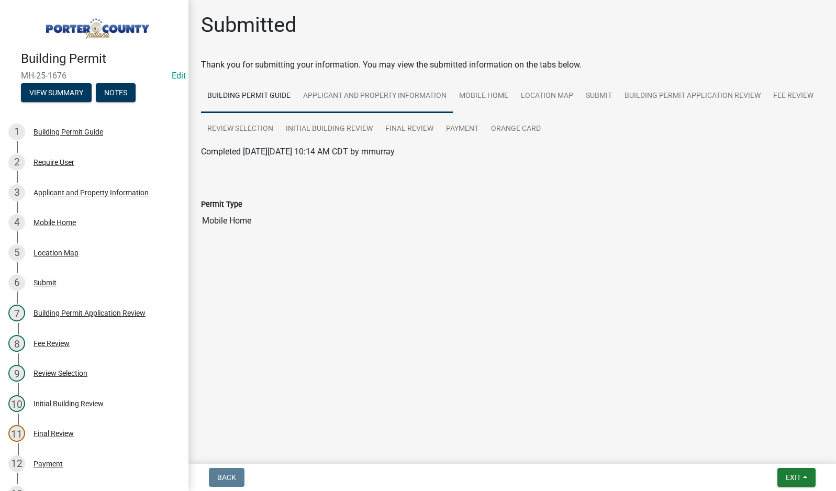
click at [361, 94] on link "Applicant and Property Information" at bounding box center [375, 96] width 156 height 33
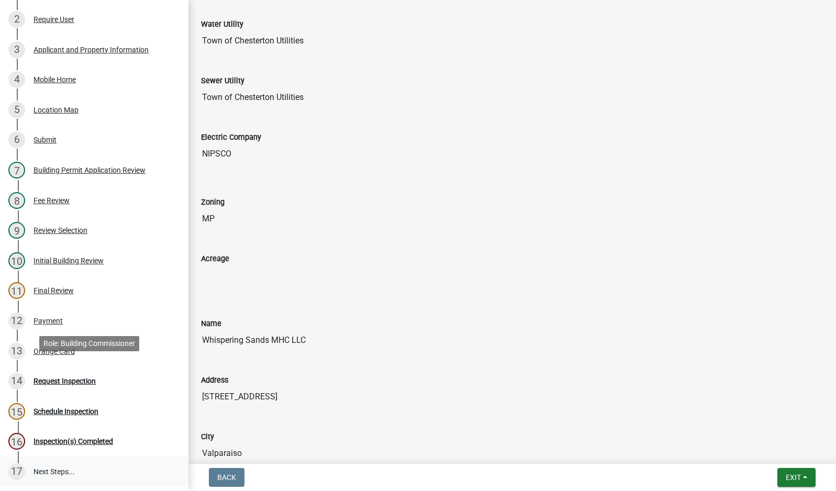
scroll to position [258, 0]
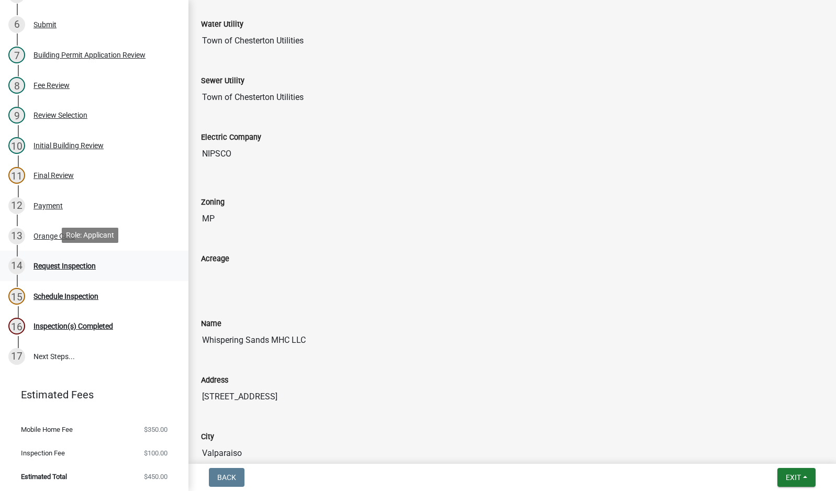
click at [64, 262] on div "Request Inspection" at bounding box center [64, 265] width 62 height 7
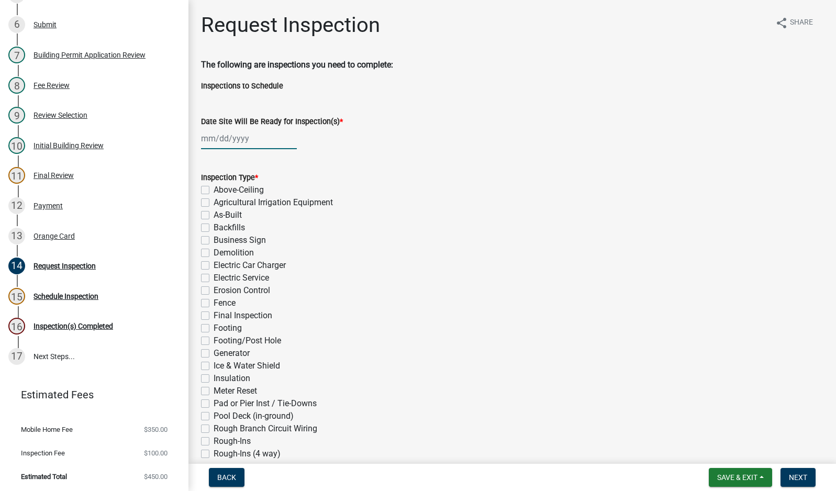
click at [231, 137] on div at bounding box center [249, 138] width 96 height 21
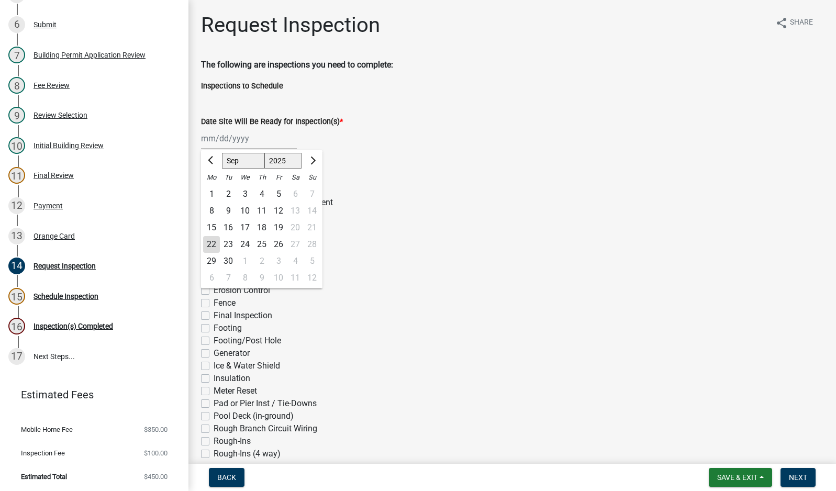
click at [210, 242] on div "22" at bounding box center [211, 244] width 17 height 17
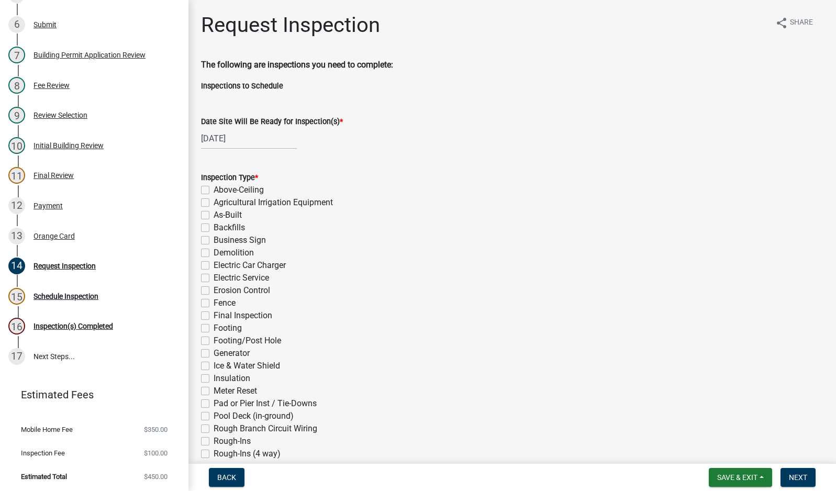
click at [214, 276] on label "Electric Service" at bounding box center [241, 278] width 55 height 13
click at [214, 276] on input "Electric Service" at bounding box center [217, 275] width 7 height 7
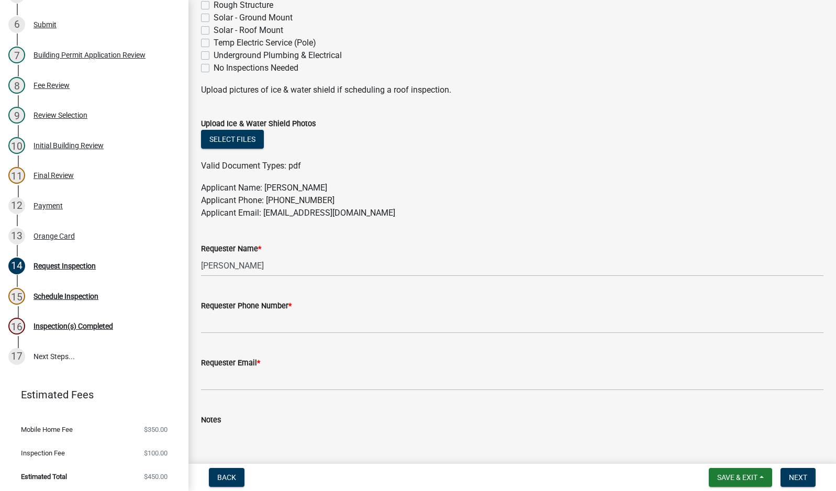
scroll to position [471, 0]
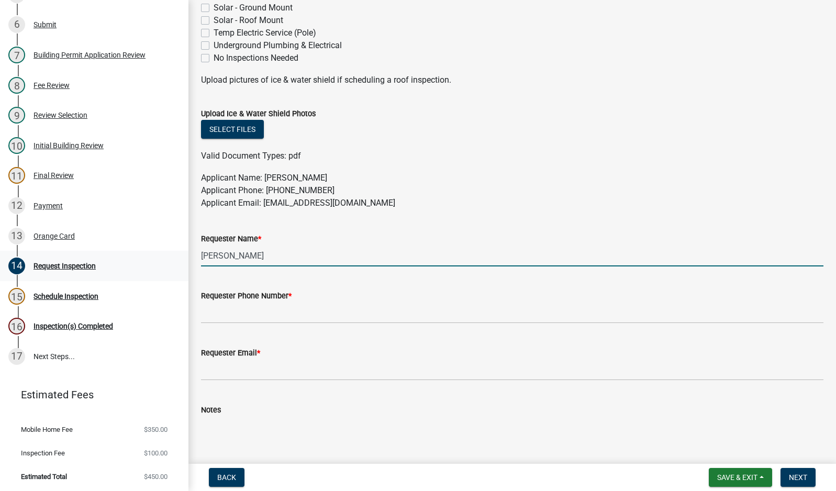
drag, startPoint x: 283, startPoint y: 257, endPoint x: 154, endPoint y: 257, distance: 129.3
click at [154, 257] on div "Building Permit MH-25-1676 Edit View Summary Notes 1 Building Permit Guide 2 Re…" at bounding box center [418, 245] width 836 height 491
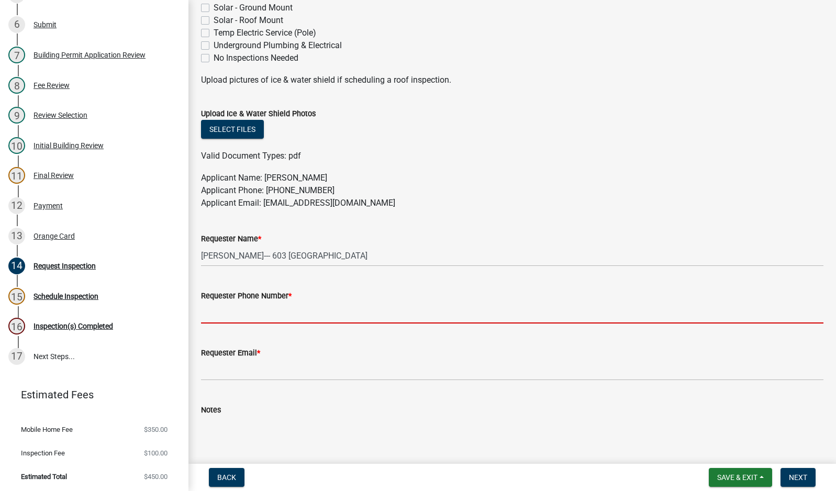
click at [268, 318] on input "Requester Phone Number *" at bounding box center [512, 312] width 622 height 21
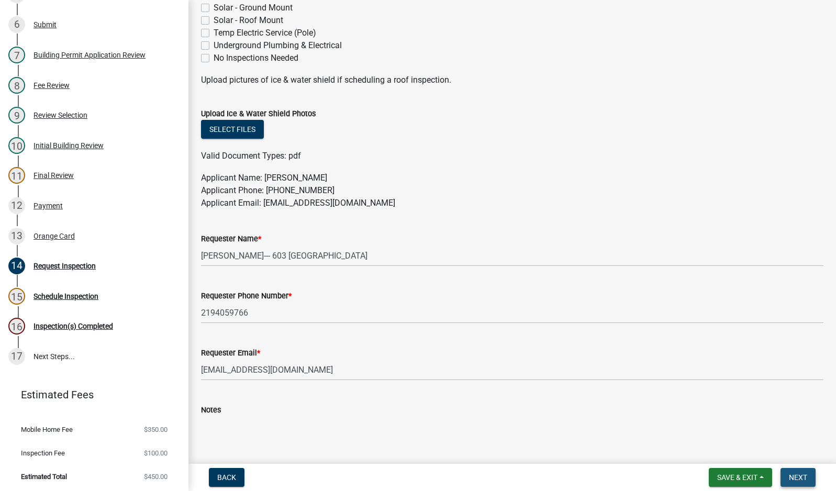
click at [799, 481] on span "Next" at bounding box center [798, 477] width 18 height 8
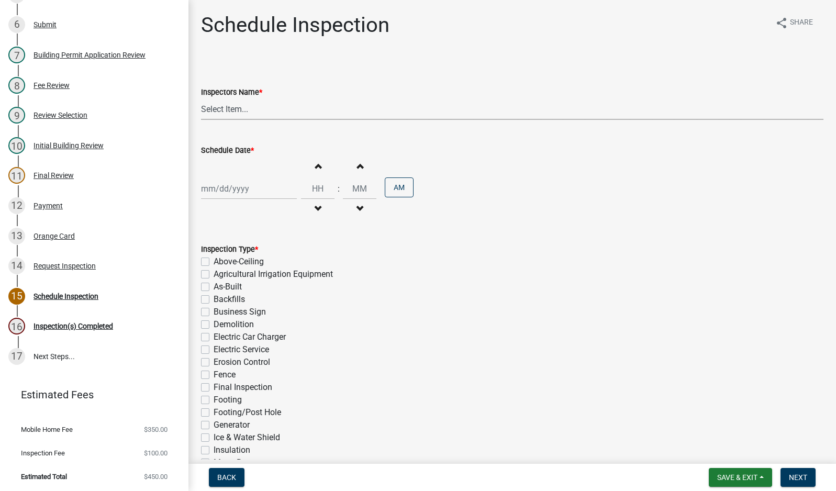
click at [224, 113] on select "Select Item... mhaller ([PERSON_NAME])" at bounding box center [512, 108] width 622 height 21
click at [201, 98] on select "Select Item... mhaller ([PERSON_NAME])" at bounding box center [512, 108] width 622 height 21
click at [247, 188] on div at bounding box center [249, 188] width 96 height 21
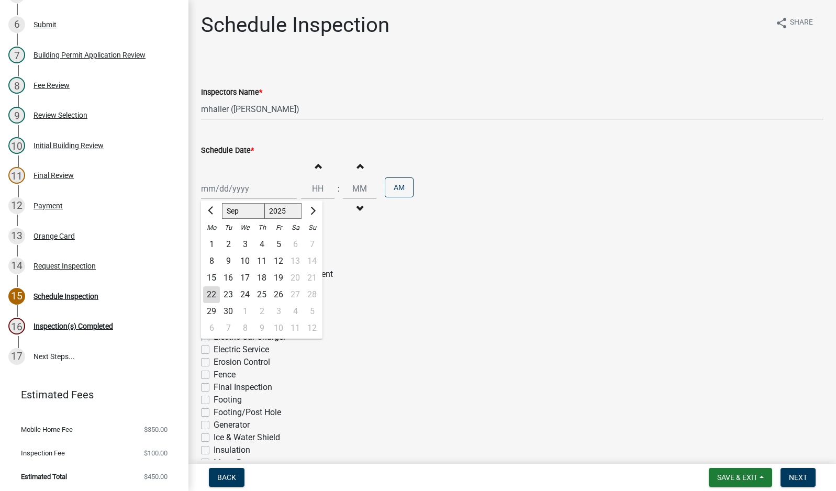
click at [225, 297] on div "23" at bounding box center [228, 294] width 17 height 17
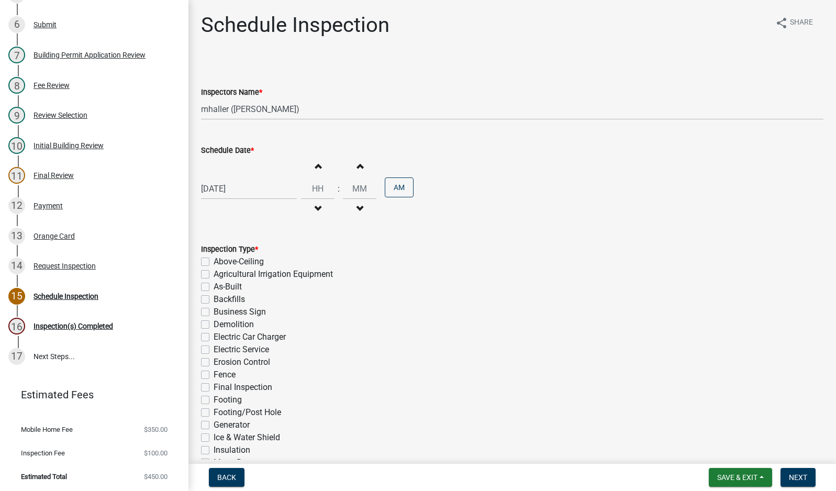
click at [214, 351] on label "Electric Service" at bounding box center [241, 349] width 55 height 13
click at [214, 350] on input "Electric Service" at bounding box center [217, 346] width 7 height 7
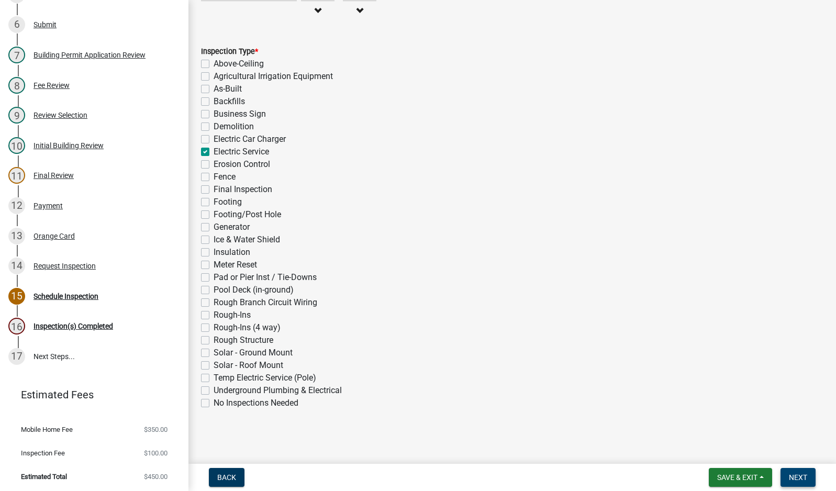
click at [792, 479] on span "Next" at bounding box center [798, 477] width 18 height 8
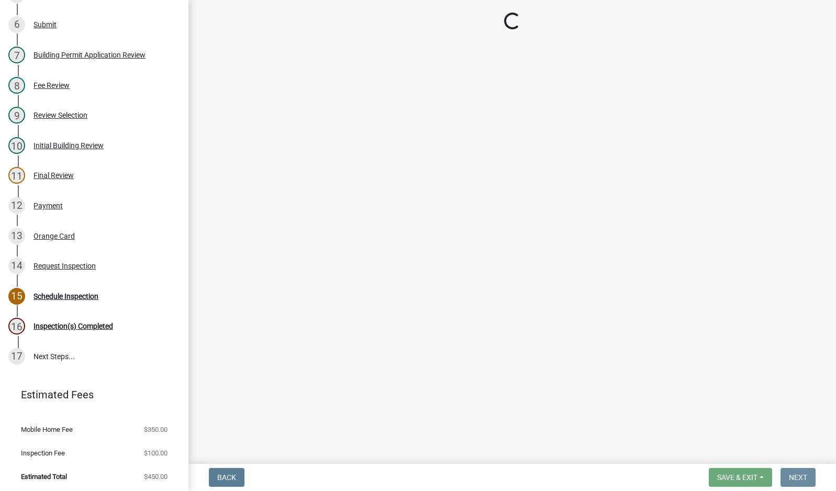
scroll to position [0, 0]
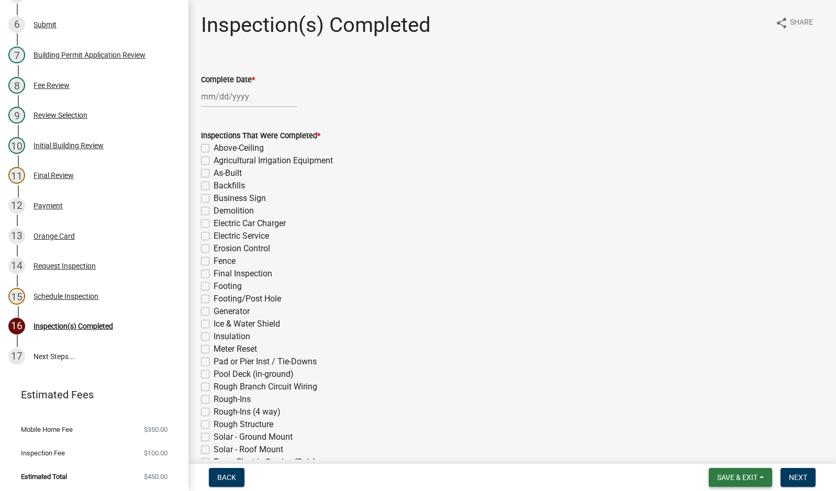
click at [738, 475] on span "Save & Exit" at bounding box center [737, 477] width 40 height 8
click at [751, 450] on button "Save & Exit" at bounding box center [730, 450] width 84 height 25
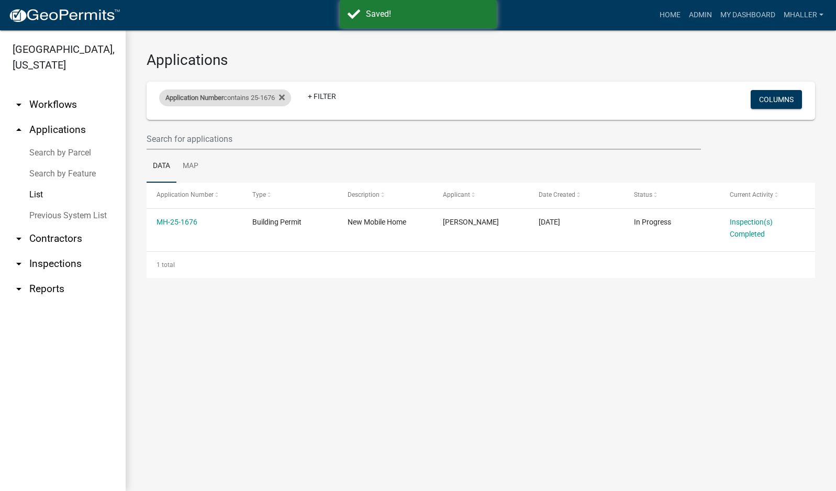
click at [217, 98] on span "Application Number" at bounding box center [194, 98] width 58 height 8
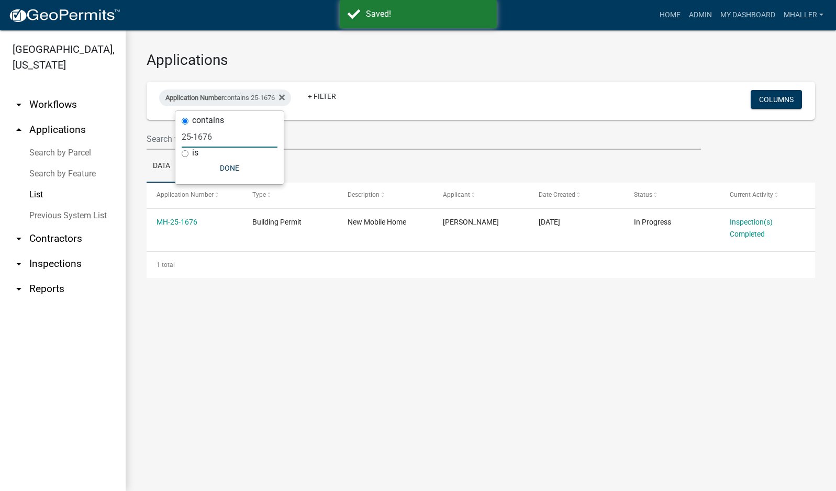
click at [215, 132] on input "25-1676" at bounding box center [230, 136] width 96 height 21
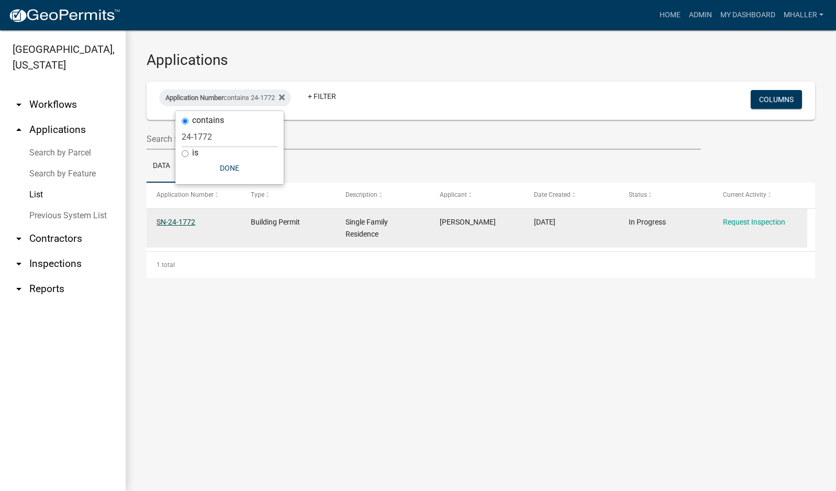
click at [171, 224] on link "SN-24-1772" at bounding box center [176, 222] width 39 height 8
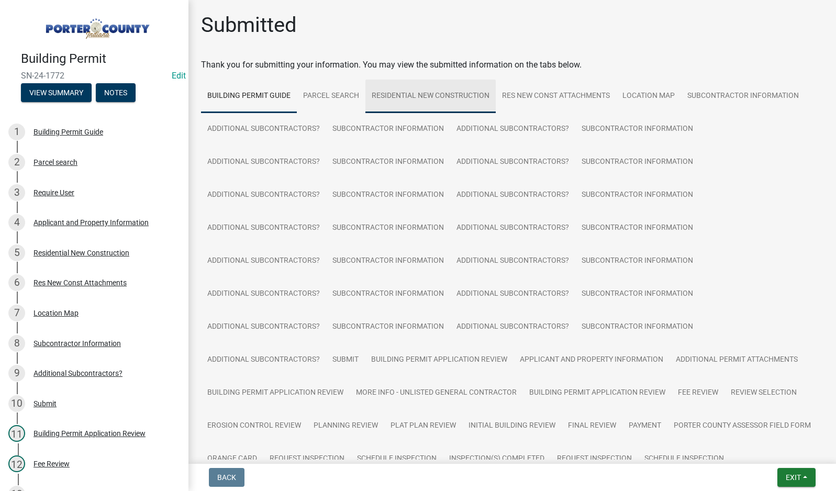
click at [437, 95] on link "Residential New Construction" at bounding box center [430, 96] width 130 height 33
click at [52, 220] on div "Applicant and Property Information" at bounding box center [90, 222] width 115 height 7
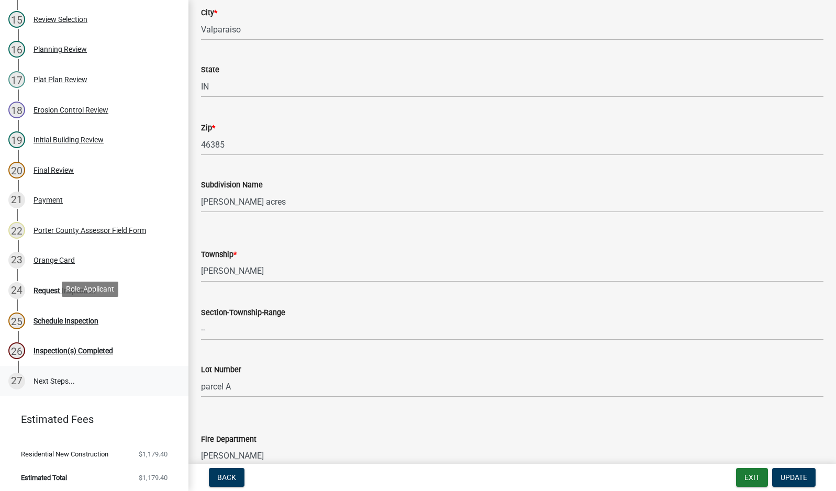
scroll to position [536, 0]
click at [73, 288] on div "Request Inspection" at bounding box center [64, 289] width 62 height 7
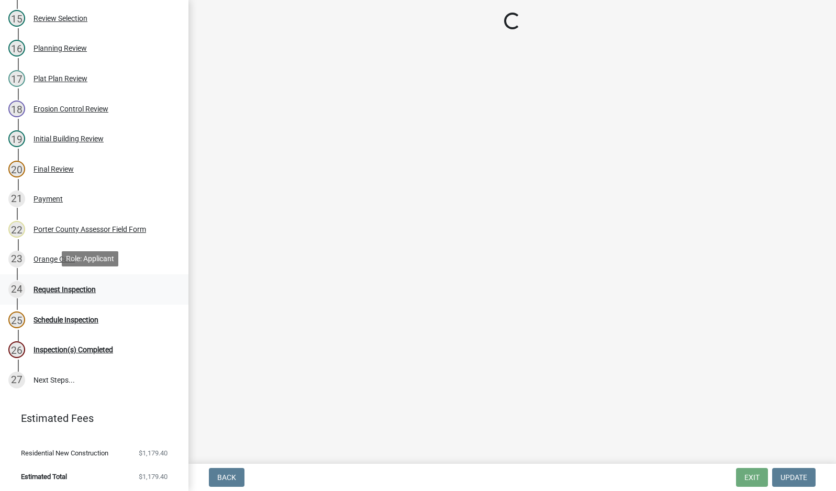
scroll to position [0, 0]
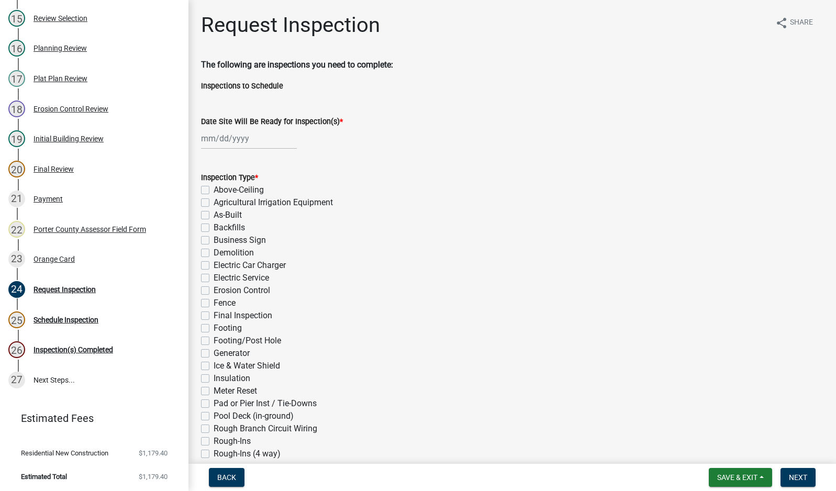
click at [239, 138] on div at bounding box center [249, 138] width 96 height 21
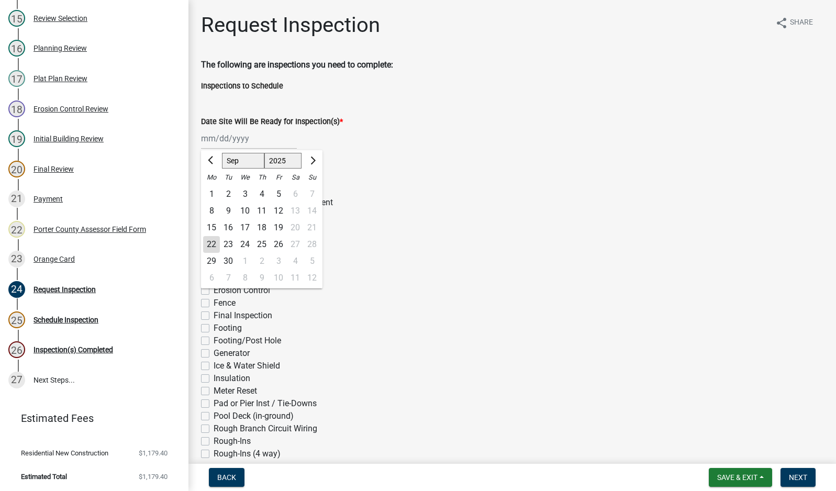
click at [209, 242] on div "22" at bounding box center [211, 244] width 17 height 17
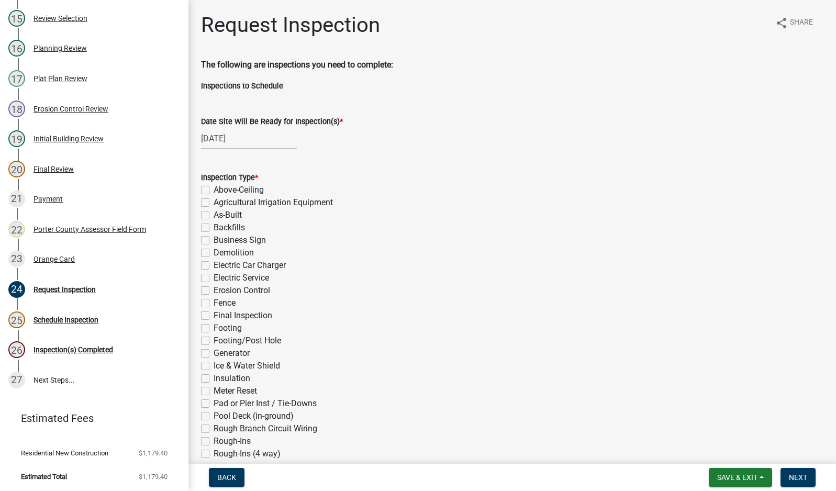
click at [214, 277] on label "Electric Service" at bounding box center [241, 278] width 55 height 13
click at [214, 277] on input "Electric Service" at bounding box center [217, 275] width 7 height 7
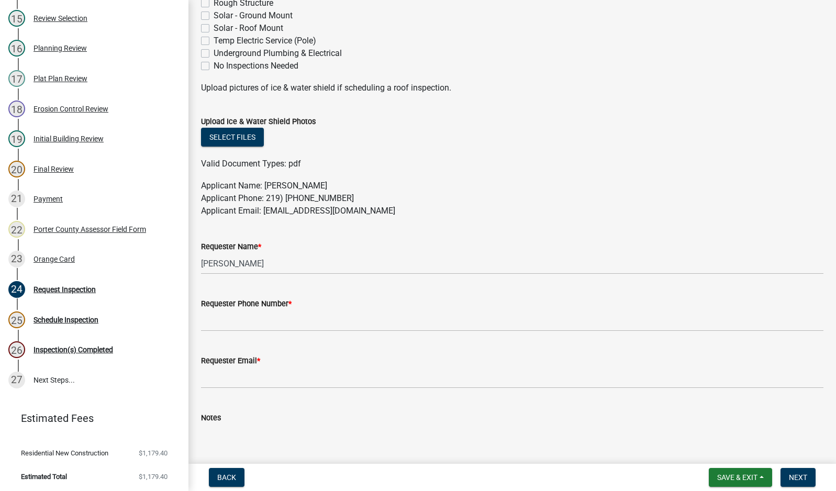
scroll to position [523, 0]
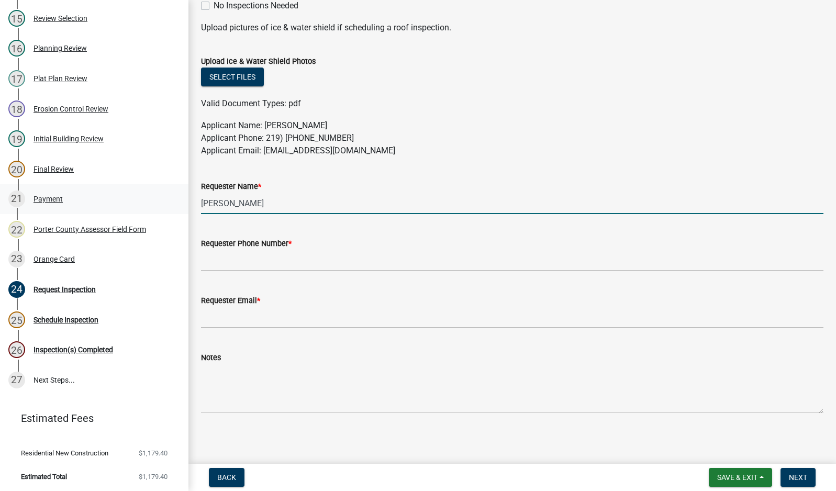
drag, startPoint x: 267, startPoint y: 207, endPoint x: 142, endPoint y: 203, distance: 124.7
click at [155, 202] on div "Building Permit SN-24-1772 Edit View Summary Notes 1 Building Permit Guide 2 Pa…" at bounding box center [418, 245] width 836 height 491
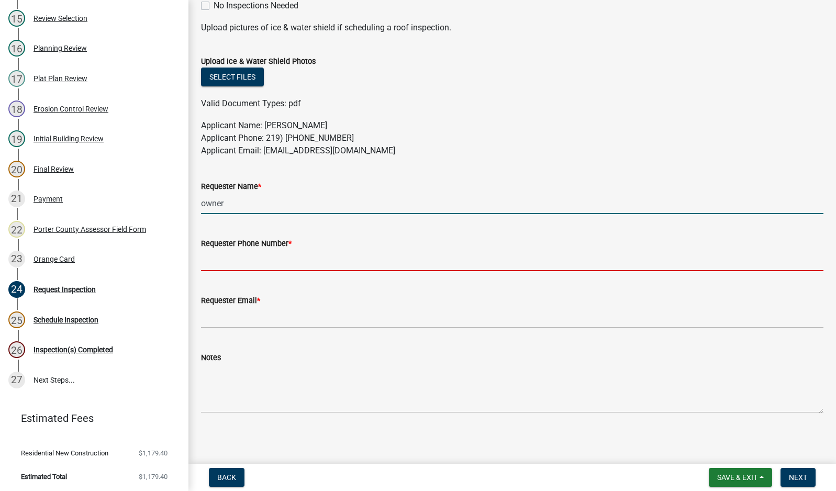
click at [237, 263] on input "Requester Phone Number *" at bounding box center [512, 260] width 622 height 21
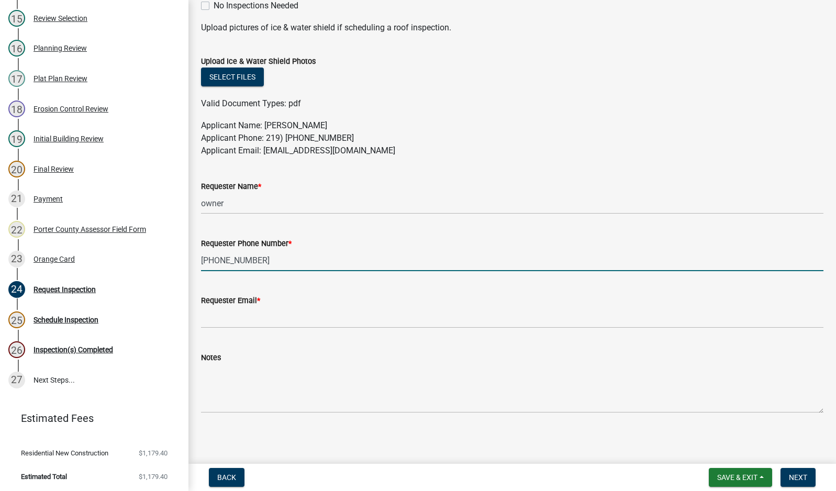
scroll to position [526, 0]
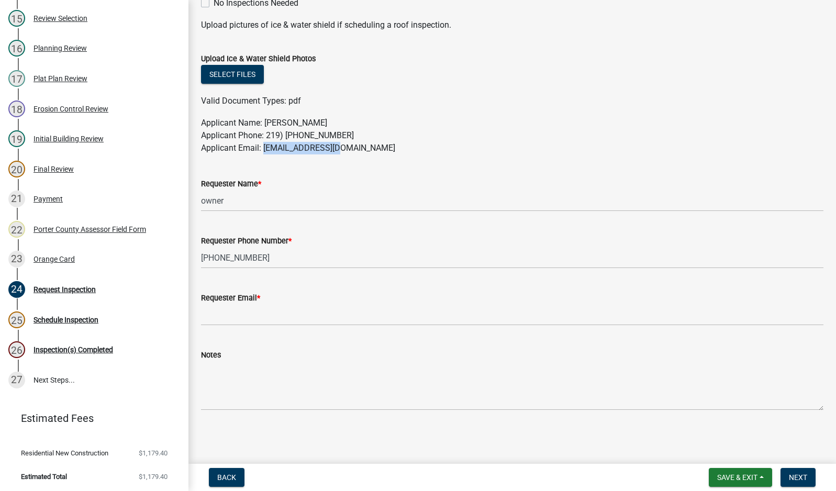
drag, startPoint x: 336, startPoint y: 147, endPoint x: 264, endPoint y: 152, distance: 72.4
click at [264, 152] on p "Applicant Name: [PERSON_NAME] Applicant Phone: 219) [PHONE_NUMBER] Applicant Em…" at bounding box center [512, 136] width 622 height 38
copy p "[EMAIL_ADDRESS][DOMAIN_NAME]"
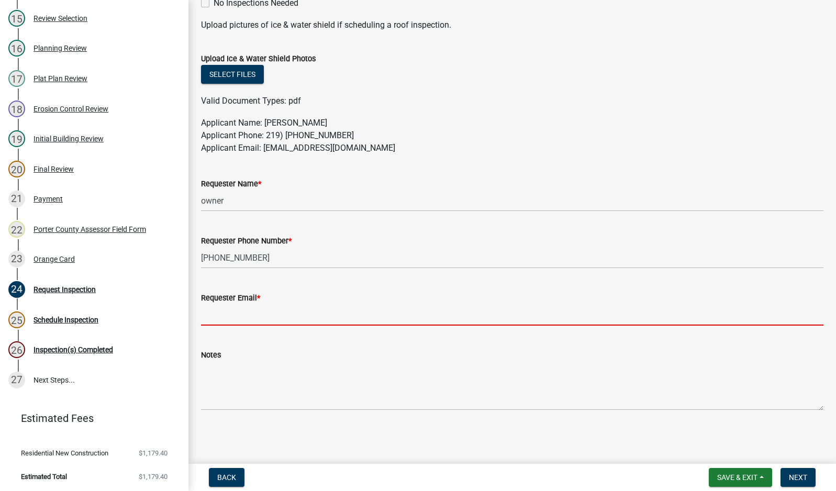
paste input "[EMAIL_ADDRESS][DOMAIN_NAME]"
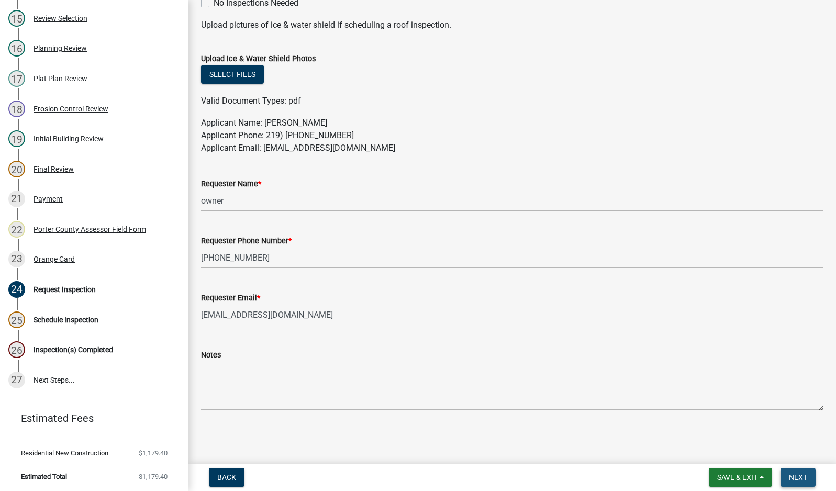
click at [788, 478] on button "Next" at bounding box center [797, 477] width 35 height 19
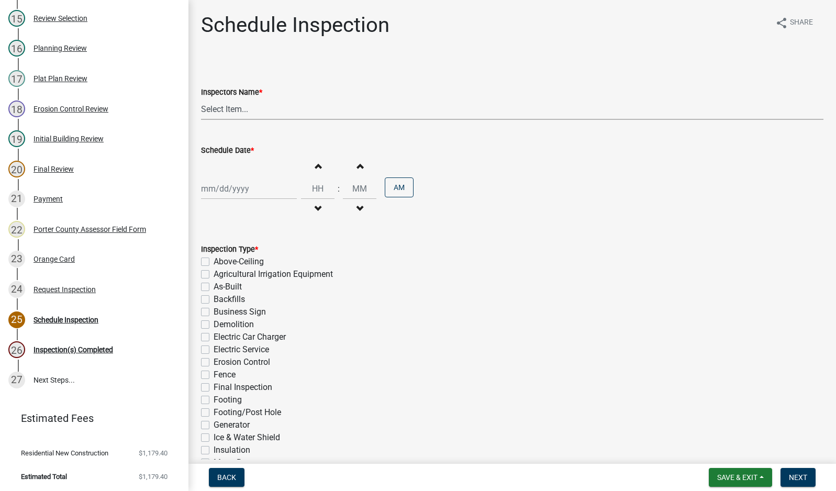
click at [219, 106] on select "Select Item... mhaller ([PERSON_NAME])" at bounding box center [512, 108] width 622 height 21
click at [201, 98] on select "Select Item... mhaller ([PERSON_NAME])" at bounding box center [512, 108] width 622 height 21
click at [248, 191] on div at bounding box center [249, 188] width 96 height 21
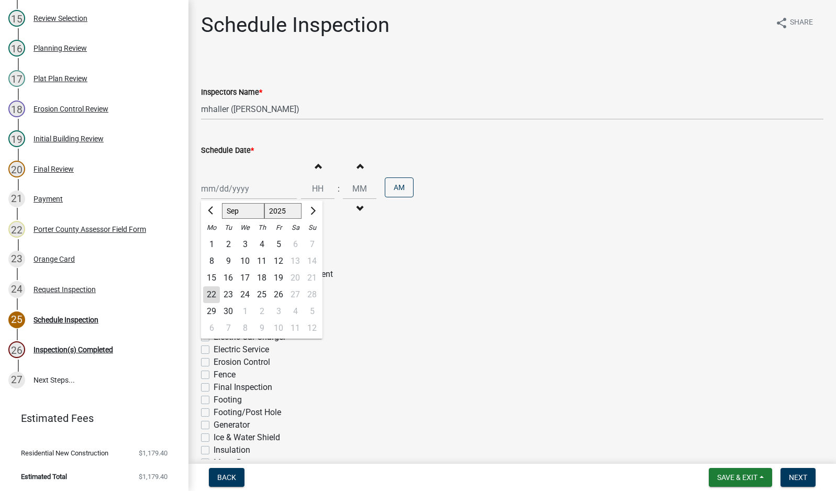
click at [245, 295] on div "24" at bounding box center [245, 294] width 17 height 17
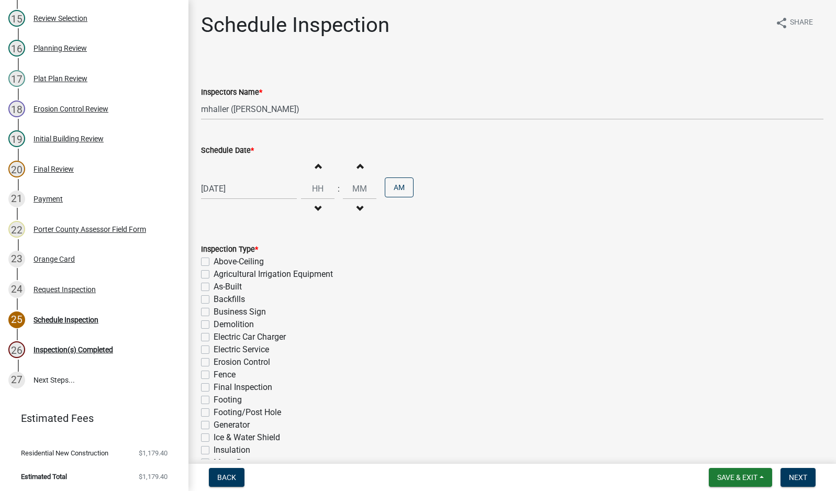
click at [214, 348] on label "Electric Service" at bounding box center [241, 349] width 55 height 13
click at [214, 348] on input "Electric Service" at bounding box center [217, 346] width 7 height 7
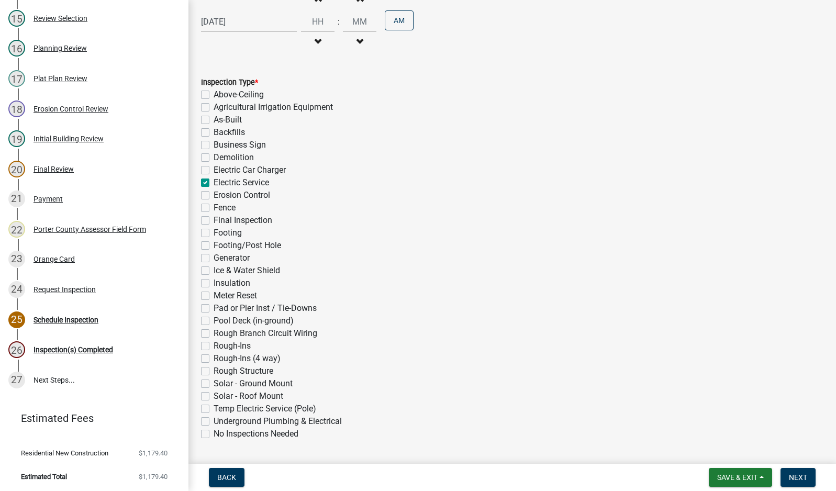
scroll to position [198, 0]
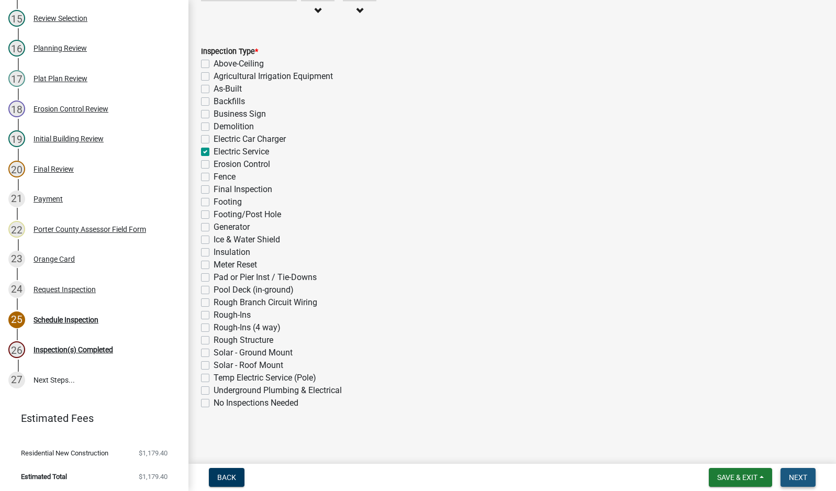
click at [798, 477] on span "Next" at bounding box center [798, 477] width 18 height 8
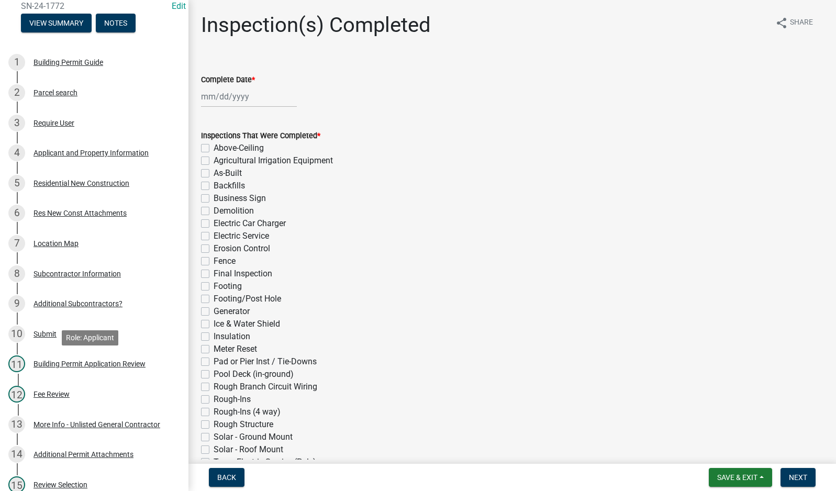
scroll to position [65, 0]
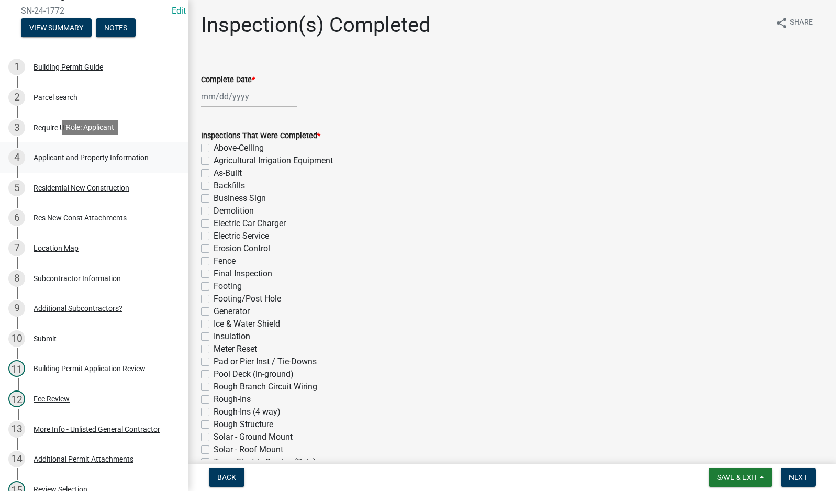
click at [63, 155] on div "Applicant and Property Information" at bounding box center [90, 157] width 115 height 7
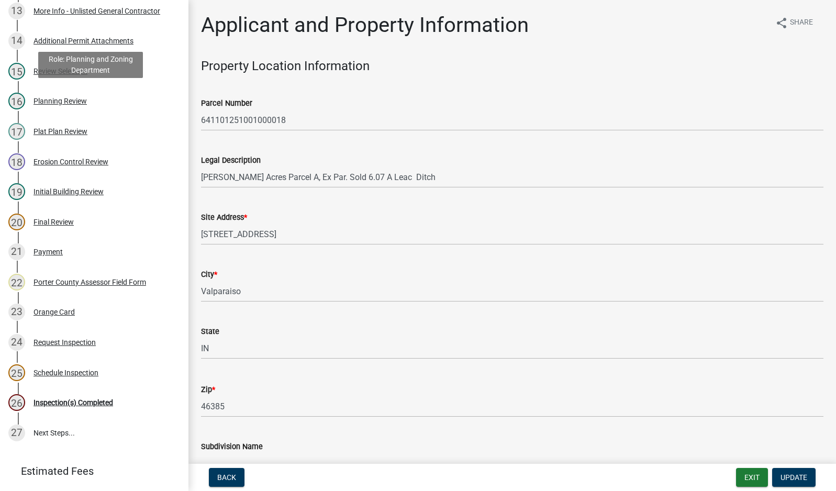
scroll to position [484, 0]
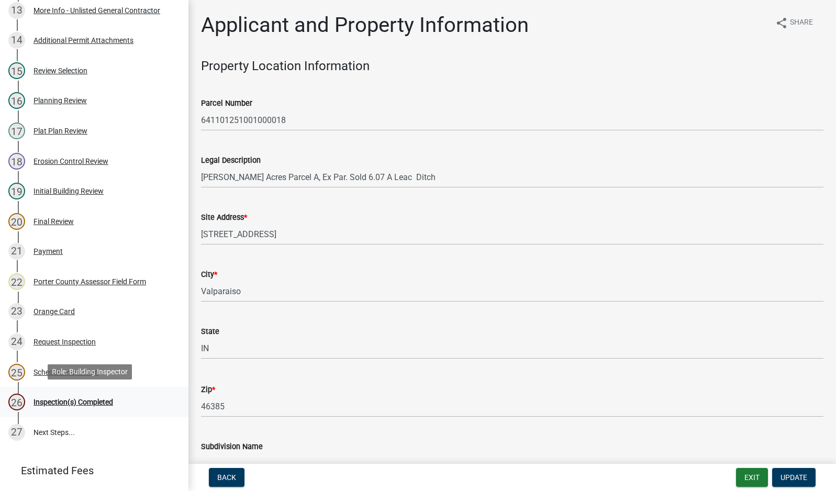
click at [65, 401] on div "Inspection(s) Completed" at bounding box center [73, 401] width 80 height 7
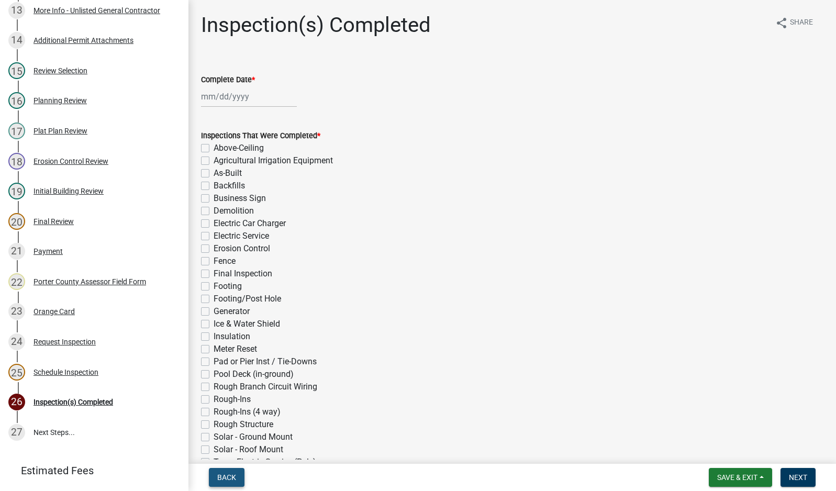
click at [228, 475] on span "Back" at bounding box center [226, 477] width 19 height 8
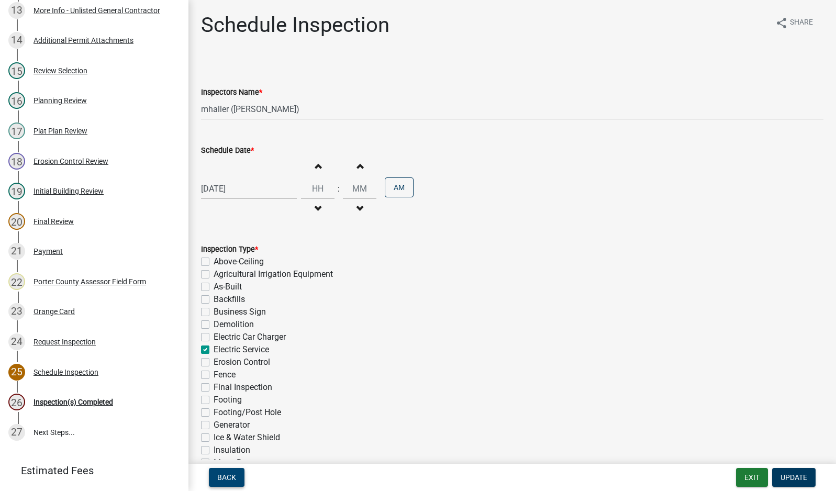
click at [225, 480] on span "Back" at bounding box center [226, 477] width 19 height 8
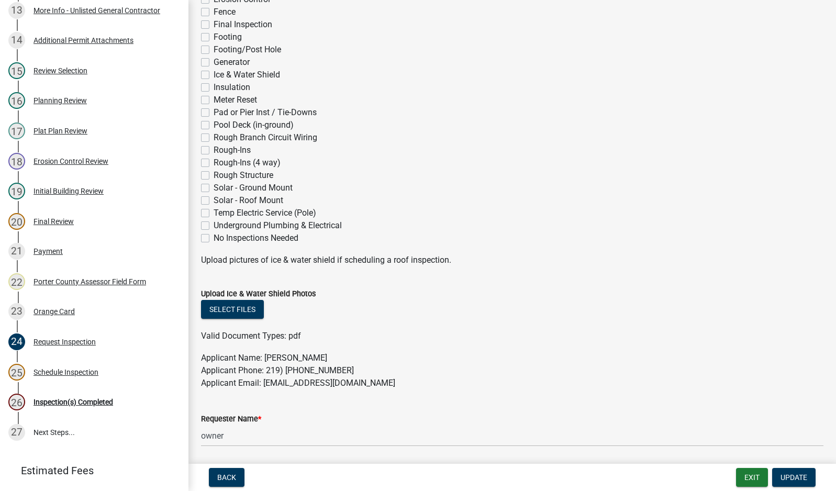
scroll to position [314, 0]
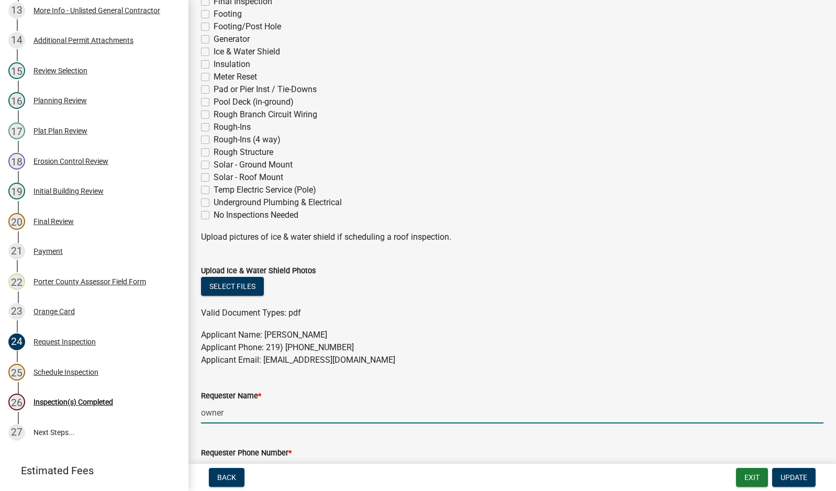
click at [238, 421] on input "owner" at bounding box center [512, 412] width 622 height 21
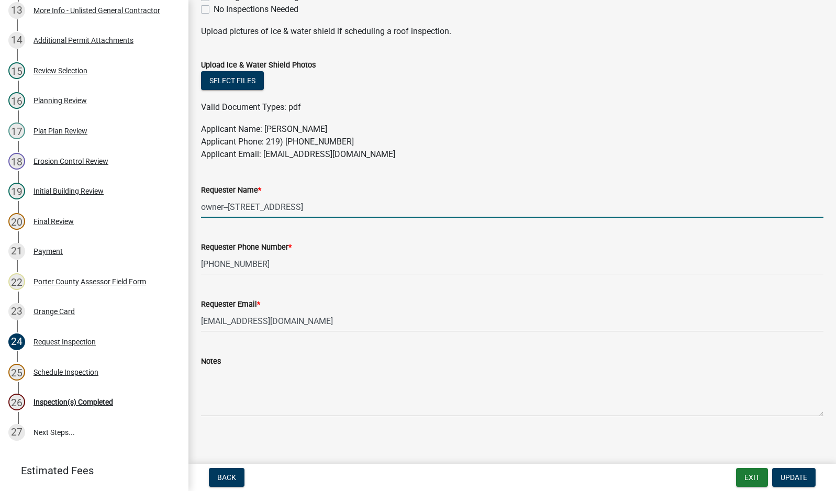
scroll to position [526, 0]
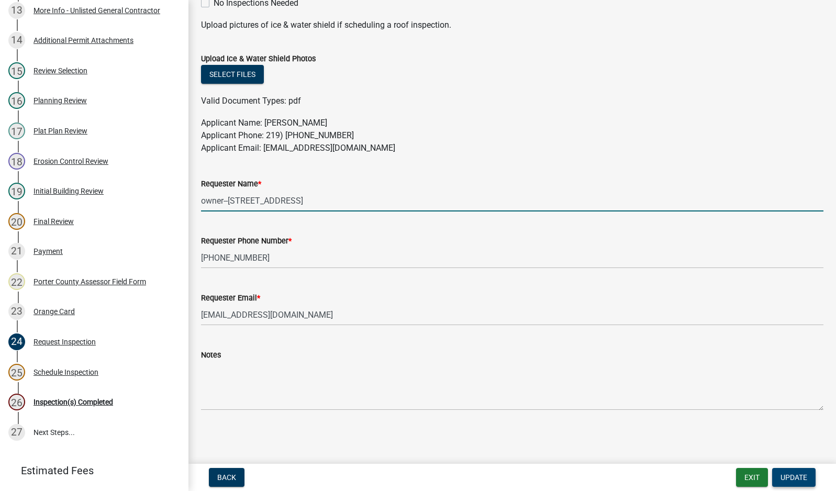
click at [787, 475] on span "Update" at bounding box center [793, 477] width 27 height 8
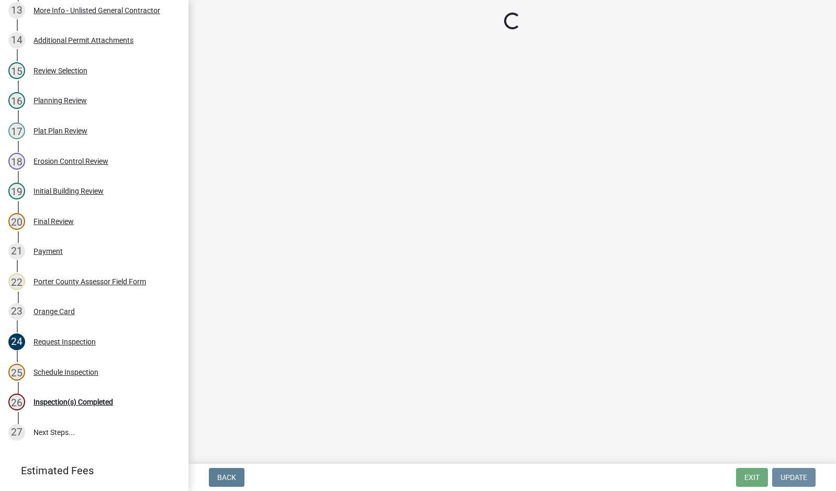
scroll to position [0, 0]
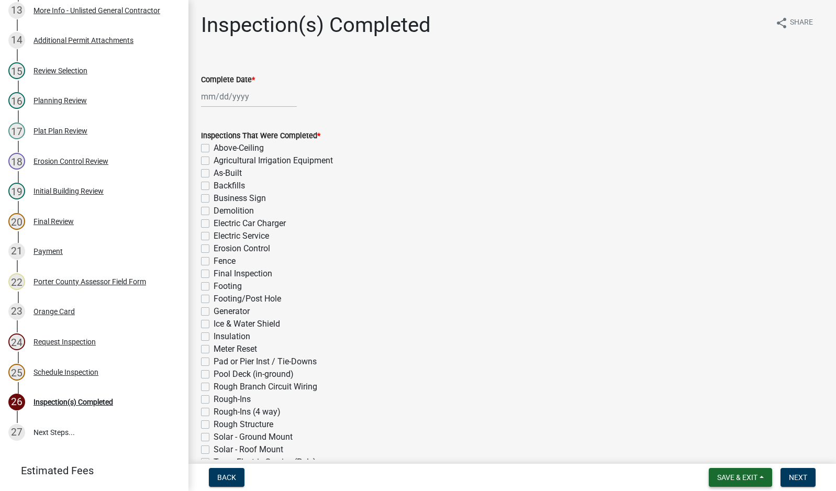
click at [734, 479] on span "Save & Exit" at bounding box center [737, 477] width 40 height 8
click at [735, 450] on button "Save & Exit" at bounding box center [730, 450] width 84 height 25
